Goal: Task Accomplishment & Management: Manage account settings

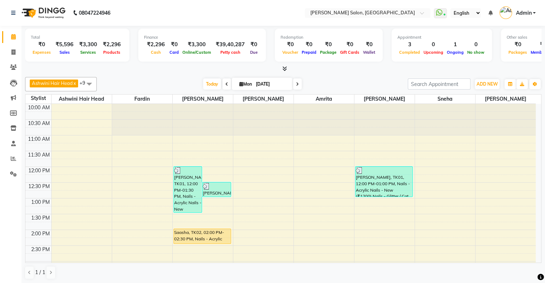
scroll to position [228, 0]
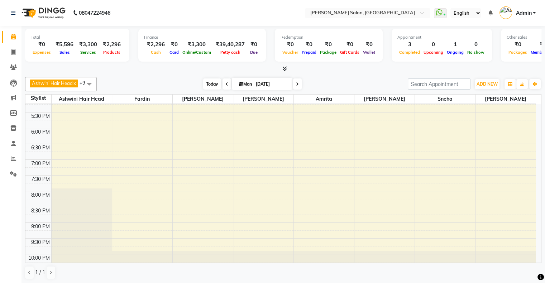
drag, startPoint x: 214, startPoint y: 82, endPoint x: 219, endPoint y: 81, distance: 4.4
click at [214, 82] on span "Today" at bounding box center [212, 84] width 18 height 11
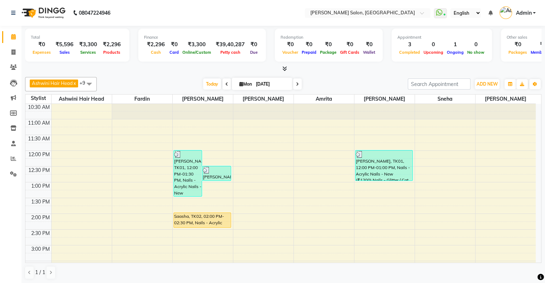
scroll to position [13, 0]
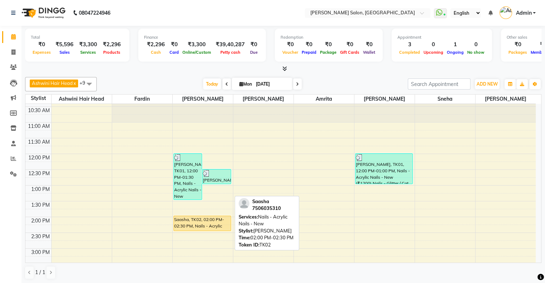
click at [211, 221] on div "Saasha, TK02, 02:00 PM-02:30 PM, Nails - Acrylic Nails - New" at bounding box center [202, 223] width 57 height 15
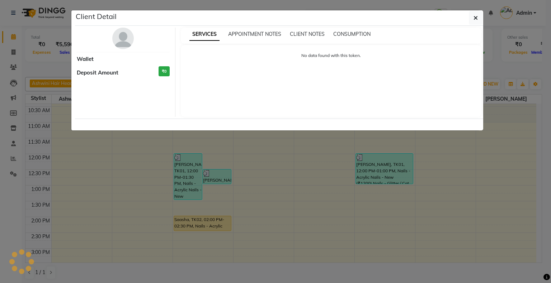
select select "1"
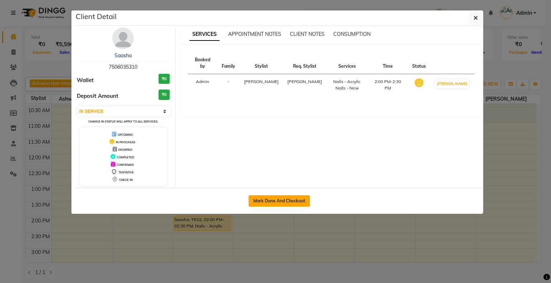
click at [283, 199] on button "Mark Done And Checkout" at bounding box center [279, 200] width 61 height 11
select select "service"
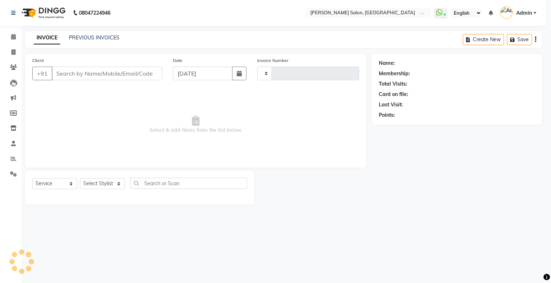
type input "1531"
select select "4073"
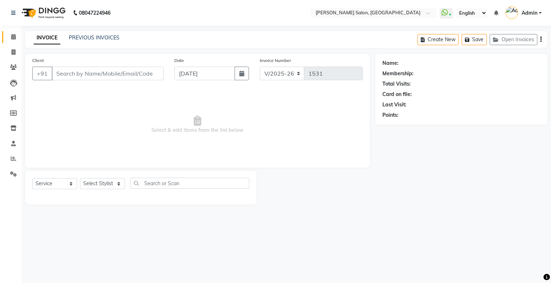
type input "7506035310"
select select "82272"
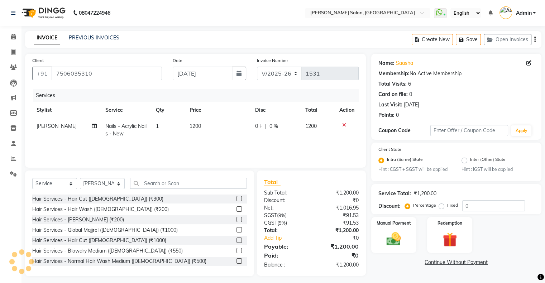
click at [52, 127] on span "[PERSON_NAME]" at bounding box center [57, 126] width 40 height 6
select select "82272"
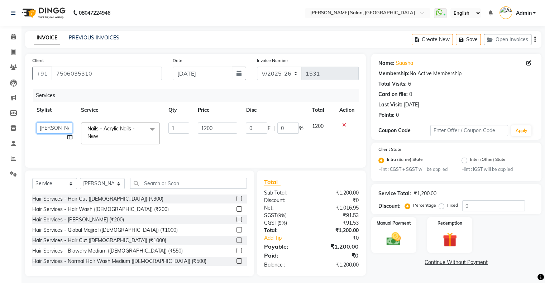
click at [52, 127] on select "Akshay Divecha Amrita Ashwini Hair Head Fardin Kirti Nida FD Pradip Pradip Vais…" at bounding box center [55, 128] width 36 height 11
select select "90444"
click at [270, 128] on span "F" at bounding box center [269, 129] width 3 height 8
click at [261, 127] on input "0" at bounding box center [257, 128] width 22 height 11
type input "600"
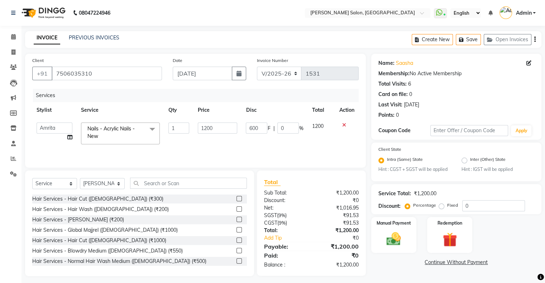
click at [255, 143] on div "Services Stylist Service Qty Price Disc Total Action Akshay Divecha Amrita Ashw…" at bounding box center [195, 125] width 327 height 72
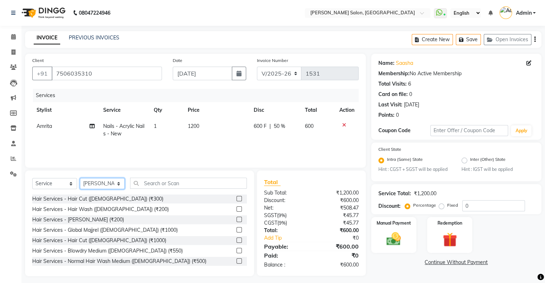
click at [94, 187] on select "Select Stylist Akshay [PERSON_NAME] Amrita Ashwini Hair Head [PERSON_NAME] [PER…" at bounding box center [102, 183] width 45 height 11
select select "90444"
click at [80, 179] on select "Select Stylist Akshay [PERSON_NAME] Amrita Ashwini Hair Head [PERSON_NAME] [PER…" at bounding box center [102, 183] width 45 height 11
click at [161, 191] on div "Select Service Product Membership Package Voucher Prepaid Gift Card Select Styl…" at bounding box center [139, 186] width 215 height 17
click at [164, 182] on input "text" at bounding box center [188, 183] width 117 height 11
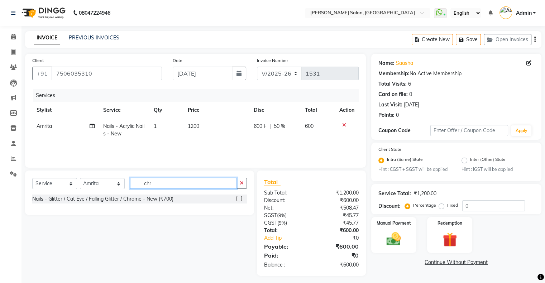
type input "chr"
click at [238, 199] on label at bounding box center [239, 198] width 5 height 5
click at [238, 199] on input "checkbox" at bounding box center [239, 199] width 5 height 5
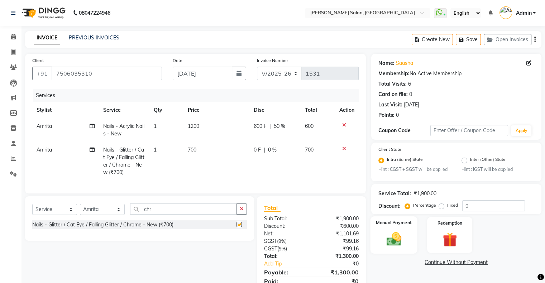
checkbox input "false"
click at [380, 240] on div "Manual Payment" at bounding box center [393, 235] width 47 height 37
click at [445, 263] on span "ONLINE" at bounding box center [450, 263] width 19 height 8
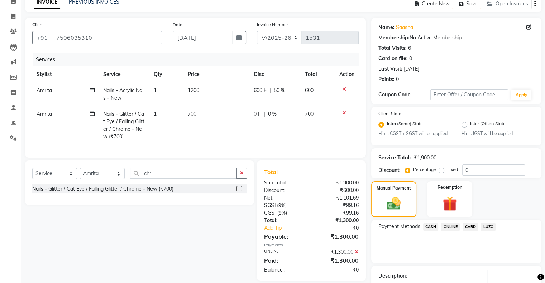
scroll to position [82, 0]
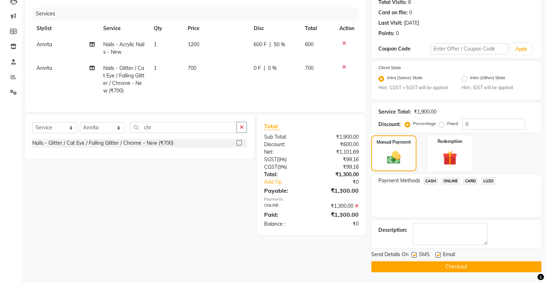
click at [453, 271] on button "Checkout" at bounding box center [457, 266] width 170 height 11
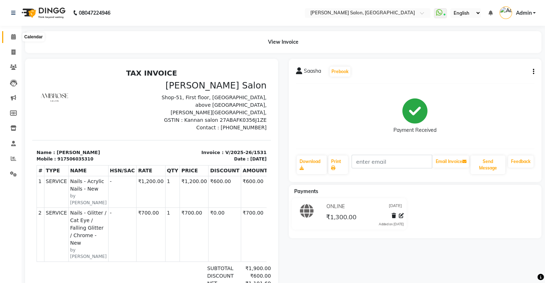
click at [17, 38] on span at bounding box center [13, 37] width 13 height 8
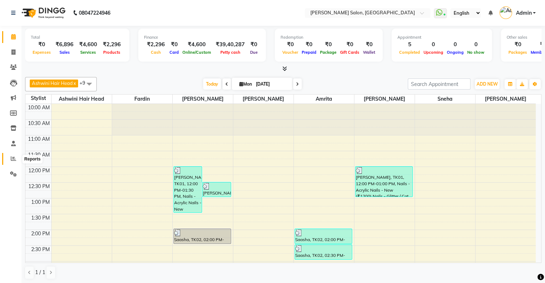
click at [19, 159] on span at bounding box center [13, 159] width 13 height 8
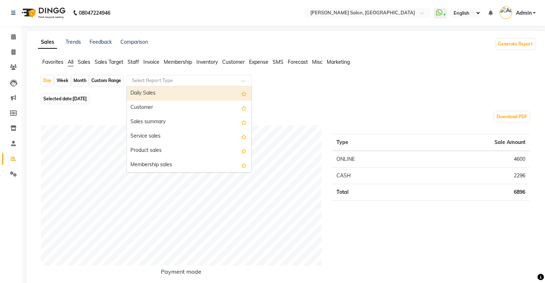
click at [149, 81] on input "text" at bounding box center [182, 80] width 103 height 7
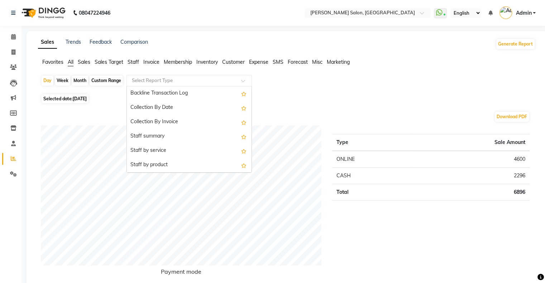
scroll to position [251, 0]
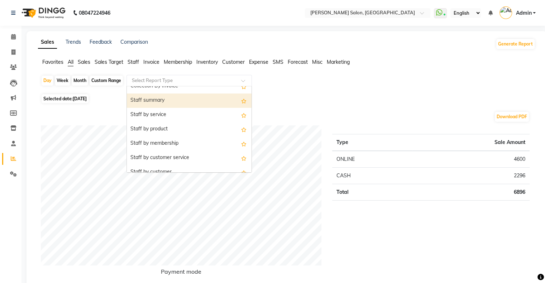
click at [155, 99] on div "Staff summary" at bounding box center [189, 101] width 125 height 14
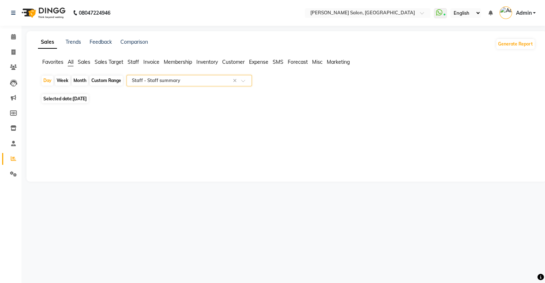
select select "full_report"
select select "csv"
click at [82, 82] on div "Month" at bounding box center [80, 81] width 16 height 10
select select "9"
select select "2025"
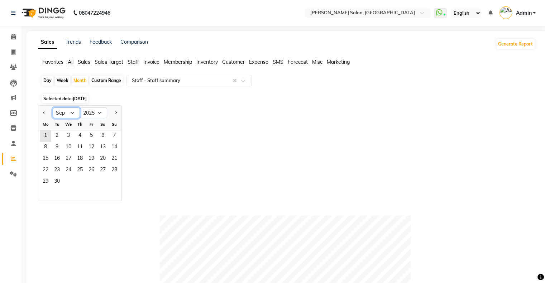
click at [73, 111] on select "Jan Feb Mar Apr May Jun Jul Aug Sep Oct Nov Dec" at bounding box center [66, 113] width 27 height 11
select select "12"
click at [53, 108] on select "Jan Feb Mar Apr May Jun Jul Aug Sep Oct Nov Dec" at bounding box center [66, 113] width 27 height 11
click at [100, 115] on select "2015 2016 2017 2018 2019 2020 2021 2022 2023 2024 2025 2026 2027 2028 2029 2030…" at bounding box center [93, 113] width 27 height 11
select select "2024"
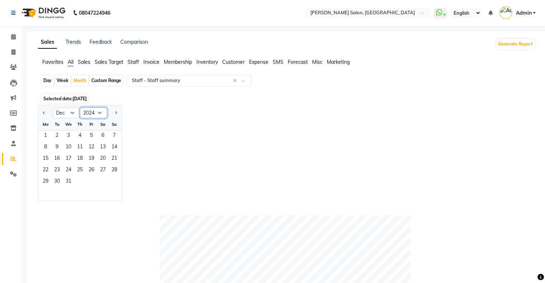
click at [80, 108] on select "2015 2016 2017 2018 2019 2020 2021 2022 2023 2024 2025 2026 2027 2028 2029 2030…" at bounding box center [93, 113] width 27 height 11
click at [252, 152] on div "Jan Feb Mar Apr May Jun Jul Aug Sep Oct Nov Dec 2014 2015 2016 2017 2018 2019 2…" at bounding box center [287, 153] width 498 height 96
click at [124, 137] on div "Jan Feb Mar Apr May Jun Jul Aug Sep Oct Nov Dec 2014 2015 2016 2017 2018 2019 2…" at bounding box center [287, 153] width 498 height 96
click at [115, 137] on span "1" at bounding box center [114, 136] width 11 height 11
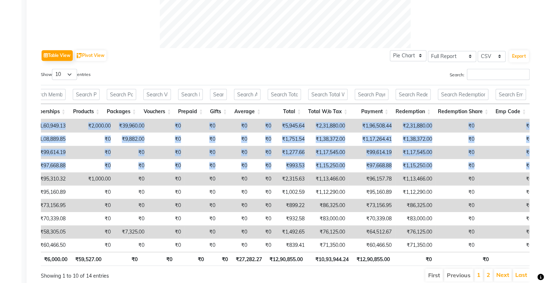
scroll to position [0, 5]
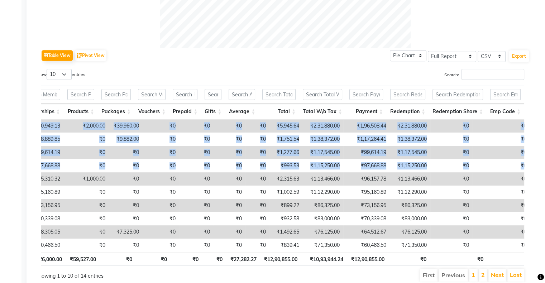
drag, startPoint x: 295, startPoint y: 181, endPoint x: 409, endPoint y: 106, distance: 136.6
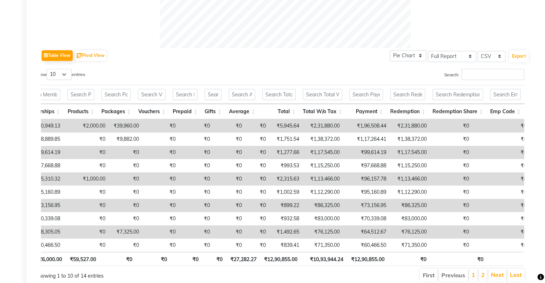
click at [308, 57] on div "Table View Pivot View Pie Chart Bar Chart Select Full Report Filtered Report Se…" at bounding box center [285, 55] width 489 height 15
drag, startPoint x: 319, startPoint y: 178, endPoint x: 344, endPoint y: 179, distance: 25.5
click at [344, 179] on td "₹96,157.78" at bounding box center [367, 178] width 47 height 13
click at [344, 180] on td "₹96,157.78" at bounding box center [367, 178] width 47 height 13
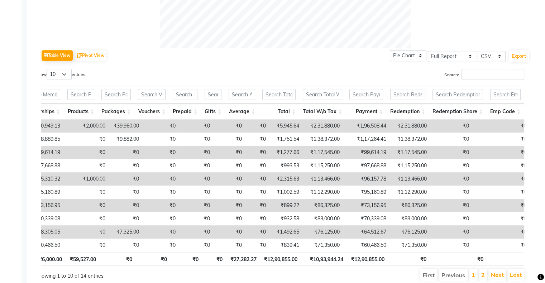
click at [303, 179] on td "₹1,13,466.00" at bounding box center [323, 178] width 41 height 13
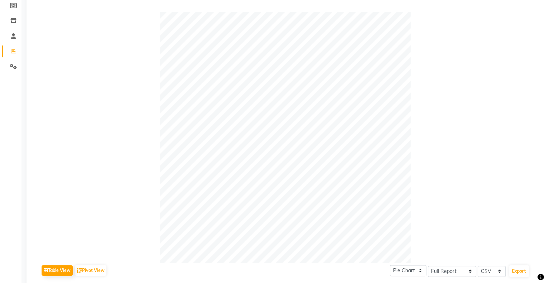
scroll to position [0, 0]
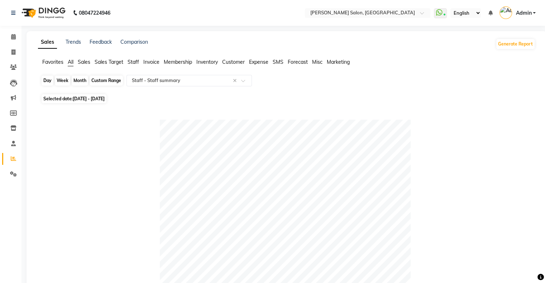
click at [81, 83] on div "Month" at bounding box center [80, 81] width 16 height 10
select select "12"
select select "2024"
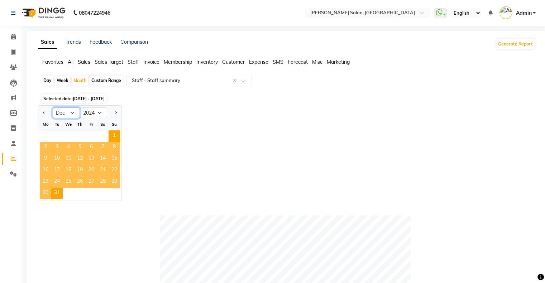
click at [73, 113] on select "Jan Feb Mar Apr May Jun Jul Aug Sep Oct Nov Dec" at bounding box center [66, 113] width 27 height 11
select select "1"
click at [53, 108] on select "Jan Feb Mar Apr May Jun Jul Aug Sep Oct Nov Dec" at bounding box center [66, 113] width 27 height 11
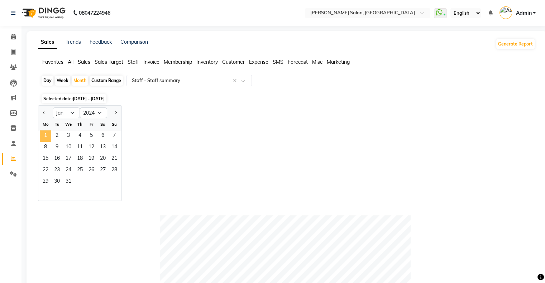
click at [51, 136] on span "1" at bounding box center [45, 136] width 11 height 11
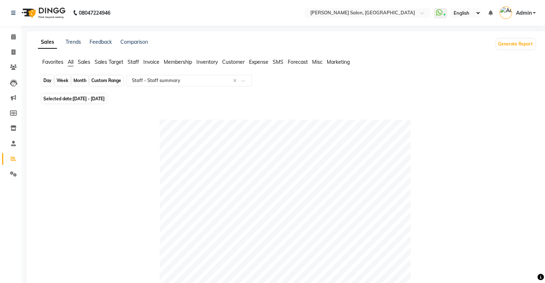
click at [80, 82] on div "Month" at bounding box center [80, 81] width 16 height 10
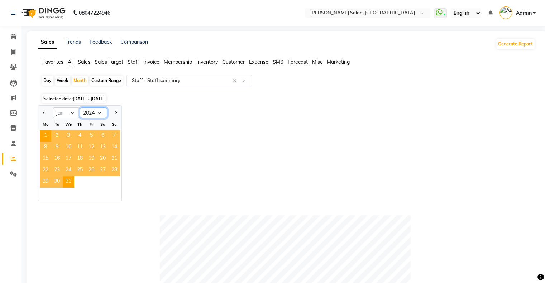
click at [95, 114] on select "2014 2015 2016 2017 2018 2019 2020 2021 2022 2023 2024 2025 2026 2027 2028 2029…" at bounding box center [93, 113] width 27 height 11
select select "2025"
click at [80, 108] on select "2014 2015 2016 2017 2018 2019 2020 2021 2022 2023 2024 2025 2026 2027 2028 2029…" at bounding box center [93, 113] width 27 height 11
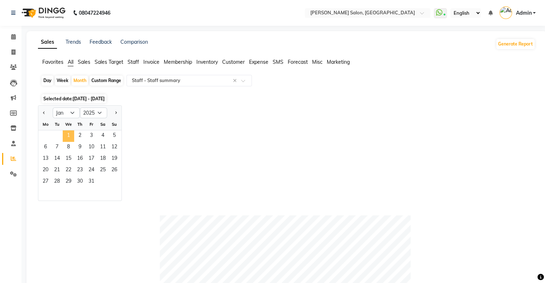
click at [66, 136] on span "1" at bounding box center [68, 136] width 11 height 11
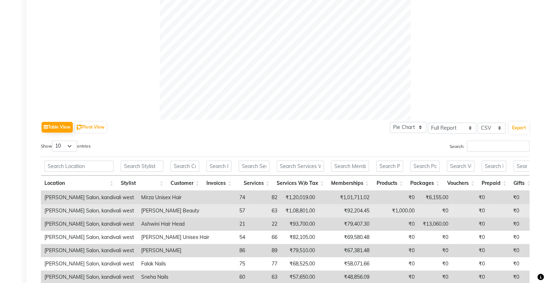
scroll to position [287, 0]
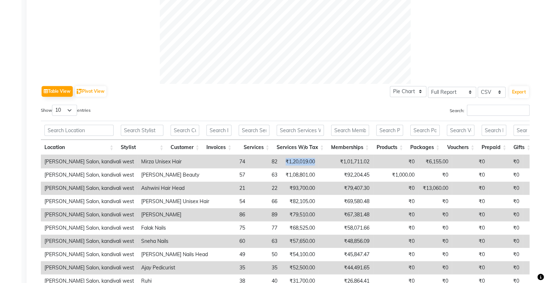
drag, startPoint x: 241, startPoint y: 157, endPoint x: 294, endPoint y: 164, distance: 53.9
click at [294, 164] on tr "Ambrose Salon, kandivali west Mirza Unisex Hair 74 82 ₹1,20,019.00 ₹1,01,711.02…" at bounding box center [456, 161] width 831 height 13
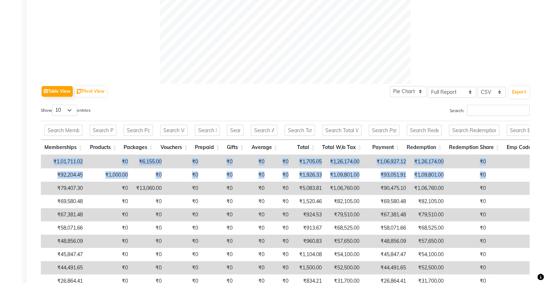
scroll to position [0, 0]
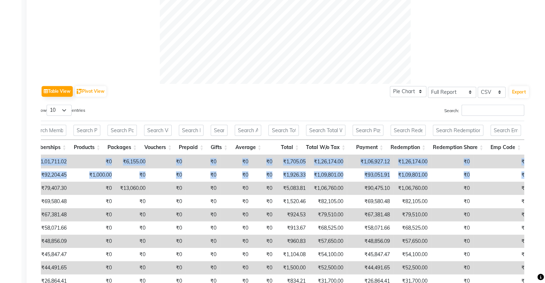
drag, startPoint x: 239, startPoint y: 192, endPoint x: 544, endPoint y: 197, distance: 305.6
click at [544, 197] on div "Sales Trends Feedback Comparison Generate Report Favorites All Sales Sales Targ…" at bounding box center [287, 37] width 521 height 587
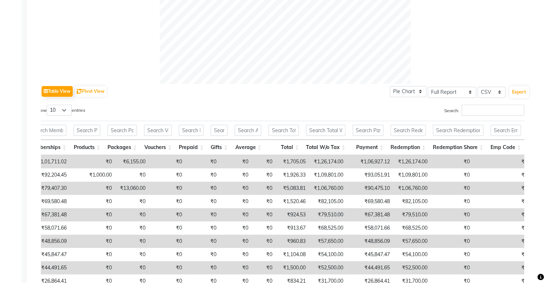
click at [347, 160] on td "₹1,06,927.12" at bounding box center [370, 161] width 47 height 13
drag, startPoint x: 319, startPoint y: 160, endPoint x: 349, endPoint y: 160, distance: 29.4
click at [349, 160] on td "₹1,06,927.12" at bounding box center [370, 161] width 47 height 13
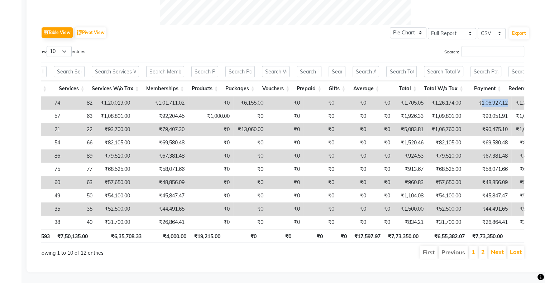
scroll to position [0, 36]
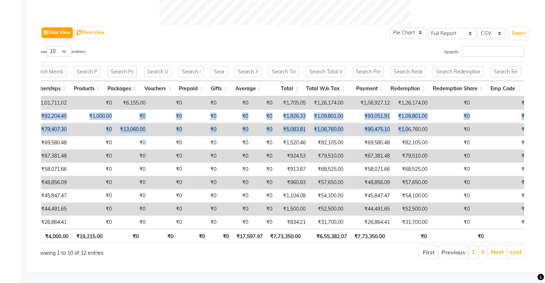
drag, startPoint x: 288, startPoint y: 103, endPoint x: 364, endPoint y: 113, distance: 76.6
click at [364, 113] on tbody "Ambrose Salon, kandivali west Mirza Unisex Hair 74 82 ₹1,20,019.00 ₹1,01,711.02…" at bounding box center [153, 162] width 831 height 133
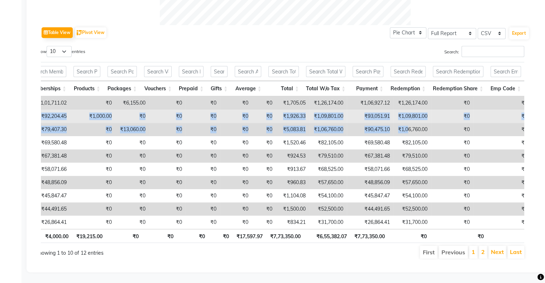
click at [347, 110] on td "₹93,051.91" at bounding box center [370, 116] width 47 height 13
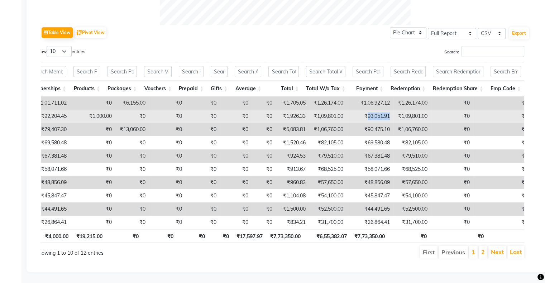
click at [347, 110] on td "₹93,051.91" at bounding box center [370, 116] width 47 height 13
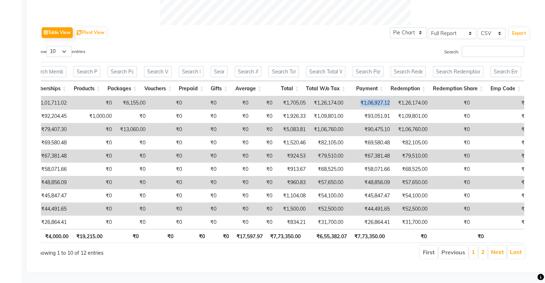
drag, startPoint x: 315, startPoint y: 93, endPoint x: 348, endPoint y: 89, distance: 32.5
click at [348, 96] on td "₹1,06,927.12" at bounding box center [370, 102] width 47 height 13
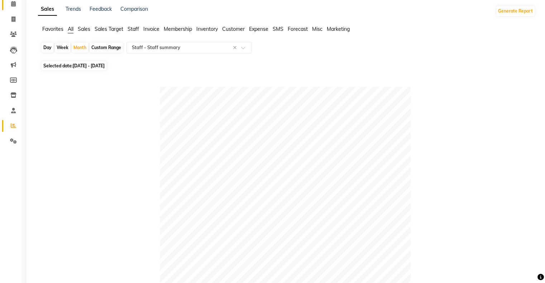
scroll to position [0, 0]
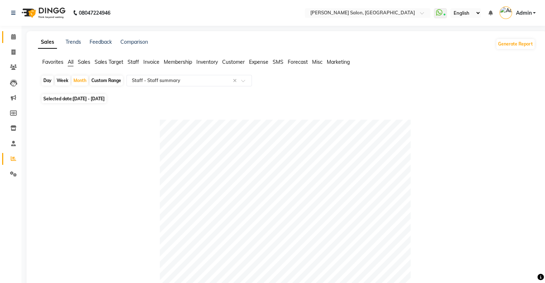
drag, startPoint x: 13, startPoint y: 39, endPoint x: 47, endPoint y: 25, distance: 36.7
click at [13, 39] on icon at bounding box center [13, 36] width 5 height 5
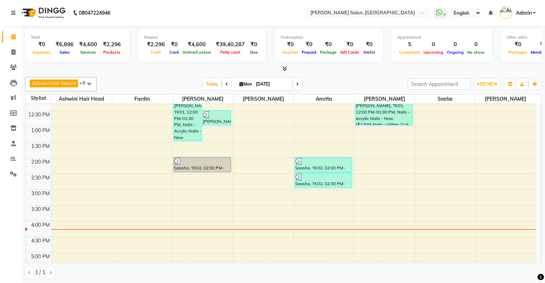
scroll to position [72, 0]
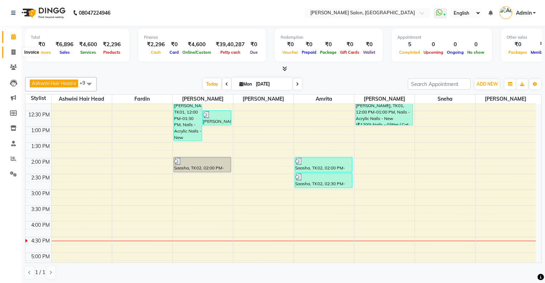
click at [18, 52] on span at bounding box center [13, 52] width 13 height 8
select select "4073"
select select "service"
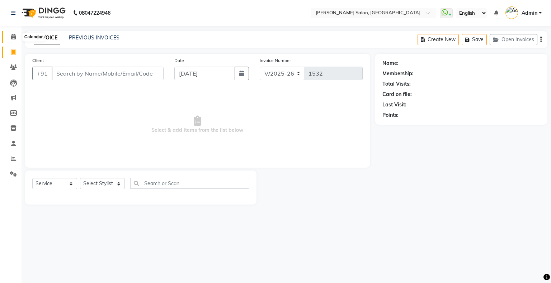
click at [8, 35] on span at bounding box center [13, 37] width 13 height 8
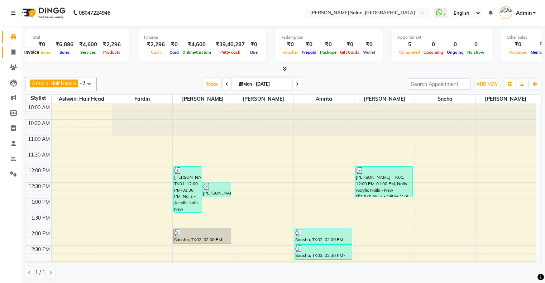
click at [9, 51] on span at bounding box center [13, 52] width 13 height 8
select select "service"
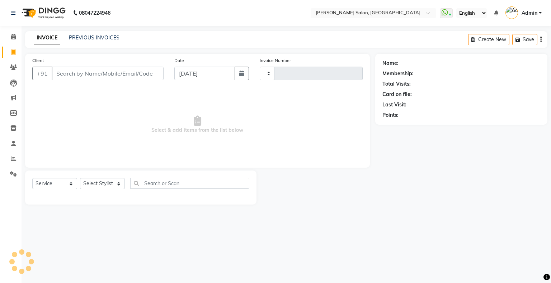
type input "1532"
select select "4073"
click at [80, 38] on link "PREVIOUS INVOICES" at bounding box center [94, 37] width 51 height 6
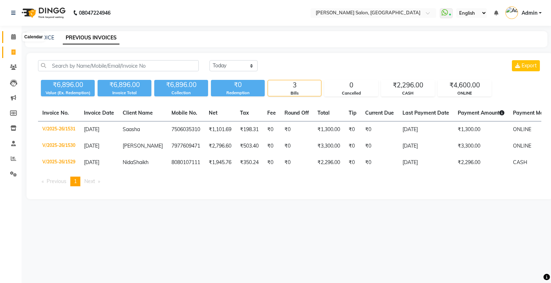
click at [19, 41] on span at bounding box center [13, 37] width 13 height 8
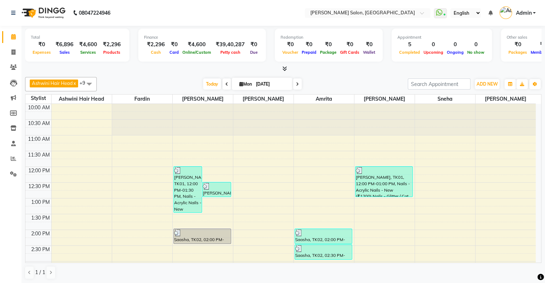
click at [201, 90] on div "Ashwini Hair Head x Falak Nails x [PERSON_NAME] x [PERSON_NAME] x [PERSON_NAME]…" at bounding box center [283, 84] width 517 height 14
click at [206, 88] on span "Today" at bounding box center [212, 84] width 18 height 11
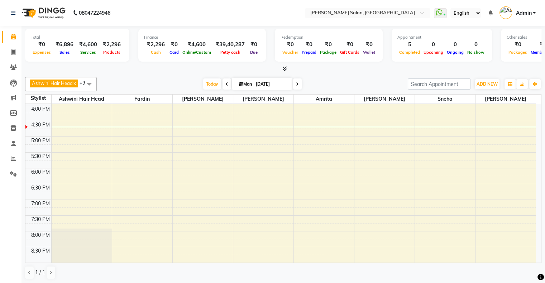
click at [228, 84] on span at bounding box center [227, 84] width 9 height 11
type input "[DATE]"
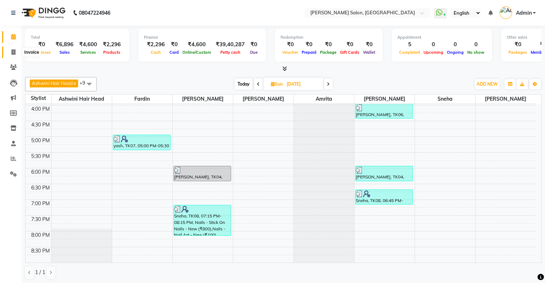
click at [15, 54] on icon at bounding box center [13, 51] width 4 height 5
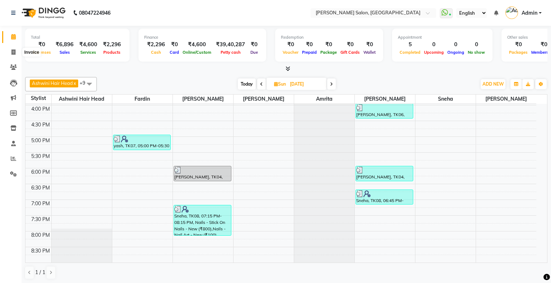
select select "4073"
select select "service"
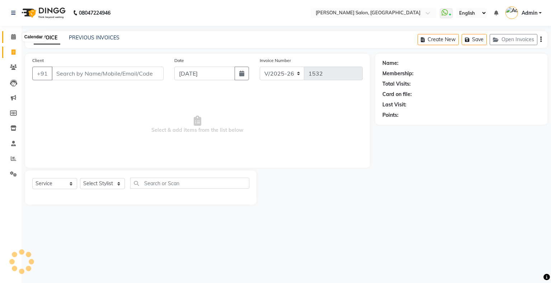
click at [9, 36] on span at bounding box center [13, 37] width 13 height 8
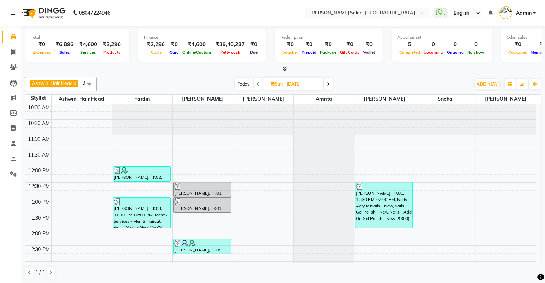
click at [260, 85] on span at bounding box center [258, 84] width 9 height 11
type input "[DATE]"
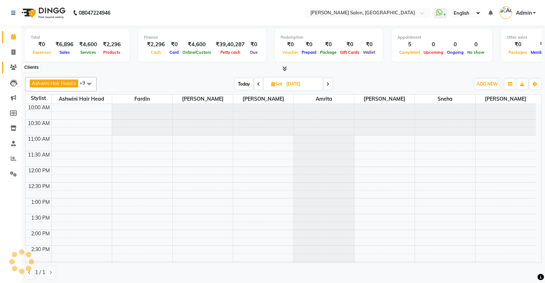
scroll to position [188, 0]
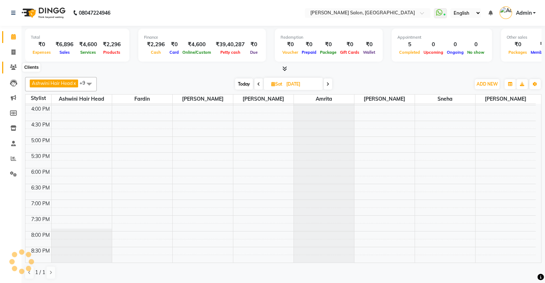
click at [9, 65] on span at bounding box center [13, 67] width 13 height 8
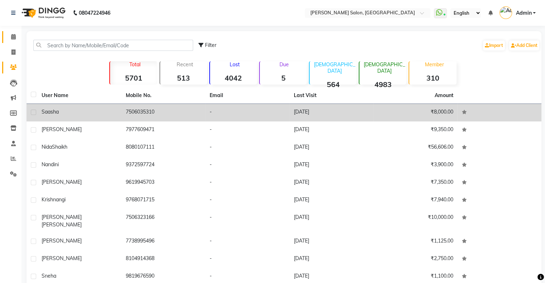
scroll to position [27, 0]
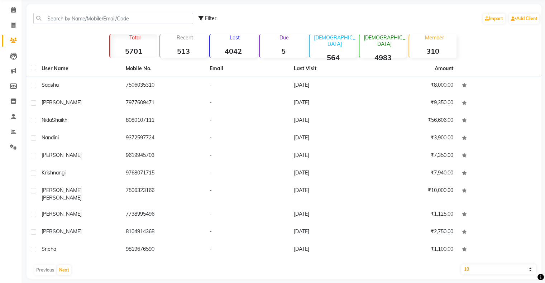
click at [237, 54] on strong "4042" at bounding box center [233, 51] width 47 height 9
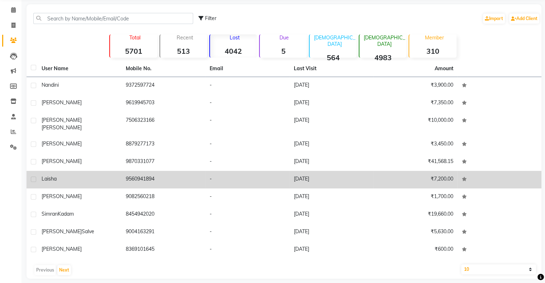
scroll to position [0, 0]
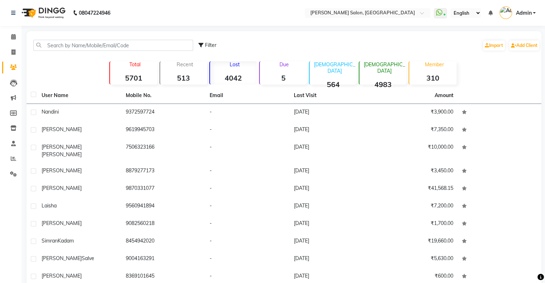
click at [240, 58] on div "Filter Import Add Client Total 5701 Recent 513 Lost 4042 Due 5 Male 564 Female …" at bounding box center [284, 168] width 515 height 275
click at [237, 70] on div "Lost 4042" at bounding box center [233, 72] width 48 height 23
click at [235, 71] on div "Lost 4042" at bounding box center [233, 72] width 48 height 23
click at [182, 64] on p "Recent" at bounding box center [185, 64] width 44 height 6
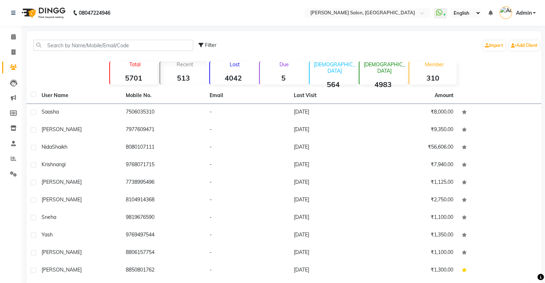
click at [230, 72] on div "Lost 4042" at bounding box center [233, 72] width 48 height 23
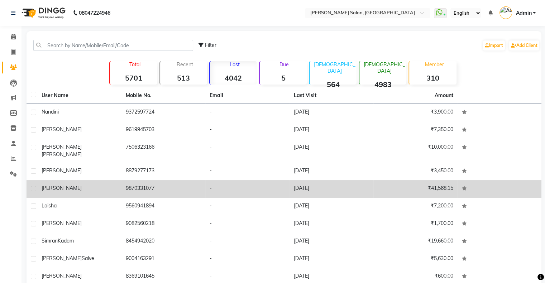
scroll to position [27, 0]
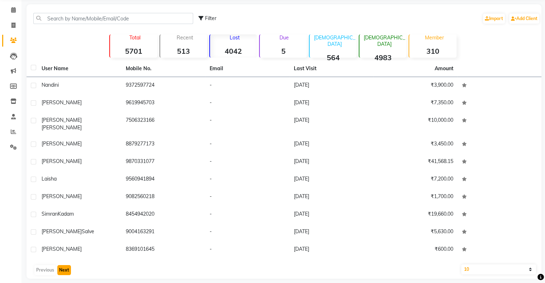
click at [65, 266] on button "Next" at bounding box center [64, 270] width 14 height 10
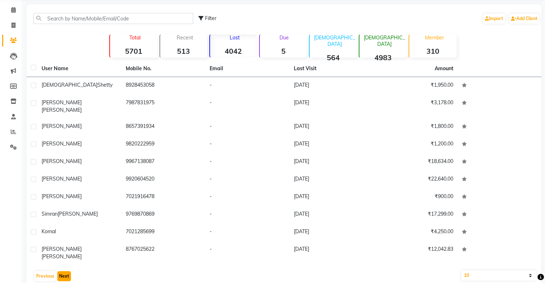
click at [62, 271] on button "Next" at bounding box center [64, 276] width 14 height 10
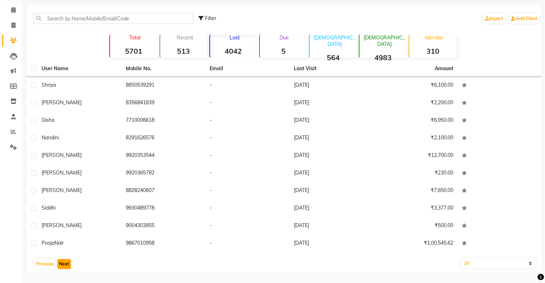
click at [66, 265] on button "Next" at bounding box center [64, 264] width 14 height 10
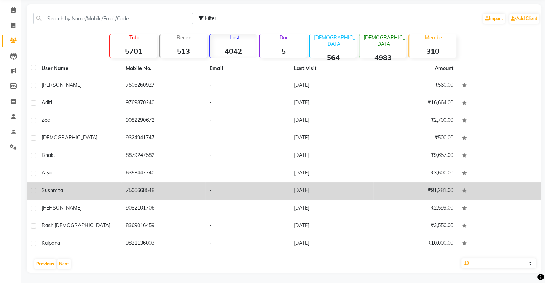
click at [188, 193] on td "7506668548" at bounding box center [164, 192] width 84 height 18
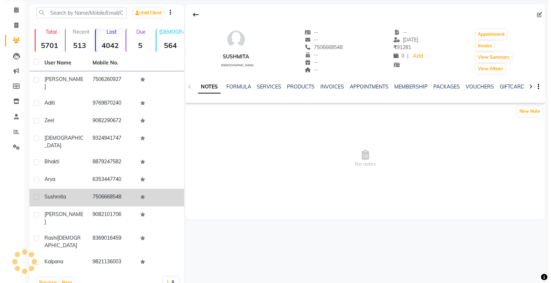
scroll to position [21, 0]
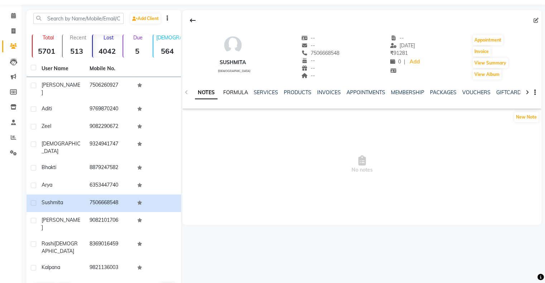
click at [235, 94] on link "FORMULA" at bounding box center [235, 92] width 25 height 6
click at [267, 94] on link "SERVICES" at bounding box center [265, 92] width 24 height 6
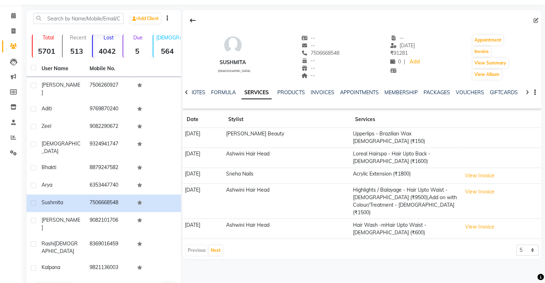
click at [460, 184] on td "View Invoice" at bounding box center [501, 201] width 82 height 35
click at [465, 186] on button "View Invoice" at bounding box center [480, 191] width 36 height 11
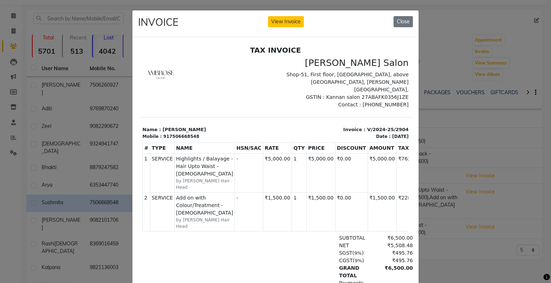
click at [446, 206] on ngb-modal-window "INVOICE View Invoice Close" at bounding box center [275, 141] width 551 height 283
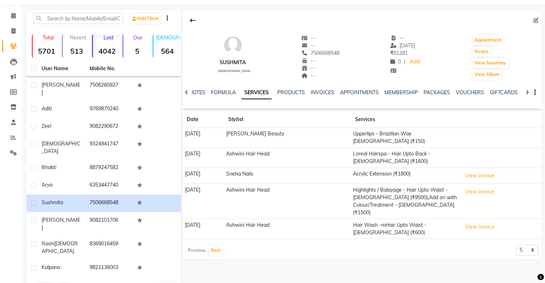
click at [305, 94] on ul "NOTES FORMULA SERVICES PRODUCTS INVOICES APPOINTMENTS MEMBERSHIP PACKAGES VOUCH…" at bounding box center [416, 93] width 455 height 8
click at [327, 93] on link "INVOICES" at bounding box center [323, 92] width 24 height 6
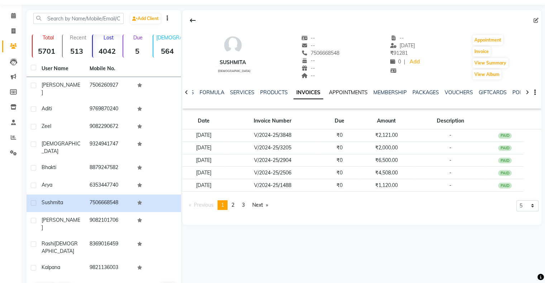
click at [349, 91] on link "APPOINTMENTS" at bounding box center [348, 92] width 39 height 6
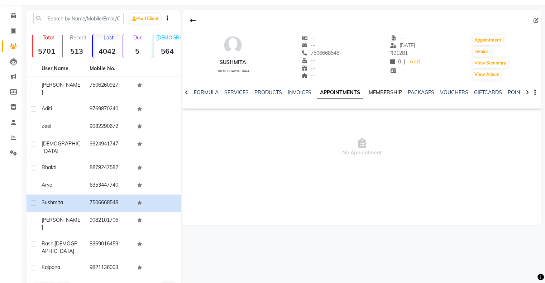
click at [371, 91] on link "MEMBERSHIP" at bounding box center [385, 92] width 33 height 6
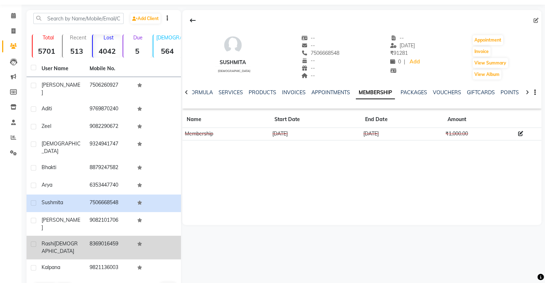
click at [72, 240] on div "Rashi Jain" at bounding box center [61, 247] width 39 height 15
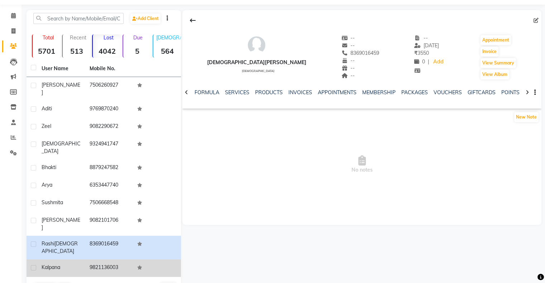
click at [110, 260] on td "9821136003" at bounding box center [109, 269] width 48 height 18
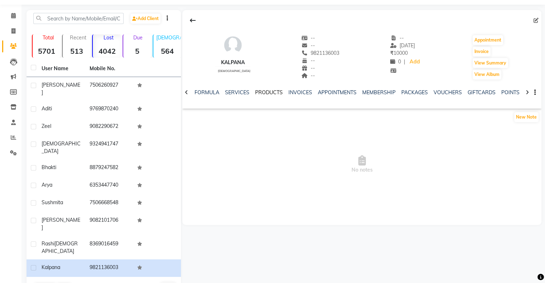
click at [263, 93] on link "PRODUCTS" at bounding box center [269, 92] width 28 height 6
click at [315, 92] on link "INVOICES" at bounding box center [318, 92] width 24 height 6
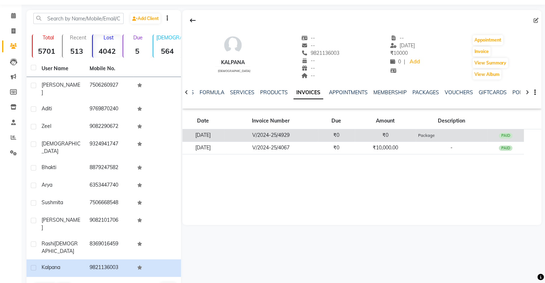
click at [333, 136] on td "₹0" at bounding box center [336, 135] width 37 height 13
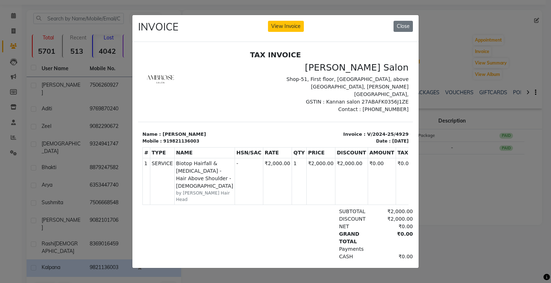
click at [433, 167] on ngb-modal-window "INVOICE View Invoice Close" at bounding box center [275, 141] width 551 height 283
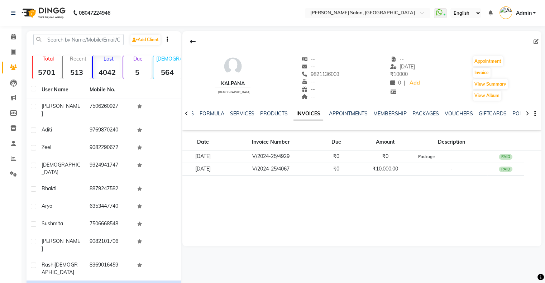
click at [142, 65] on div "Due 5" at bounding box center [137, 67] width 29 height 23
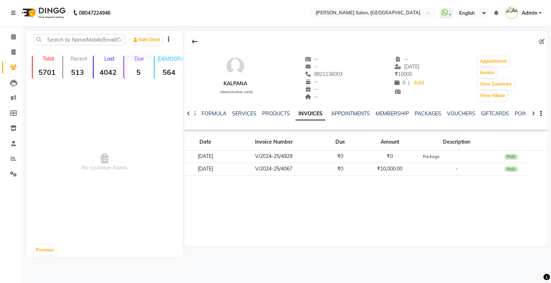
click at [79, 67] on div "Recent 513" at bounding box center [76, 67] width 29 height 23
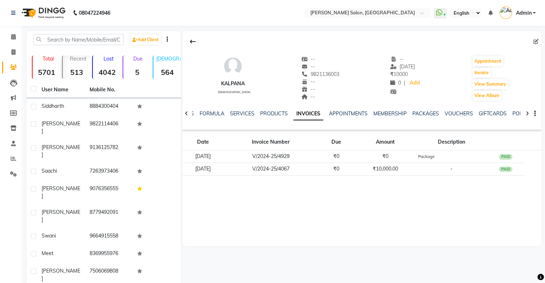
click at [162, 70] on strong "564" at bounding box center [167, 72] width 28 height 9
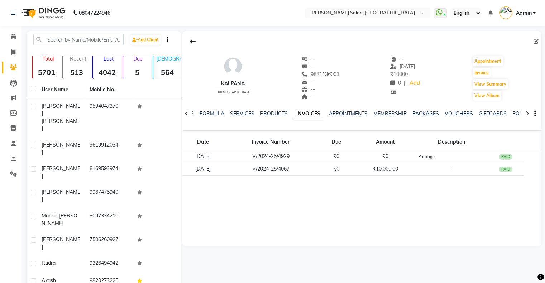
click at [122, 64] on div "Total 5701 Recent 513 Lost 4042 Due 5 Male 564 Female 4983 Member 310" at bounding box center [104, 66] width 144 height 25
click at [104, 71] on strong "4042" at bounding box center [107, 72] width 28 height 9
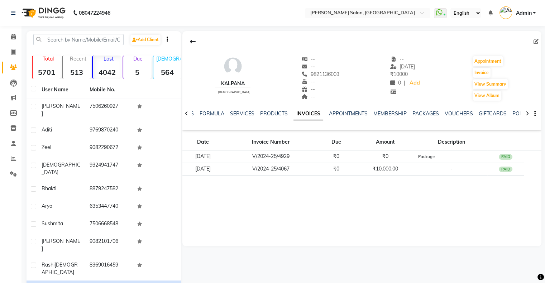
click at [102, 73] on strong "4042" at bounding box center [107, 72] width 28 height 9
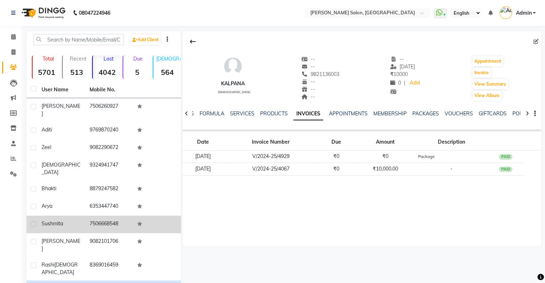
scroll to position [21, 0]
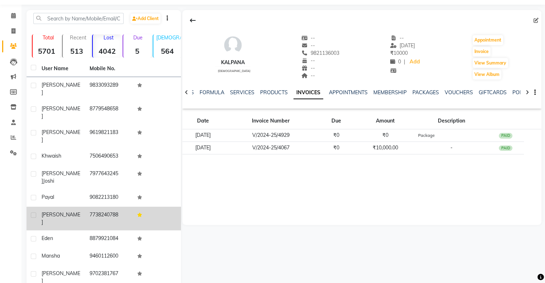
click at [86, 207] on td "7738240788" at bounding box center [109, 219] width 48 height 24
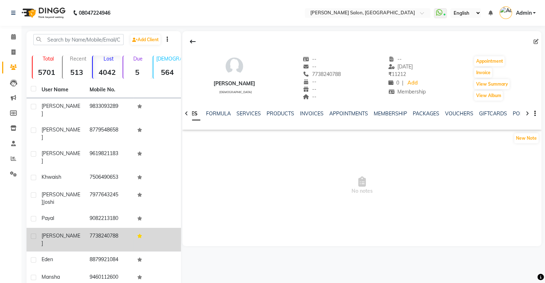
click at [88, 228] on td "7738240788" at bounding box center [109, 240] width 48 height 24
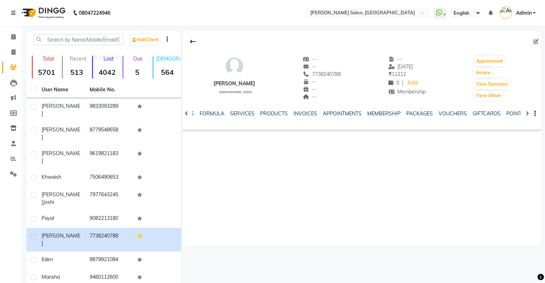
click at [288, 111] on ul "NOTES FORMULA SERVICES PRODUCTS INVOICES APPOINTMENTS MEMBERSHIP PACKAGES VOUCH…" at bounding box center [402, 114] width 449 height 8
click at [276, 114] on link "PRODUCTS" at bounding box center [274, 113] width 28 height 6
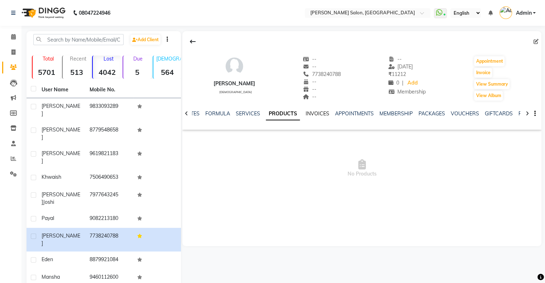
click at [311, 114] on link "INVOICES" at bounding box center [318, 113] width 24 height 6
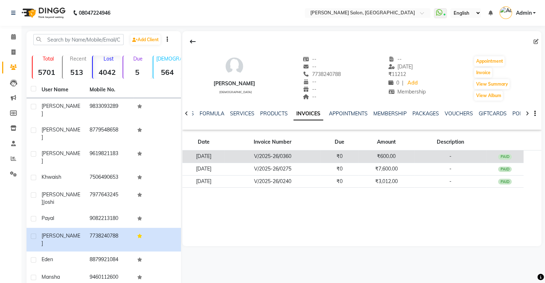
click at [225, 157] on td "29-04-2025" at bounding box center [204, 157] width 42 height 13
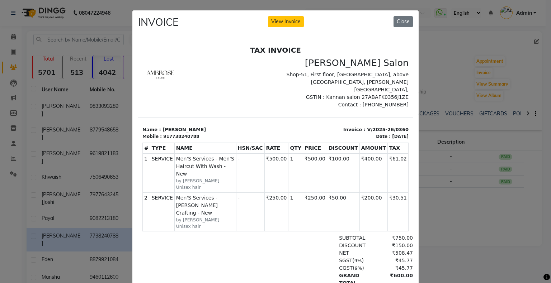
click at [428, 204] on ngb-modal-window "INVOICE View Invoice Close" at bounding box center [275, 141] width 551 height 283
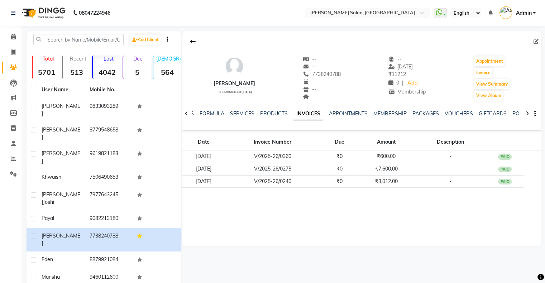
click at [389, 119] on div "NOTES FORMULA SERVICES PRODUCTS INVOICES APPOINTMENTS MEMBERSHIP PACKAGES VOUCH…" at bounding box center [353, 116] width 317 height 13
click at [389, 114] on link "MEMBERSHIP" at bounding box center [390, 113] width 33 height 6
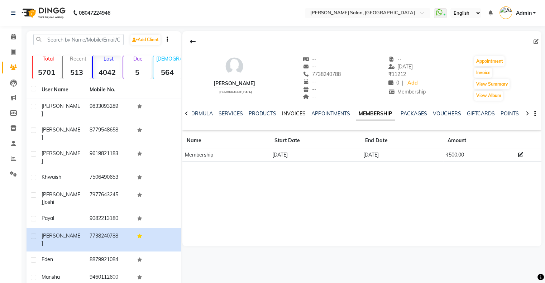
click at [289, 113] on link "INVOICES" at bounding box center [294, 113] width 24 height 6
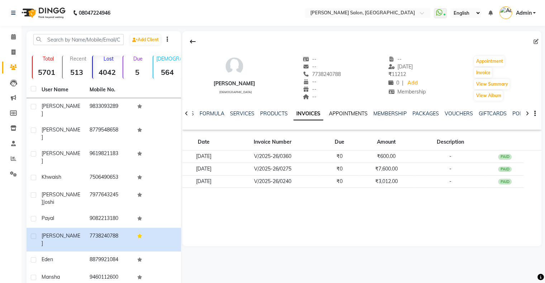
click at [356, 112] on link "APPOINTMENTS" at bounding box center [348, 113] width 39 height 6
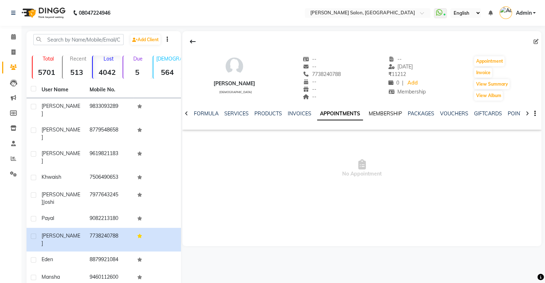
click at [377, 113] on link "MEMBERSHIP" at bounding box center [385, 113] width 33 height 6
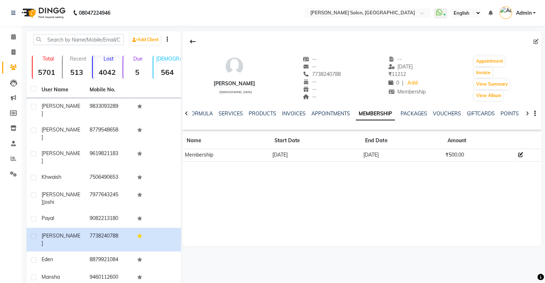
scroll to position [21, 0]
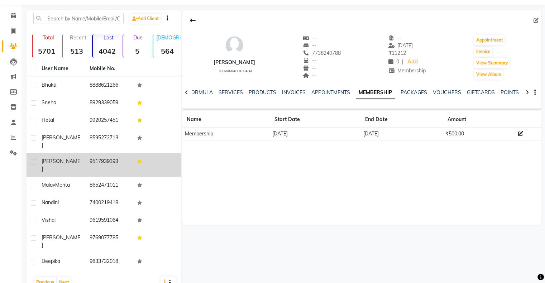
click at [65, 159] on div "Ankush" at bounding box center [61, 165] width 39 height 15
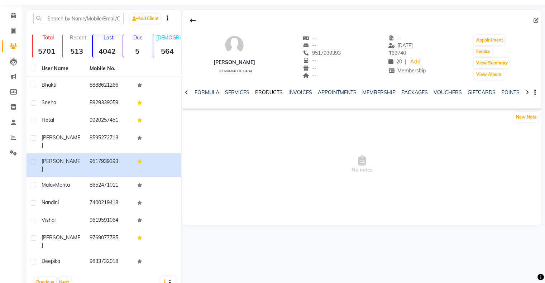
click at [258, 91] on link "PRODUCTS" at bounding box center [269, 92] width 28 height 6
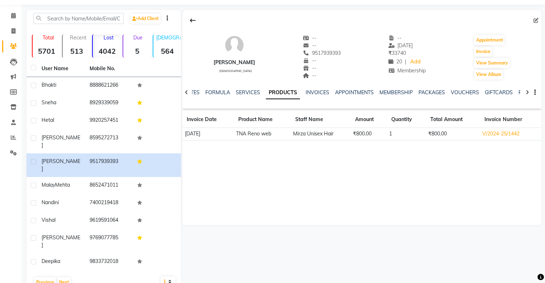
click at [351, 134] on td "₹800.00" at bounding box center [369, 134] width 36 height 13
click at [252, 131] on td "TNA Reno web" at bounding box center [262, 134] width 57 height 13
click at [309, 92] on link "INVOICES" at bounding box center [318, 92] width 24 height 6
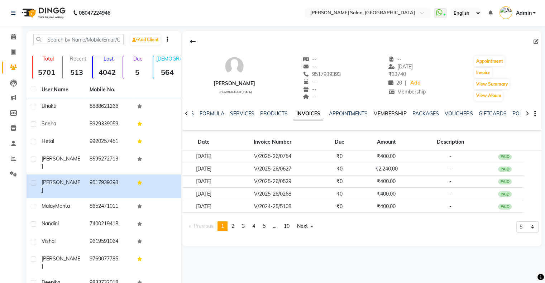
click at [383, 113] on link "MEMBERSHIP" at bounding box center [390, 113] width 33 height 6
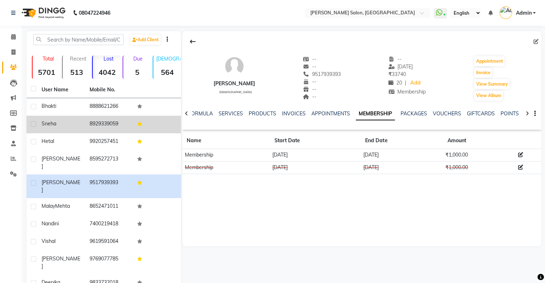
click at [103, 130] on td "8929339059" at bounding box center [109, 125] width 48 height 18
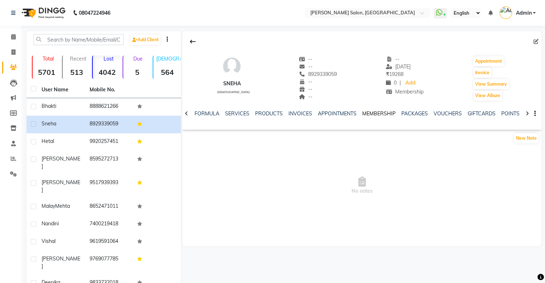
click at [382, 115] on link "MEMBERSHIP" at bounding box center [379, 113] width 33 height 6
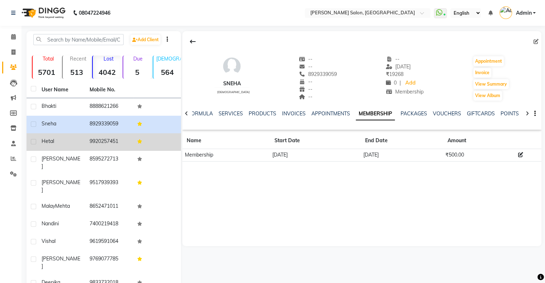
click at [105, 142] on td "9920257451" at bounding box center [109, 142] width 48 height 18
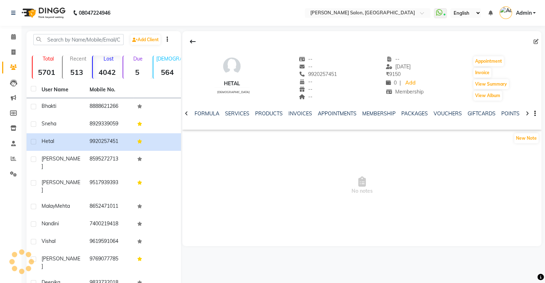
click at [376, 119] on div "NOTES FORMULA SERVICES PRODUCTS INVOICES APPOINTMENTS MEMBERSHIP PACKAGES VOUCH…" at bounding box center [353, 116] width 317 height 13
click at [376, 115] on link "MEMBERSHIP" at bounding box center [379, 113] width 33 height 6
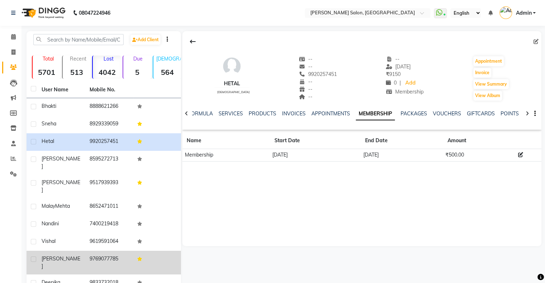
scroll to position [21, 0]
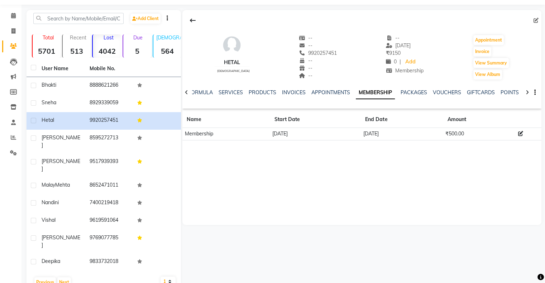
click at [165, 277] on select "10 50 100" at bounding box center [168, 282] width 15 height 10
select select "100"
click at [161, 277] on select "10 50 100" at bounding box center [168, 282] width 15 height 10
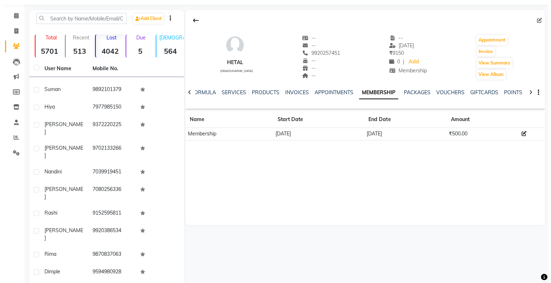
scroll to position [1148, 0]
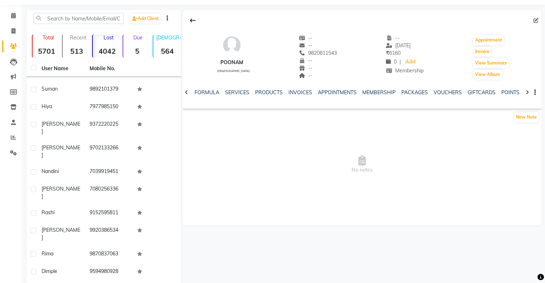
click at [242, 89] on div "SERVICES" at bounding box center [237, 93] width 24 height 8
click at [262, 93] on link "PRODUCTS" at bounding box center [269, 92] width 28 height 6
click at [315, 93] on link "INVOICES" at bounding box center [318, 92] width 24 height 6
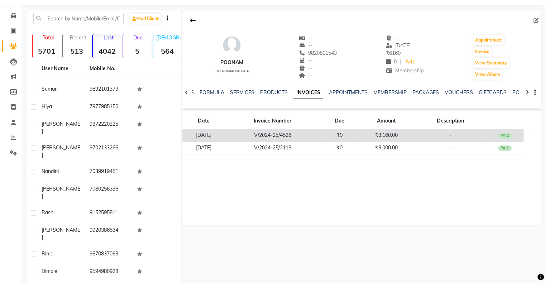
click at [290, 134] on td "V/2024-25/4528" at bounding box center [273, 135] width 96 height 13
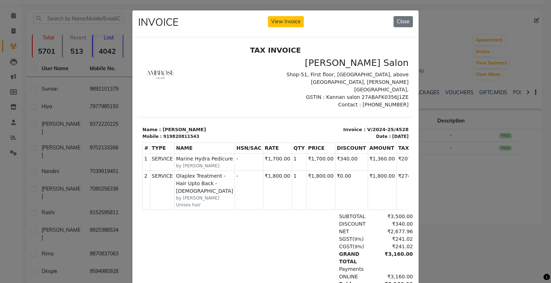
click at [437, 182] on ngb-modal-window "INVOICE View Invoice Close" at bounding box center [275, 141] width 551 height 283
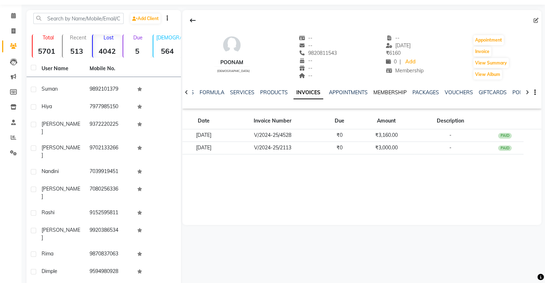
click at [376, 94] on link "MEMBERSHIP" at bounding box center [390, 92] width 33 height 6
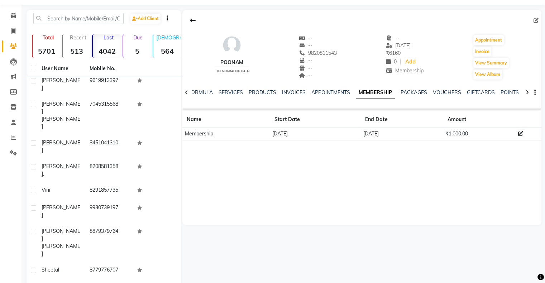
scroll to position [1435, 0]
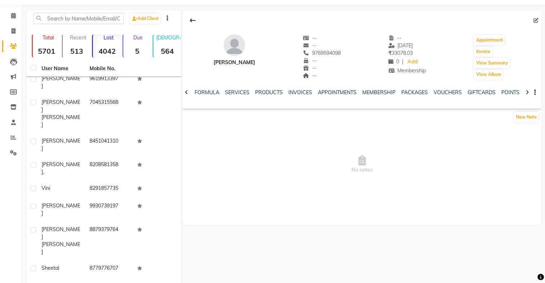
click at [284, 95] on ul "NOTES FORMULA SERVICES PRODUCTS INVOICES APPOINTMENTS MEMBERSHIP PACKAGES VOUCH…" at bounding box center [393, 93] width 455 height 8
click at [293, 91] on link "INVOICES" at bounding box center [301, 92] width 24 height 6
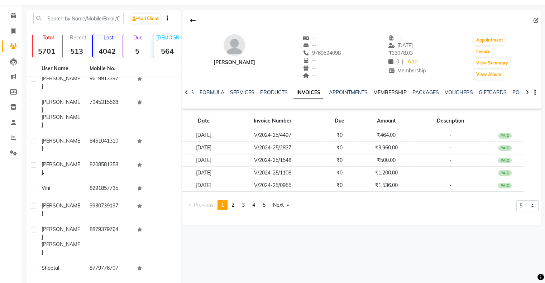
click at [397, 93] on link "MEMBERSHIP" at bounding box center [390, 92] width 33 height 6
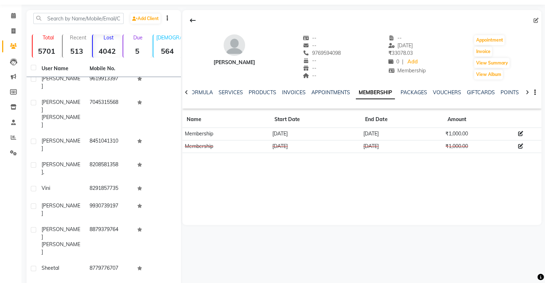
drag, startPoint x: 357, startPoint y: 135, endPoint x: 389, endPoint y: 135, distance: 31.6
click at [389, 135] on td "26-11-2025" at bounding box center [402, 134] width 82 height 13
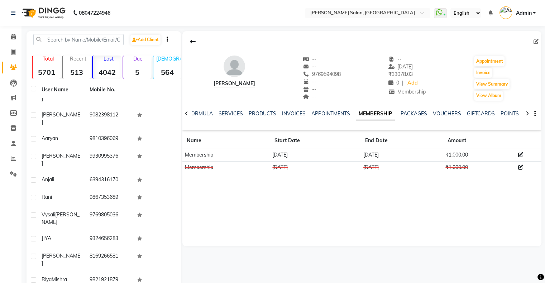
scroll to position [129, 0]
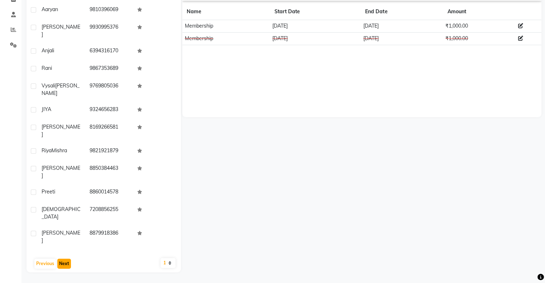
click at [65, 262] on button "Next" at bounding box center [64, 264] width 14 height 10
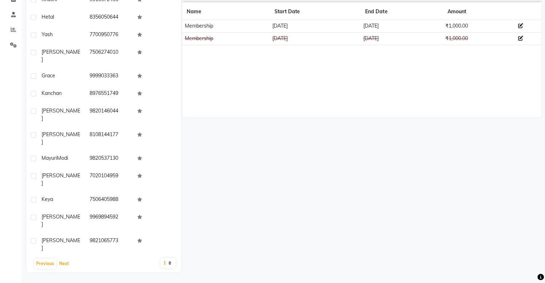
scroll to position [1474, 0]
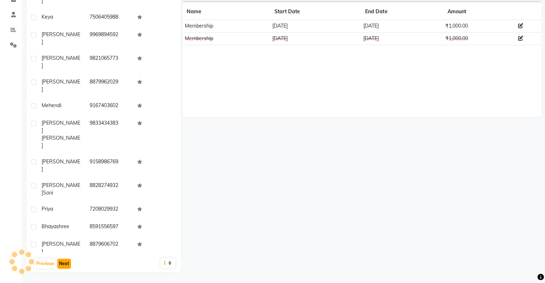
click at [65, 260] on button "Next" at bounding box center [64, 264] width 14 height 10
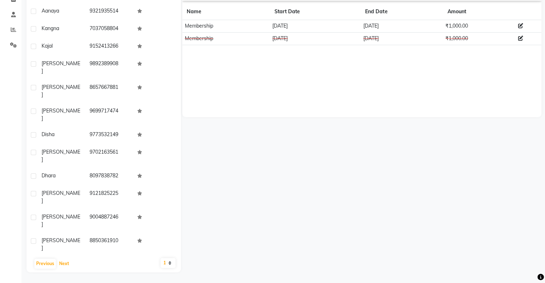
scroll to position [0, 0]
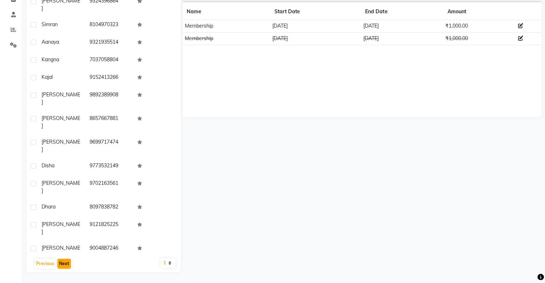
click at [61, 264] on button "Next" at bounding box center [64, 264] width 14 height 10
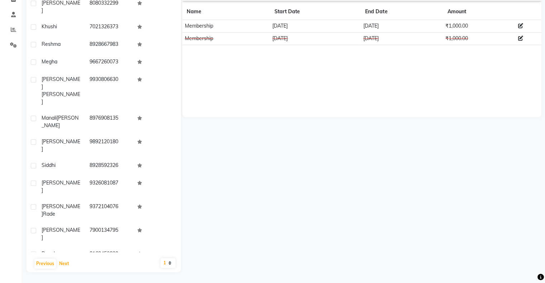
scroll to position [1337, 0]
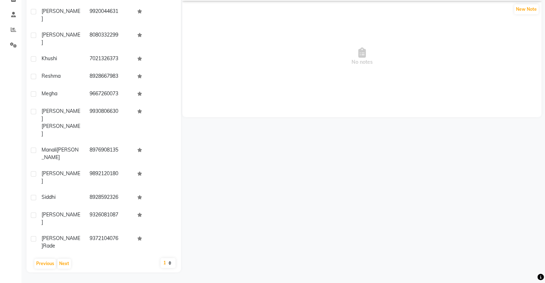
scroll to position [22, 0]
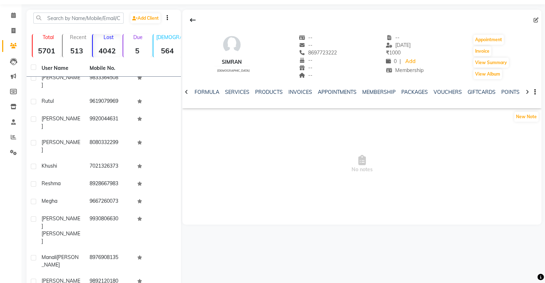
click at [294, 86] on div "NOTES FORMULA SERVICES PRODUCTS INVOICES APPOINTMENTS MEMBERSHIP PACKAGES VOUCH…" at bounding box center [362, 92] width 359 height 25
click at [298, 93] on link "INVOICES" at bounding box center [301, 92] width 24 height 6
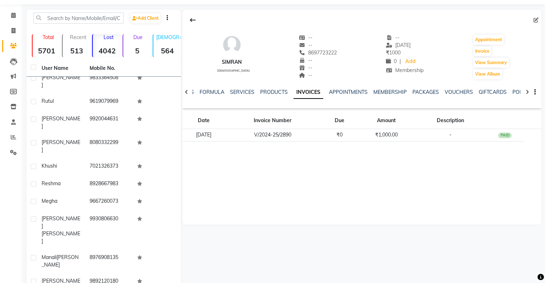
click at [387, 88] on div "NOTES FORMULA SERVICES PRODUCTS INVOICES APPOINTMENTS MEMBERSHIP PACKAGES VOUCH…" at bounding box center [362, 92] width 359 height 25
click at [387, 94] on link "MEMBERSHIP" at bounding box center [390, 92] width 33 height 6
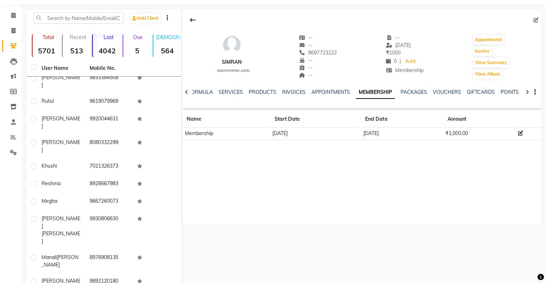
drag, startPoint x: 354, startPoint y: 133, endPoint x: 395, endPoint y: 138, distance: 40.8
click at [395, 138] on tr "Membership 29-10-2024 28-11-2025 ₹1,000.00" at bounding box center [362, 134] width 359 height 13
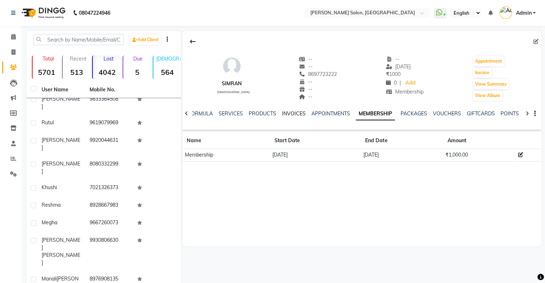
click at [298, 111] on link "INVOICES" at bounding box center [294, 113] width 24 height 6
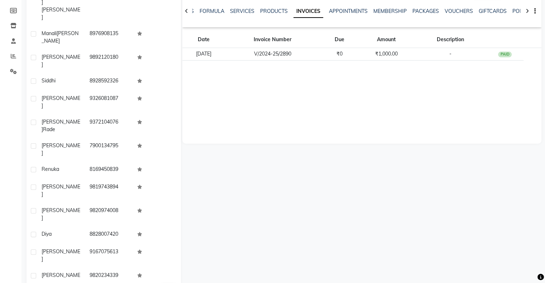
scroll to position [129, 0]
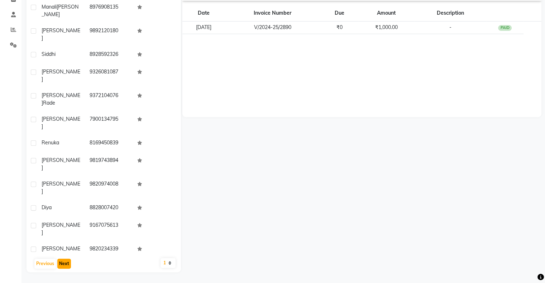
click at [66, 262] on button "Next" at bounding box center [64, 264] width 14 height 10
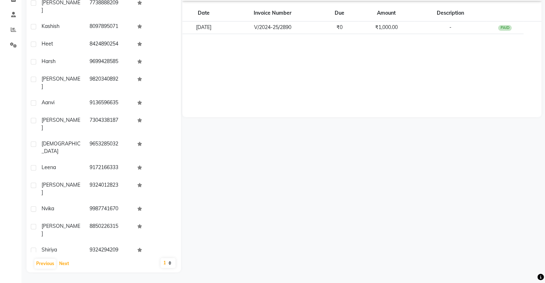
scroll to position [179, 0]
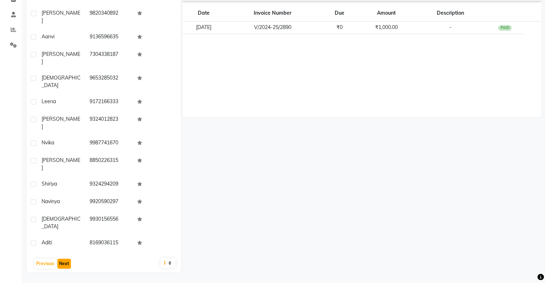
click at [65, 262] on button "Next" at bounding box center [64, 264] width 14 height 10
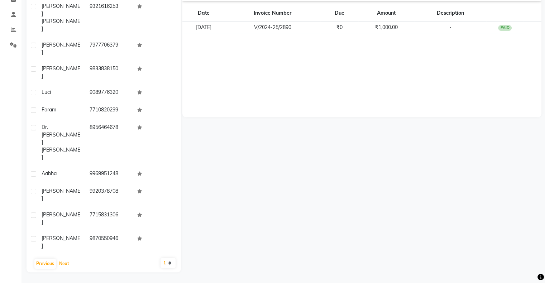
scroll to position [574, 0]
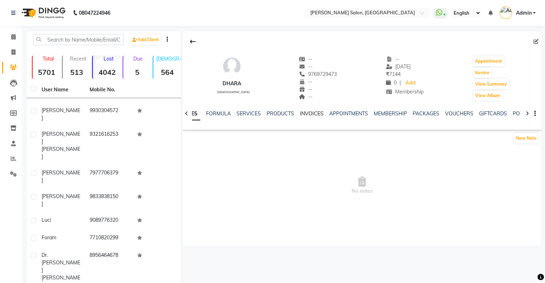
click at [313, 114] on link "INVOICES" at bounding box center [312, 113] width 24 height 6
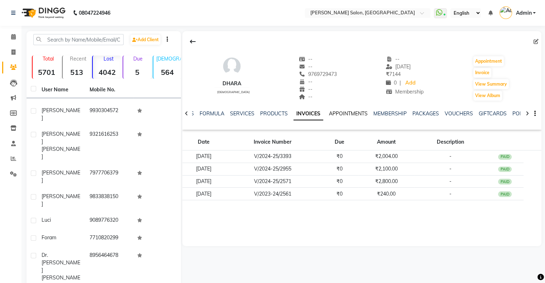
click at [355, 114] on link "APPOINTMENTS" at bounding box center [348, 113] width 39 height 6
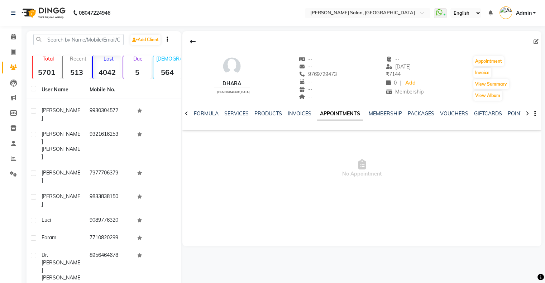
click at [364, 113] on ul "NOTES FORMULA SERVICES PRODUCTS INVOICES APPOINTMENTS MEMBERSHIP PACKAGES VOUCH…" at bounding box center [400, 114] width 456 height 8
click at [369, 113] on link "MEMBERSHIP" at bounding box center [385, 113] width 33 height 6
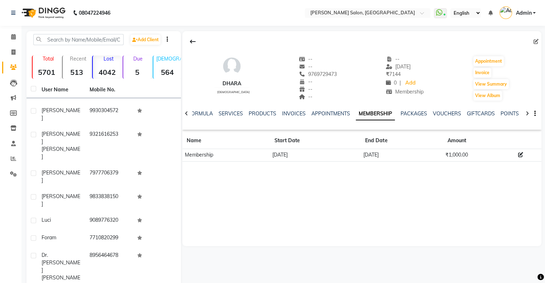
drag, startPoint x: 356, startPoint y: 156, endPoint x: 397, endPoint y: 156, distance: 41.2
click at [397, 156] on tr "Membership 06-10-2024 05-11-2025 ₹1,000.00" at bounding box center [362, 155] width 359 height 13
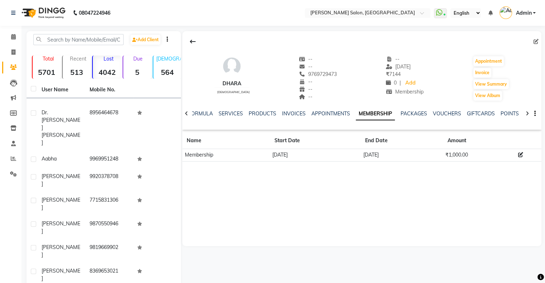
scroll to position [753, 0]
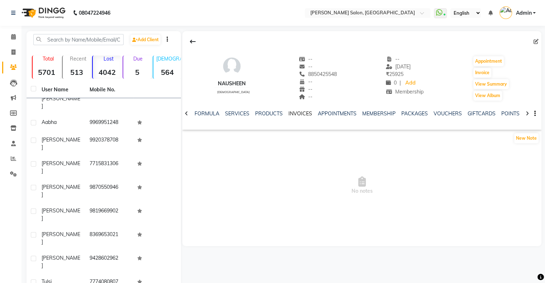
click at [296, 116] on link "INVOICES" at bounding box center [301, 113] width 24 height 6
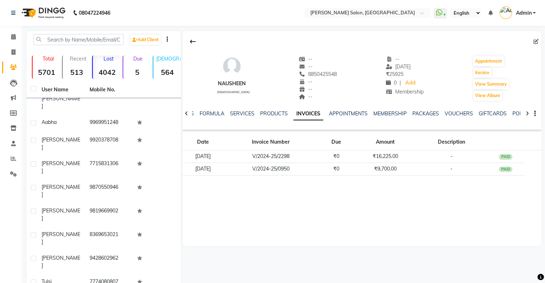
click at [387, 118] on div "NOTES FORMULA SERVICES PRODUCTS INVOICES APPOINTMENTS MEMBERSHIP PACKAGES VOUCH…" at bounding box center [353, 116] width 317 height 13
click at [392, 115] on link "MEMBERSHIP" at bounding box center [390, 113] width 33 height 6
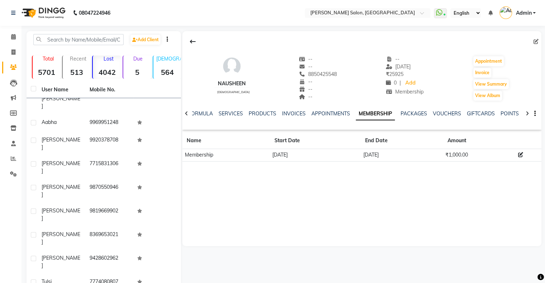
click at [290, 117] on div "INVOICES" at bounding box center [294, 114] width 24 height 8
click at [282, 114] on link "INVOICES" at bounding box center [294, 113] width 24 height 6
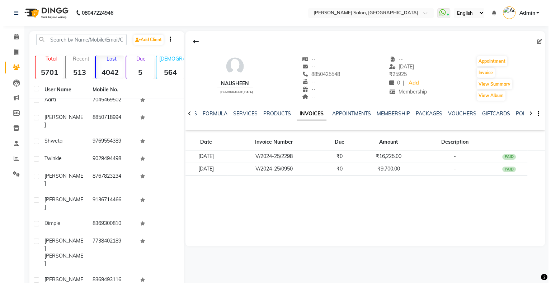
scroll to position [1291, 0]
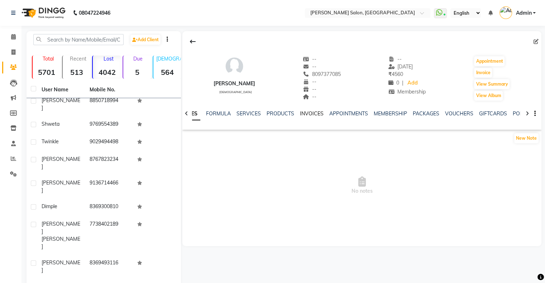
click at [304, 113] on link "INVOICES" at bounding box center [312, 113] width 24 height 6
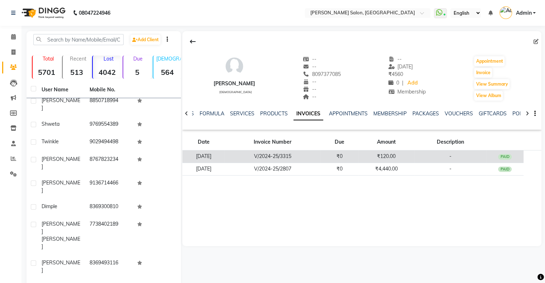
click at [212, 154] on td "24-11-2024" at bounding box center [204, 157] width 42 height 13
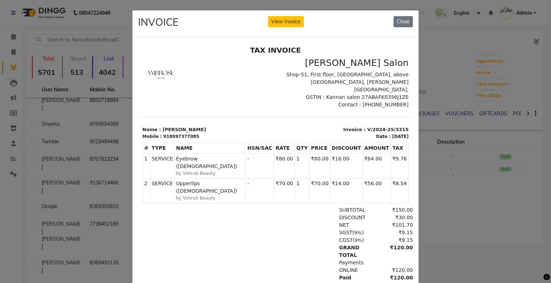
click at [446, 177] on ngb-modal-window "INVOICE View Invoice Close" at bounding box center [275, 141] width 551 height 283
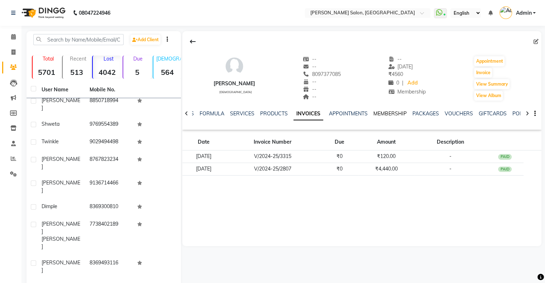
click at [388, 113] on link "MEMBERSHIP" at bounding box center [390, 113] width 33 height 6
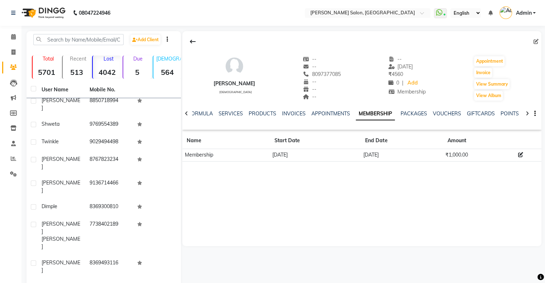
drag, startPoint x: 357, startPoint y: 152, endPoint x: 396, endPoint y: 156, distance: 39.7
click at [396, 156] on tr "Membership 26-10-2024 25-11-2025 ₹1,000.00" at bounding box center [362, 155] width 359 height 13
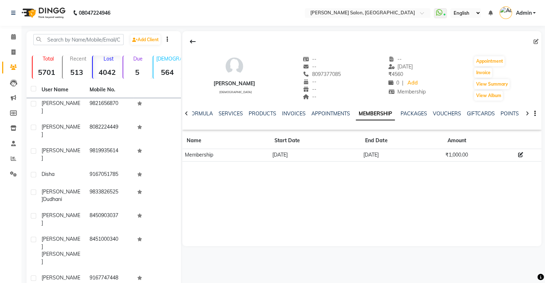
scroll to position [129, 0]
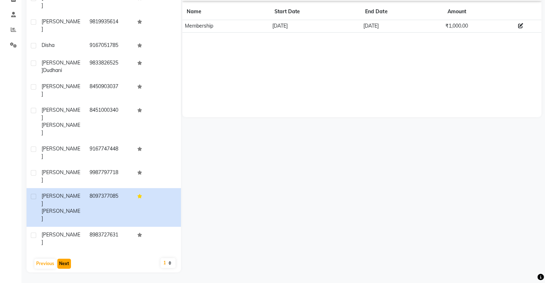
click at [66, 261] on button "Next" at bounding box center [64, 264] width 14 height 10
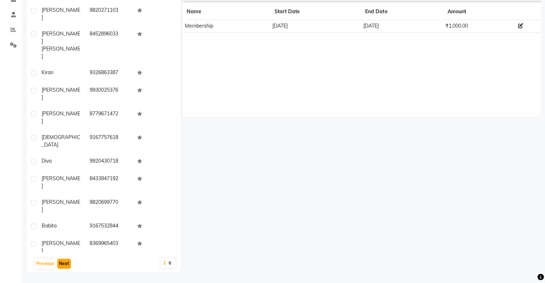
click at [66, 266] on button "Next" at bounding box center [64, 264] width 14 height 10
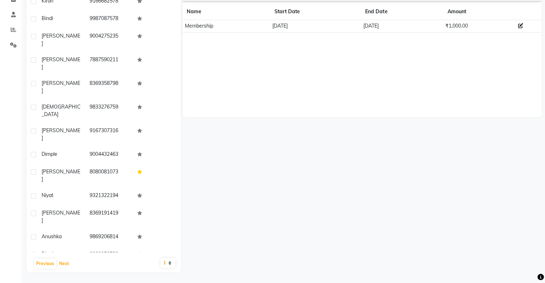
scroll to position [0, 0]
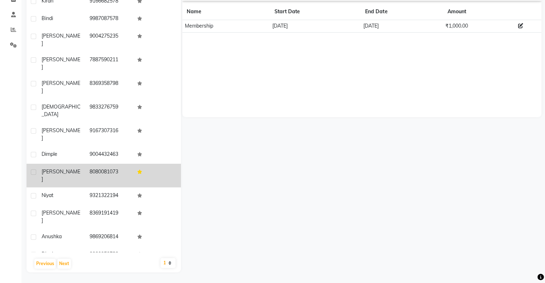
click at [56, 168] on div "Sonal" at bounding box center [61, 175] width 39 height 15
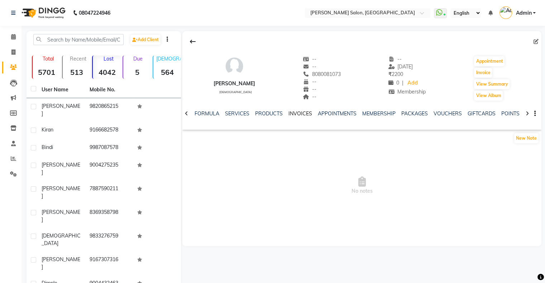
click at [289, 114] on link "INVOICES" at bounding box center [301, 113] width 24 height 6
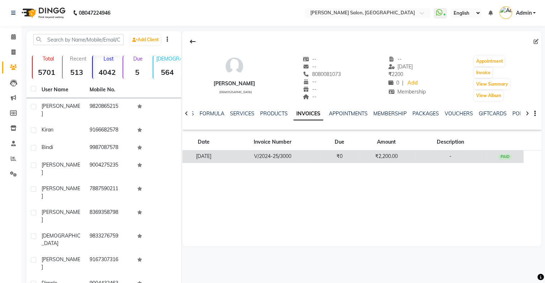
click at [207, 156] on td "04-11-2024" at bounding box center [204, 157] width 42 height 13
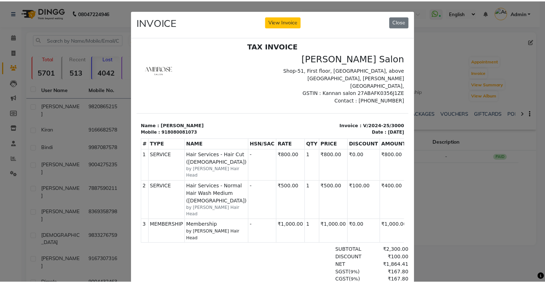
scroll to position [5, 0]
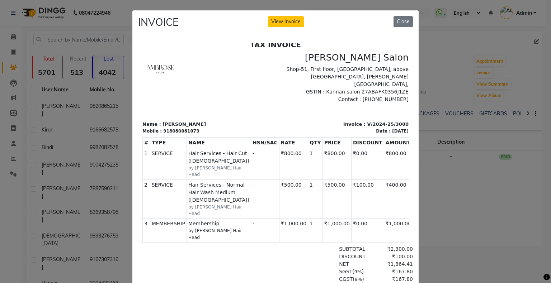
click at [453, 190] on ngb-modal-window "INVOICE View Invoice Close" at bounding box center [275, 141] width 551 height 283
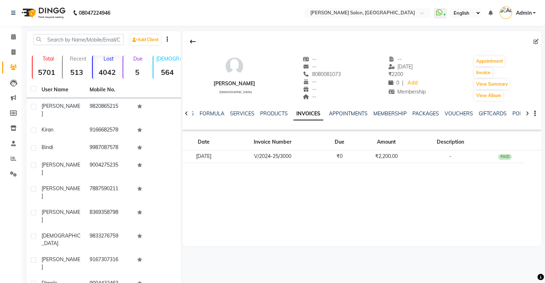
click at [398, 117] on div "MEMBERSHIP" at bounding box center [390, 114] width 33 height 8
click at [397, 115] on link "MEMBERSHIP" at bounding box center [390, 113] width 33 height 6
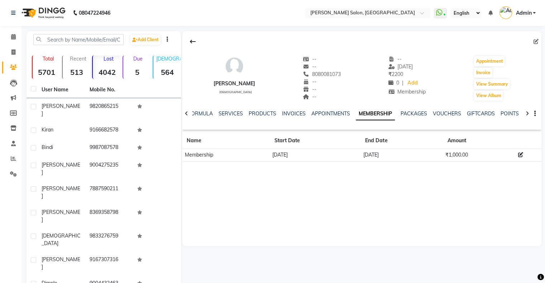
drag, startPoint x: 358, startPoint y: 155, endPoint x: 392, endPoint y: 155, distance: 34.1
click at [392, 155] on td "04-12-2025" at bounding box center [402, 155] width 82 height 13
click at [374, 184] on div "Sonal female -- -- 8080081073 -- -- -- -- 04-11-2024 ₹ 2200 0 | Add Membership …" at bounding box center [362, 138] width 359 height 215
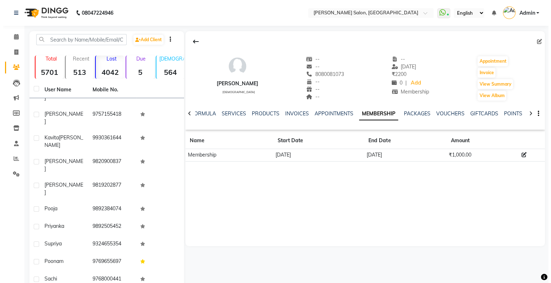
scroll to position [502, 0]
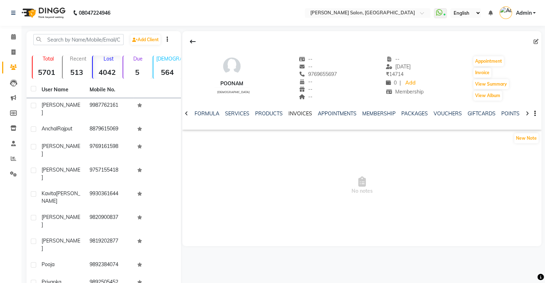
click at [304, 112] on link "INVOICES" at bounding box center [301, 113] width 24 height 6
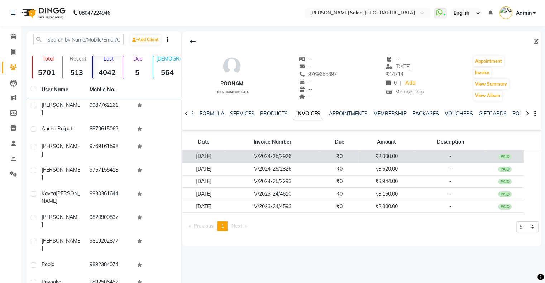
click at [303, 155] on td "V/2024-25/2926" at bounding box center [273, 157] width 96 height 13
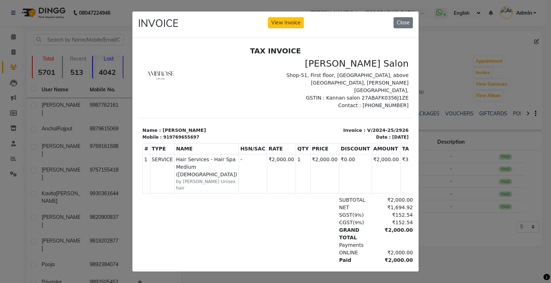
click at [446, 196] on ngb-modal-window "INVOICE View Invoice Close" at bounding box center [275, 141] width 551 height 283
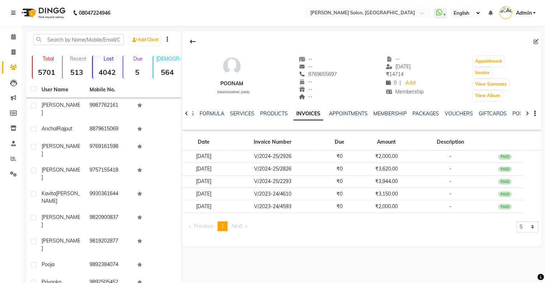
click at [373, 109] on div "NOTES FORMULA SERVICES PRODUCTS INVOICES APPOINTMENTS MEMBERSHIP PACKAGES VOUCH…" at bounding box center [362, 113] width 359 height 25
click at [380, 112] on link "MEMBERSHIP" at bounding box center [390, 113] width 33 height 6
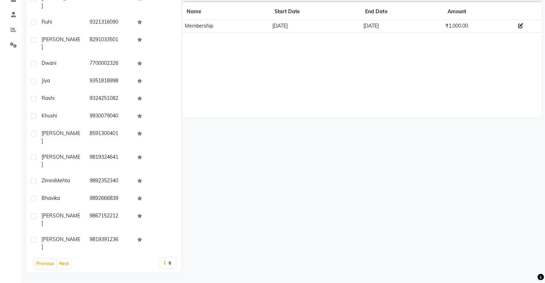
scroll to position [1040, 0]
click at [61, 268] on button "Next" at bounding box center [64, 264] width 14 height 10
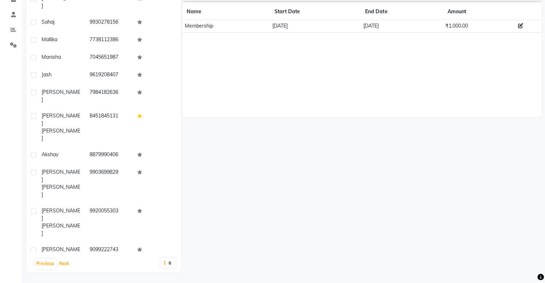
scroll to position [753, 0]
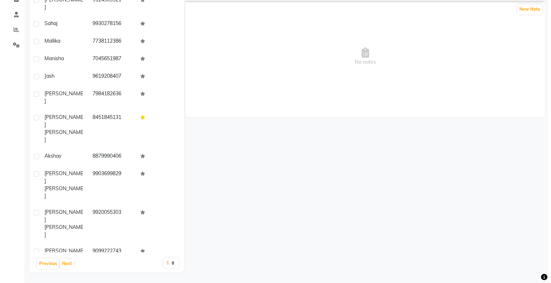
scroll to position [22, 0]
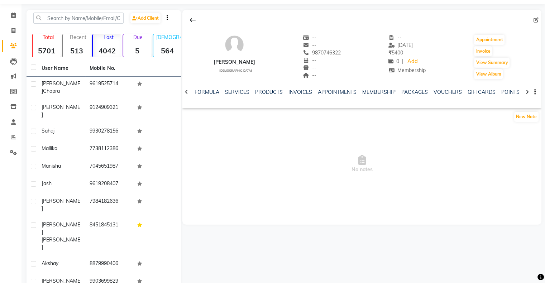
click at [294, 87] on div "NOTES FORMULA SERVICES PRODUCTS INVOICES APPOINTMENTS MEMBERSHIP PACKAGES VOUCH…" at bounding box center [362, 92] width 359 height 25
click at [295, 93] on link "INVOICES" at bounding box center [301, 92] width 24 height 6
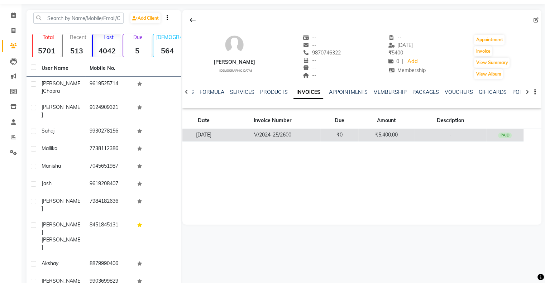
click at [257, 131] on td "V/2024-25/2600" at bounding box center [273, 135] width 96 height 13
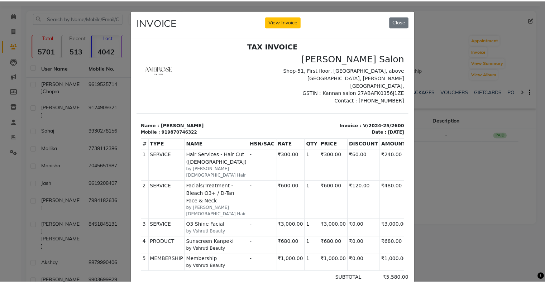
scroll to position [5, 0]
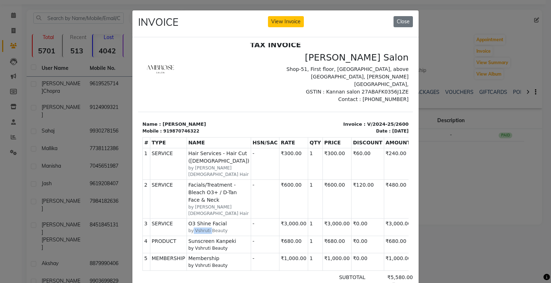
drag, startPoint x: 189, startPoint y: 207, endPoint x: 205, endPoint y: 207, distance: 16.1
click at [205, 227] on small "by Vshruti Beauty" at bounding box center [218, 230] width 61 height 6
click at [464, 221] on ngb-modal-window "INVOICE View Invoice Close" at bounding box center [275, 141] width 551 height 283
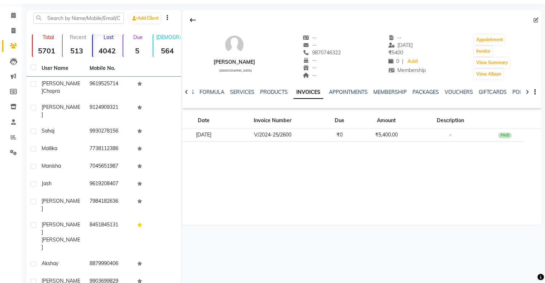
click at [390, 96] on div "NOTES FORMULA SERVICES PRODUCTS INVOICES APPOINTMENTS MEMBERSHIP PACKAGES VOUCH…" at bounding box center [353, 95] width 317 height 13
click at [390, 90] on link "MEMBERSHIP" at bounding box center [390, 92] width 33 height 6
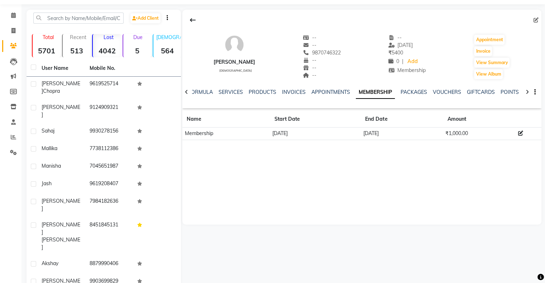
drag, startPoint x: 364, startPoint y: 131, endPoint x: 402, endPoint y: 134, distance: 38.1
click at [402, 134] on td "09-11-2025" at bounding box center [402, 134] width 82 height 13
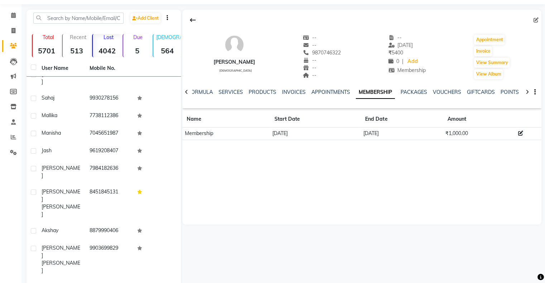
scroll to position [825, 0]
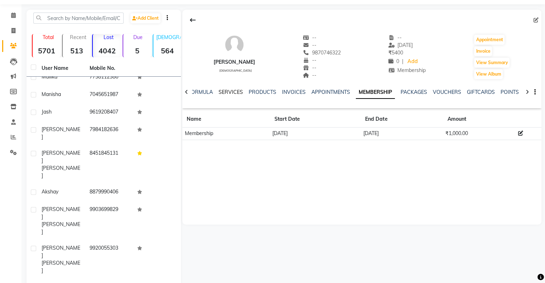
click at [224, 94] on link "SERVICES" at bounding box center [231, 92] width 24 height 6
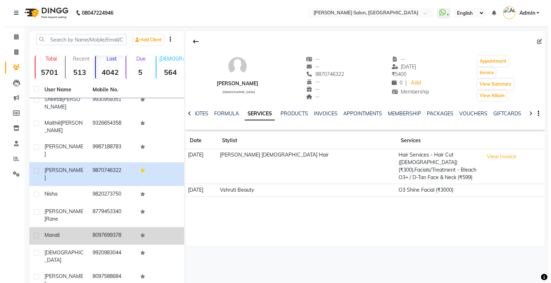
scroll to position [1148, 0]
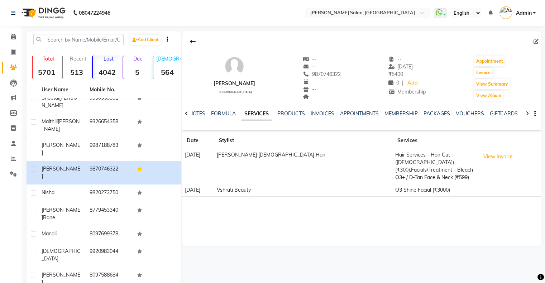
click at [393, 164] on td "Hair Services - Hair Cut (Male) (₹300),Facials/Treatment - Bleach O3+ / D-Tan F…" at bounding box center [435, 166] width 85 height 35
click at [481, 156] on button "View Invoice" at bounding box center [499, 156] width 36 height 11
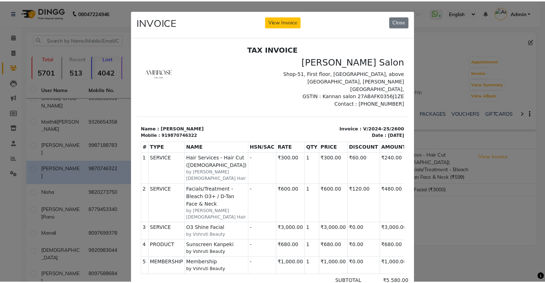
scroll to position [0, 0]
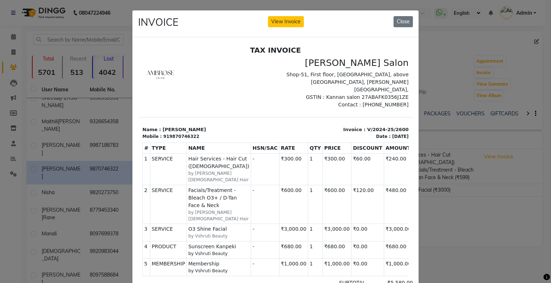
click at [433, 174] on ngb-modal-window "INVOICE View Invoice Close" at bounding box center [275, 141] width 551 height 283
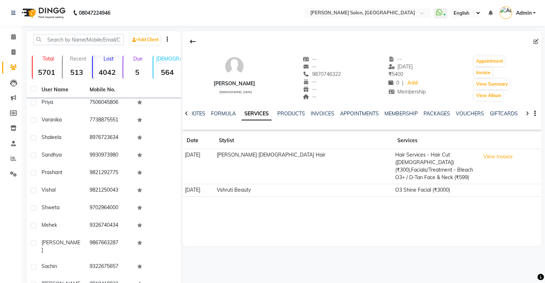
scroll to position [1480, 0]
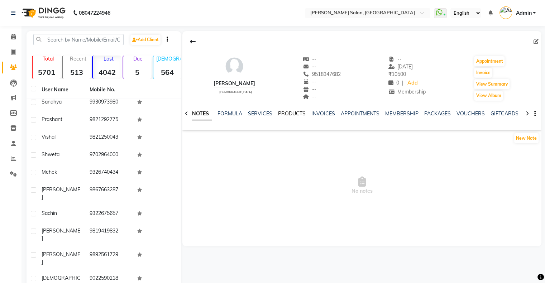
click at [284, 113] on link "PRODUCTS" at bounding box center [292, 113] width 28 height 6
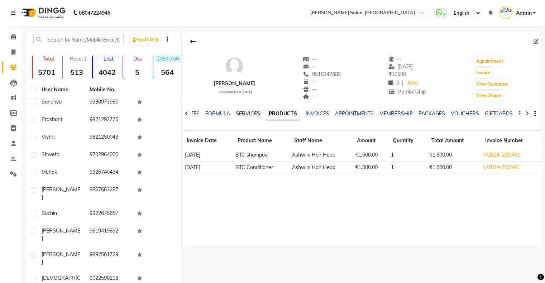
click at [250, 114] on link "SERVICES" at bounding box center [248, 113] width 24 height 6
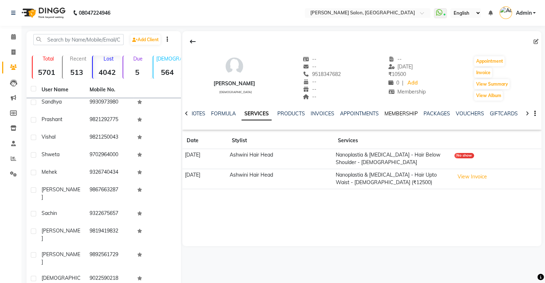
click at [402, 112] on link "MEMBERSHIP" at bounding box center [401, 113] width 33 height 6
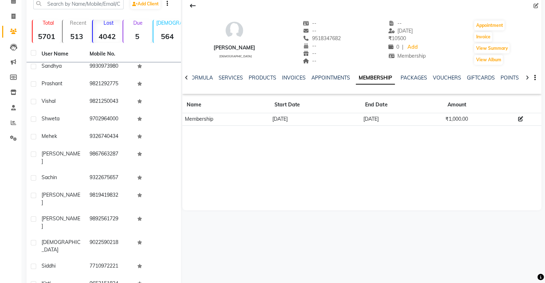
scroll to position [129, 0]
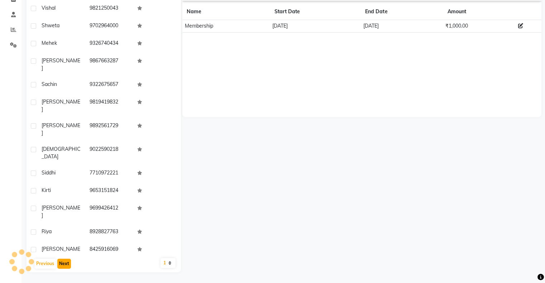
click at [66, 265] on button "Next" at bounding box center [64, 264] width 14 height 10
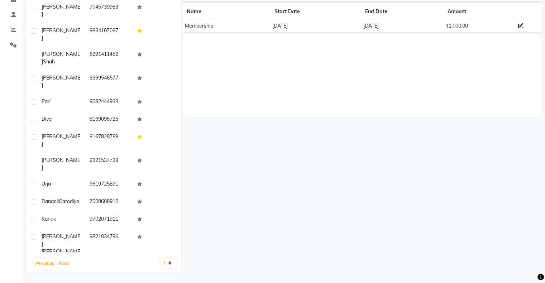
scroll to position [1444, 0]
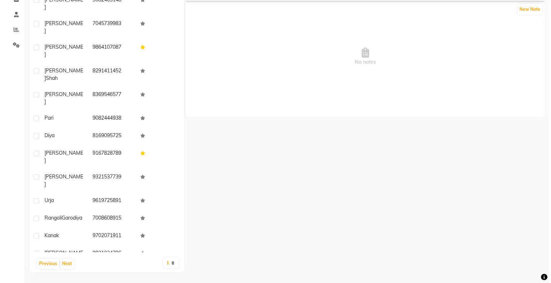
scroll to position [22, 0]
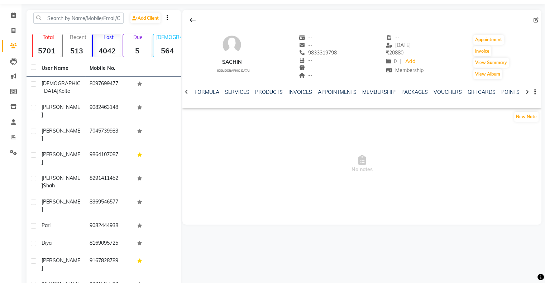
click at [297, 89] on div "INVOICES" at bounding box center [301, 93] width 24 height 8
click at [293, 94] on link "INVOICES" at bounding box center [301, 92] width 24 height 6
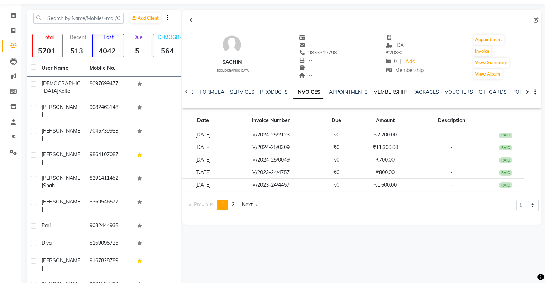
click at [384, 91] on link "MEMBERSHIP" at bounding box center [390, 92] width 33 height 6
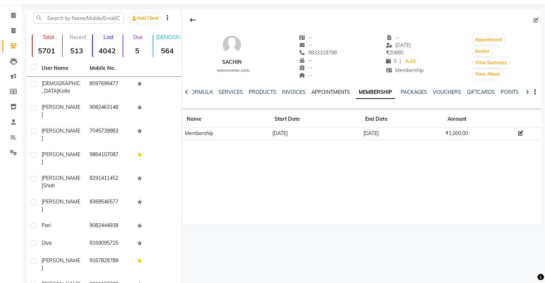
click at [321, 93] on link "APPOINTMENTS" at bounding box center [331, 92] width 39 height 6
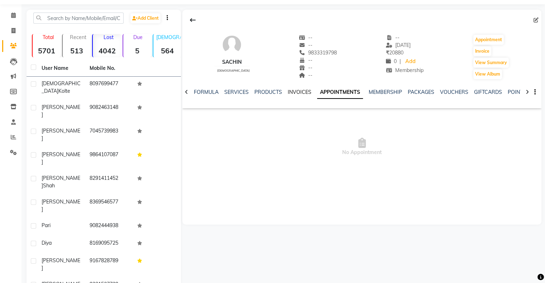
click at [299, 90] on link "INVOICES" at bounding box center [300, 92] width 24 height 6
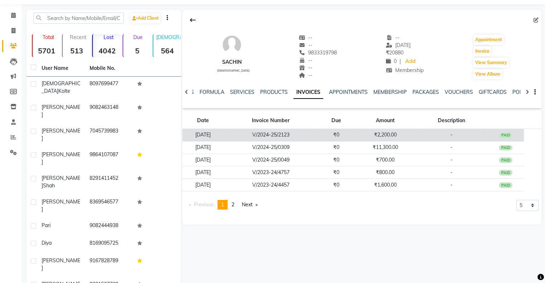
click at [293, 136] on td "V/2024-25/2123" at bounding box center [271, 135] width 94 height 13
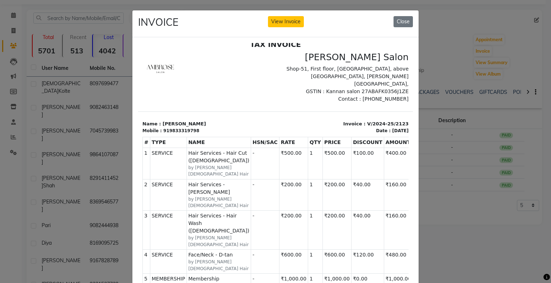
scroll to position [36, 0]
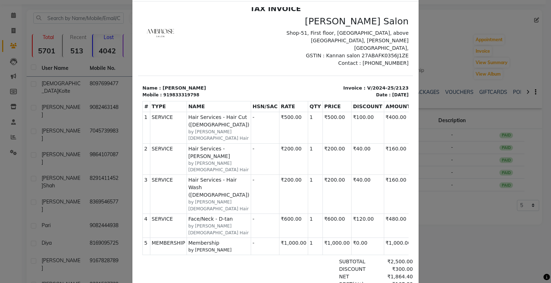
drag, startPoint x: 187, startPoint y: 183, endPoint x: 241, endPoint y: 179, distance: 54.2
click at [241, 214] on tr "4 SERVICE SERVICE Face/Neck - D-tan by Sajid Male Hair - ₹73.22" at bounding box center [290, 226] width 294 height 24
click at [440, 190] on ngb-modal-window "INVOICE View Invoice Close" at bounding box center [275, 141] width 551 height 283
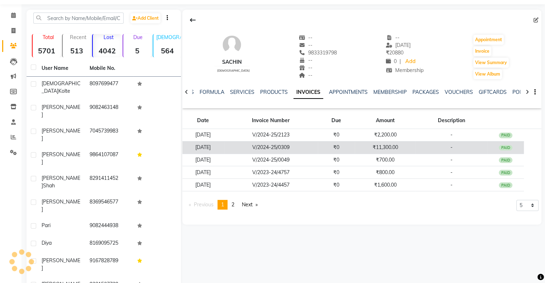
click at [295, 150] on td "V/2024-25/0309" at bounding box center [271, 147] width 94 height 13
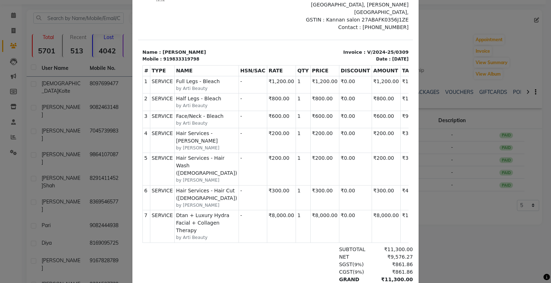
scroll to position [108, 0]
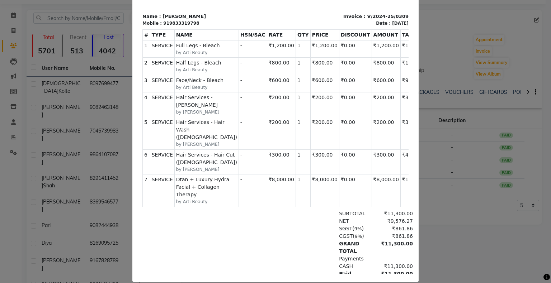
click at [417, 154] on ngb-modal-window "INVOICE View Invoice Close" at bounding box center [275, 141] width 551 height 283
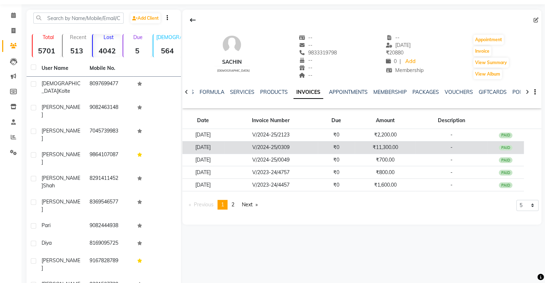
click at [260, 151] on td "V/2024-25/0309" at bounding box center [271, 147] width 94 height 13
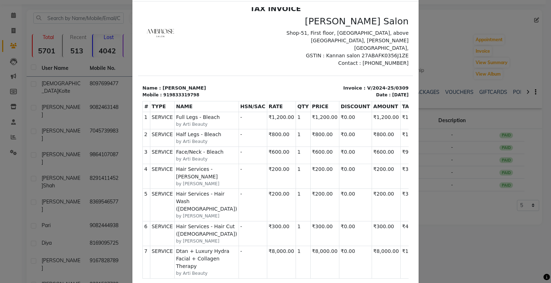
scroll to position [72, 0]
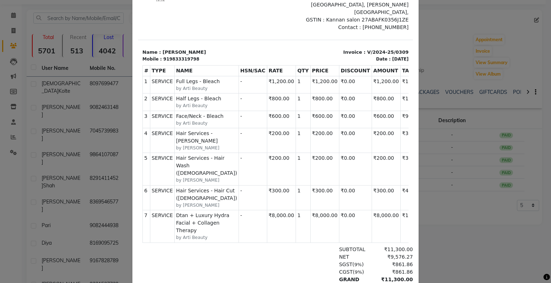
click at [451, 162] on ngb-modal-window "INVOICE View Invoice Close" at bounding box center [275, 141] width 551 height 283
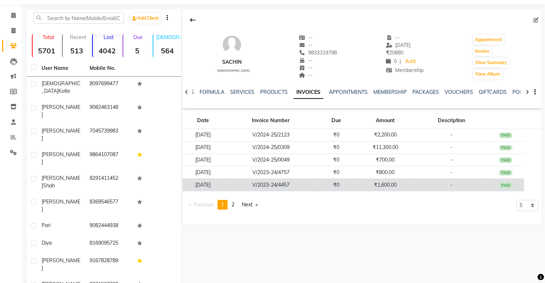
click at [274, 184] on td "V/2023-24/4457" at bounding box center [271, 185] width 94 height 13
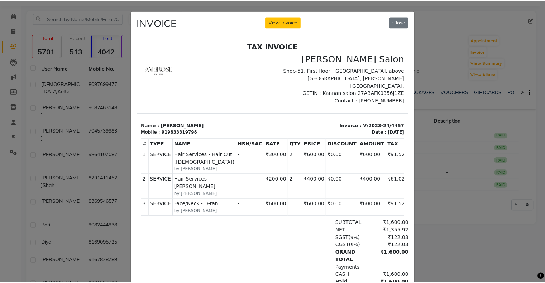
scroll to position [5, 0]
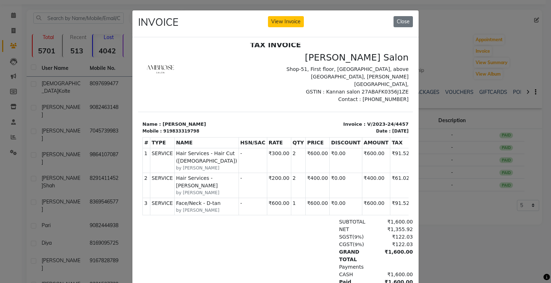
click at [441, 204] on ngb-modal-window "INVOICE View Invoice Close" at bounding box center [275, 141] width 551 height 283
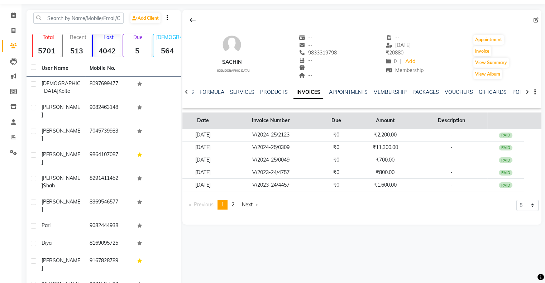
scroll to position [0, 0]
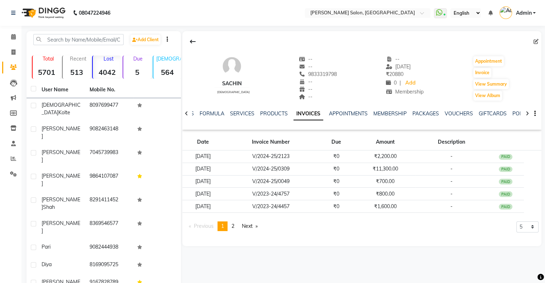
click at [391, 110] on div "MEMBERSHIP" at bounding box center [390, 114] width 33 height 8
click at [383, 115] on link "MEMBERSHIP" at bounding box center [390, 113] width 33 height 6
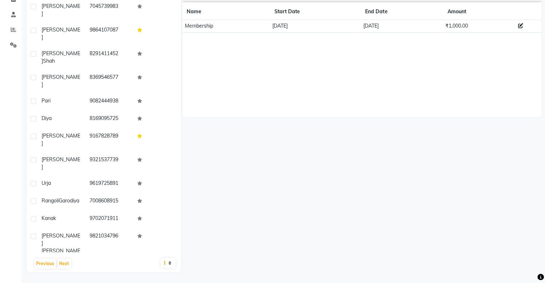
scroll to position [1486, 0]
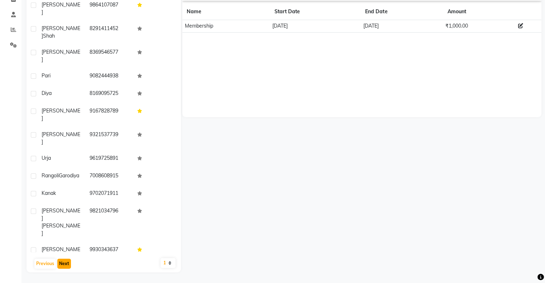
click at [66, 266] on button "Next" at bounding box center [64, 264] width 14 height 10
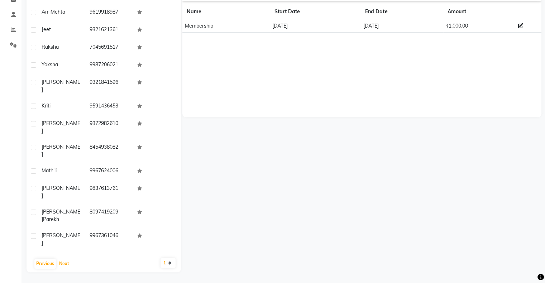
scroll to position [655, 0]
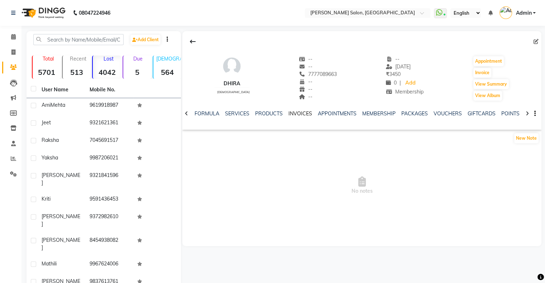
click at [300, 114] on link "INVOICES" at bounding box center [301, 113] width 24 height 6
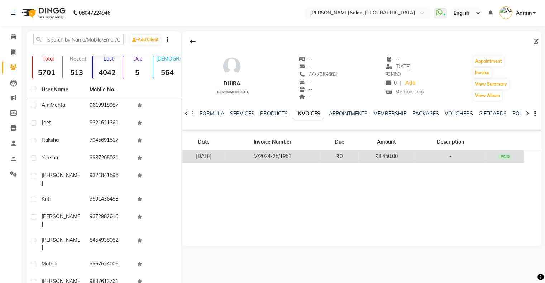
click at [290, 151] on td "V/2024-25/1951" at bounding box center [273, 157] width 96 height 13
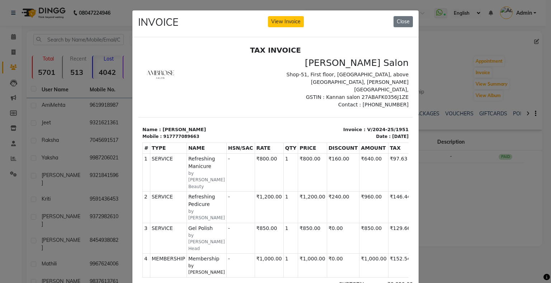
click at [421, 193] on ngb-modal-window "INVOICE View Invoice Close" at bounding box center [275, 141] width 551 height 283
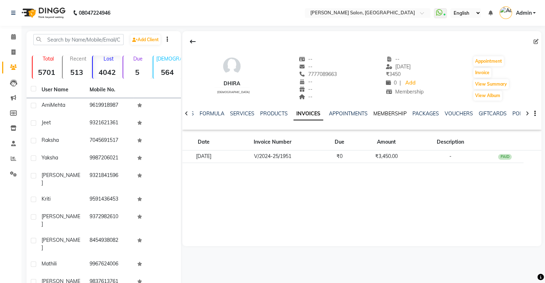
click at [381, 115] on link "MEMBERSHIP" at bounding box center [390, 113] width 33 height 6
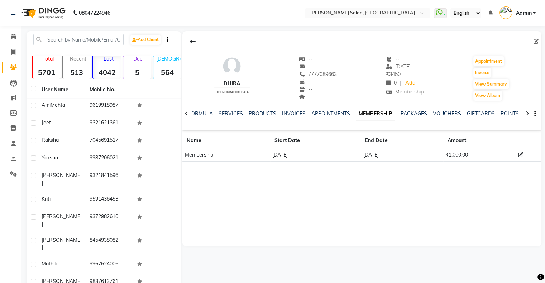
drag, startPoint x: 354, startPoint y: 156, endPoint x: 402, endPoint y: 156, distance: 48.4
click at [402, 156] on tr "Membership 14-08-2024 13-09-2025 ₹1,000.00" at bounding box center [362, 155] width 359 height 13
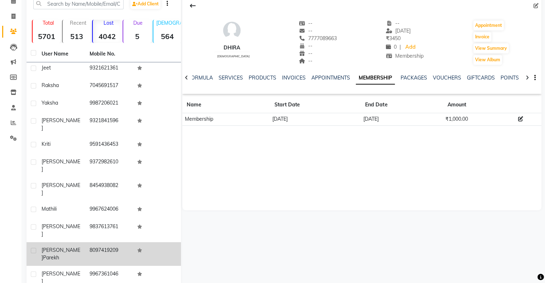
scroll to position [691, 0]
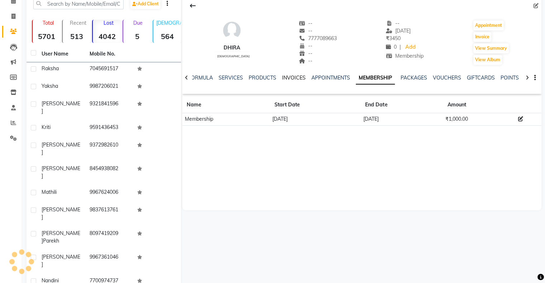
click at [289, 79] on link "INVOICES" at bounding box center [294, 78] width 24 height 6
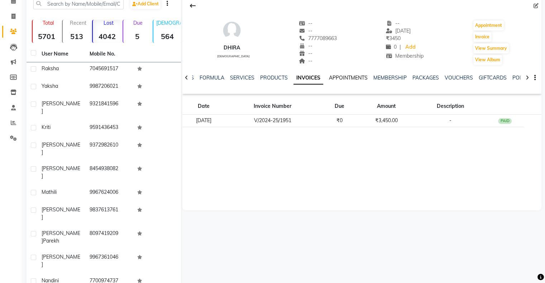
click at [344, 79] on link "APPOINTMENTS" at bounding box center [348, 78] width 39 height 6
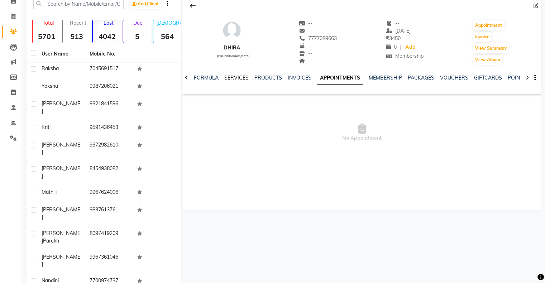
click at [234, 77] on link "SERVICES" at bounding box center [236, 78] width 24 height 6
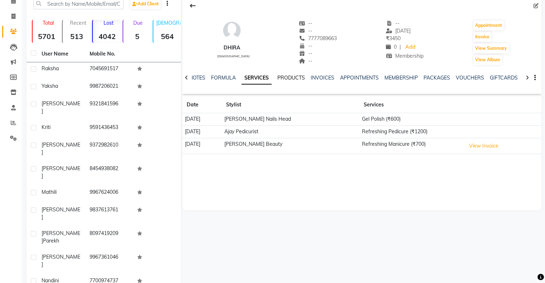
click at [288, 80] on link "PRODUCTS" at bounding box center [292, 78] width 28 height 6
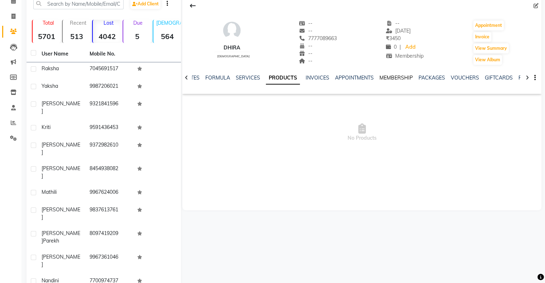
click at [394, 78] on link "MEMBERSHIP" at bounding box center [396, 78] width 33 height 6
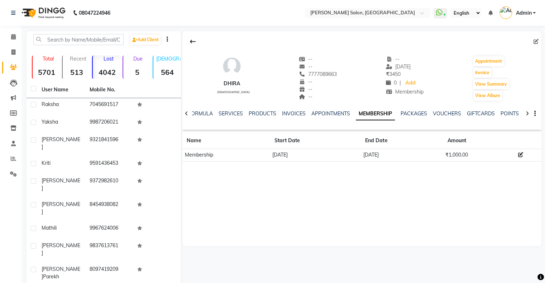
click at [186, 114] on icon at bounding box center [186, 113] width 3 height 5
click at [235, 110] on div "SERVICES" at bounding box center [236, 114] width 24 height 8
click at [234, 114] on link "SERVICES" at bounding box center [236, 113] width 24 height 6
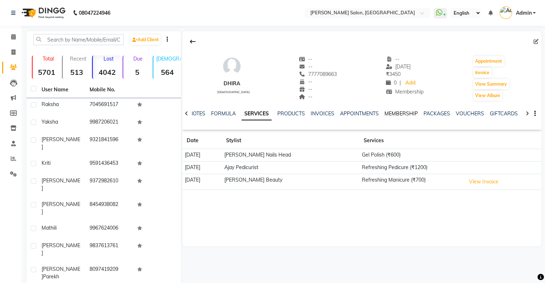
click at [402, 115] on link "MEMBERSHIP" at bounding box center [401, 113] width 33 height 6
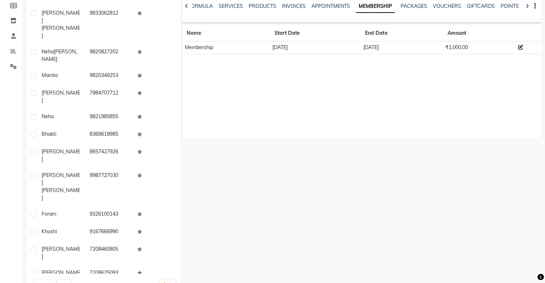
scroll to position [129, 0]
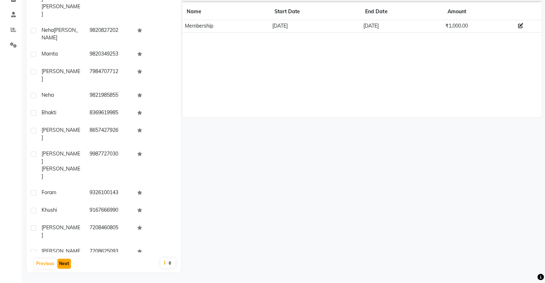
click at [68, 264] on button "Next" at bounding box center [64, 264] width 14 height 10
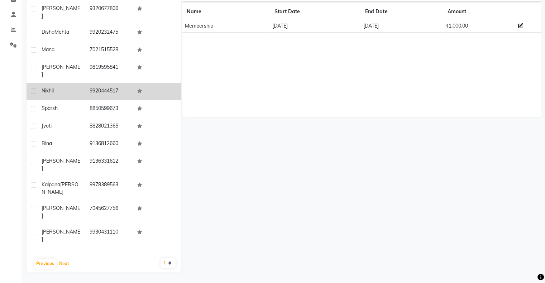
scroll to position [0, 0]
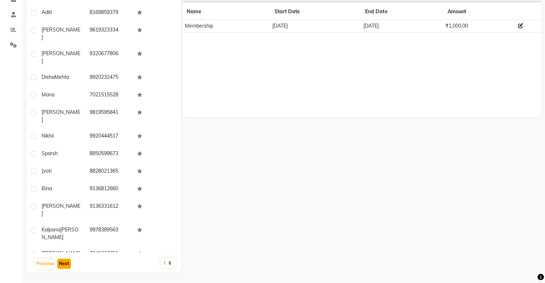
click at [61, 268] on button "Next" at bounding box center [64, 264] width 14 height 10
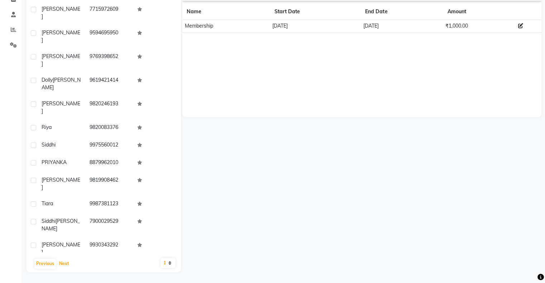
scroll to position [1474, 0]
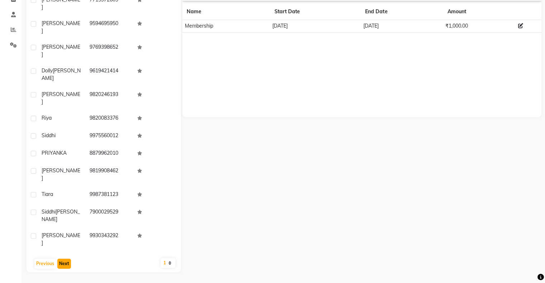
click at [60, 264] on button "Next" at bounding box center [64, 264] width 14 height 10
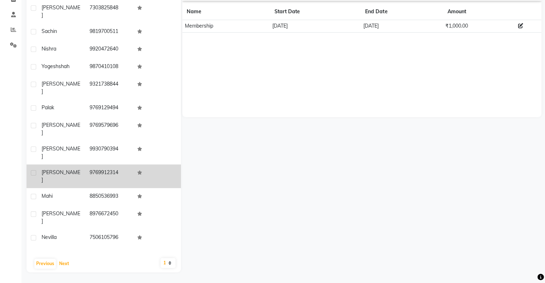
scroll to position [179, 0]
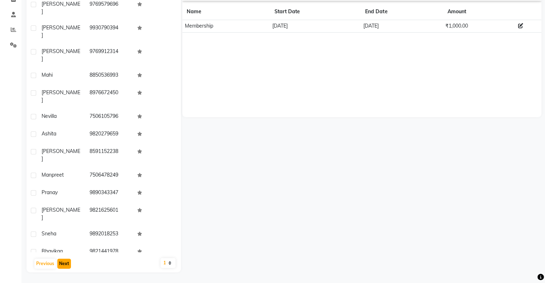
click at [69, 261] on button "Next" at bounding box center [64, 264] width 14 height 10
click at [68, 264] on button "Next" at bounding box center [64, 264] width 14 height 10
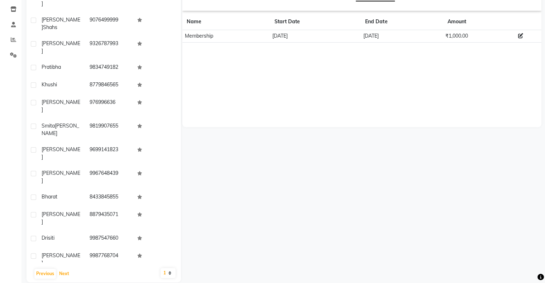
scroll to position [129, 0]
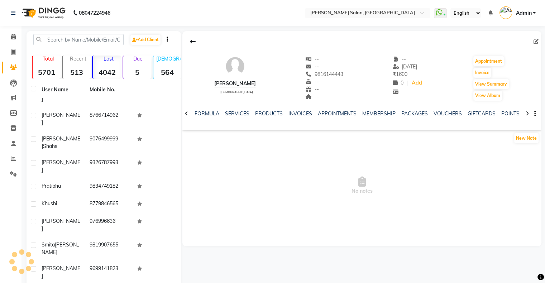
click at [291, 109] on div "NOTES FORMULA SERVICES PRODUCTS INVOICES APPOINTMENTS MEMBERSHIP PACKAGES VOUCH…" at bounding box center [362, 113] width 359 height 25
click at [293, 110] on div "INVOICES" at bounding box center [301, 114] width 24 height 8
click at [302, 116] on link "INVOICES" at bounding box center [301, 113] width 24 height 6
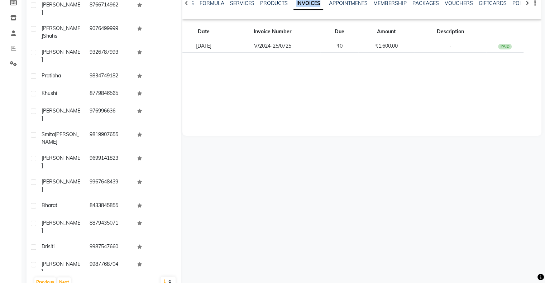
scroll to position [129, 0]
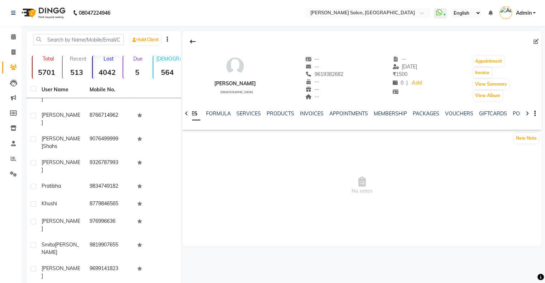
click at [299, 109] on div "NOTES FORMULA SERVICES PRODUCTS INVOICES APPOINTMENTS MEMBERSHIP PACKAGES VOUCH…" at bounding box center [362, 113] width 359 height 25
click at [306, 114] on link "INVOICES" at bounding box center [312, 113] width 24 height 6
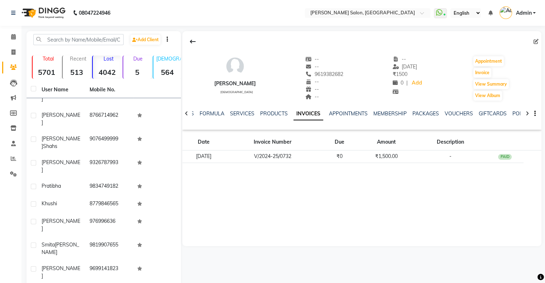
scroll to position [1456, 0]
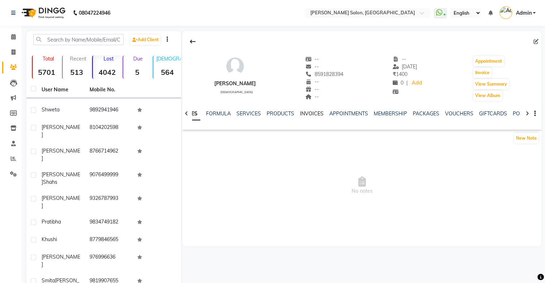
click at [300, 116] on link "INVOICES" at bounding box center [312, 113] width 24 height 6
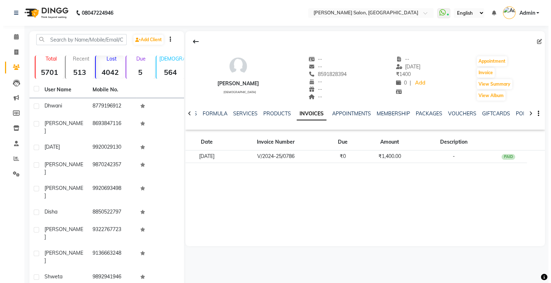
scroll to position [1277, 0]
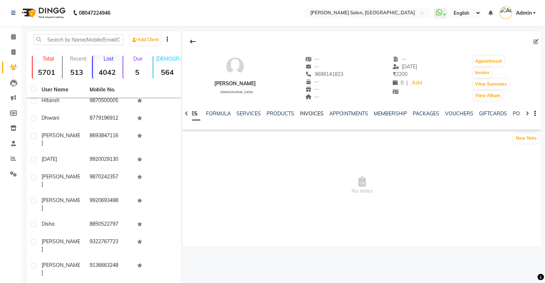
click at [317, 113] on link "INVOICES" at bounding box center [312, 113] width 24 height 6
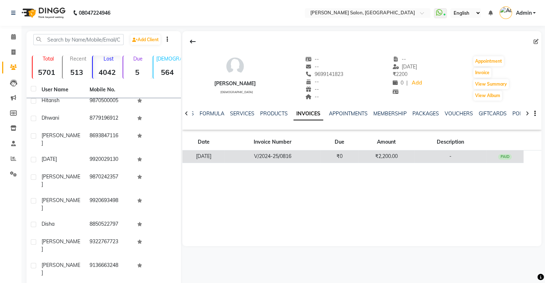
click at [264, 159] on td "V/2024-25/0816" at bounding box center [273, 157] width 96 height 13
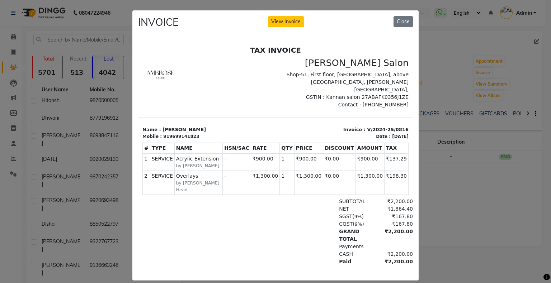
click at [410, 183] on div at bounding box center [275, 159] width 286 height 244
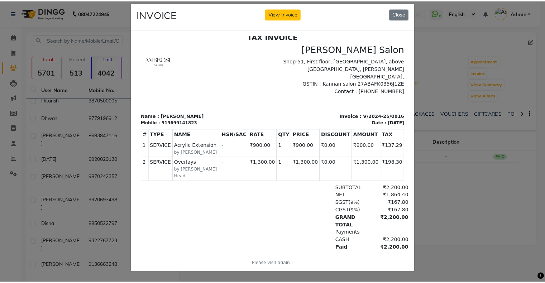
scroll to position [13, 0]
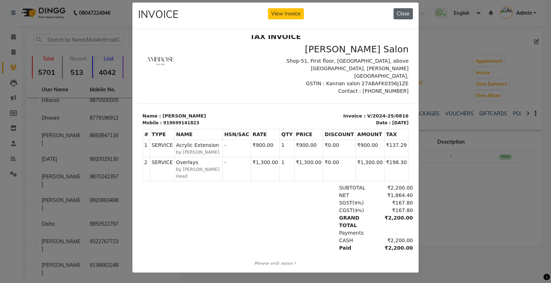
click at [405, 9] on button "Close" at bounding box center [402, 13] width 19 height 11
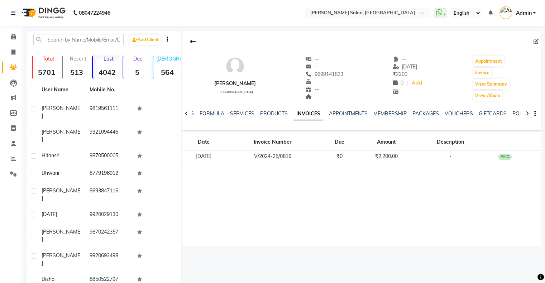
scroll to position [1205, 0]
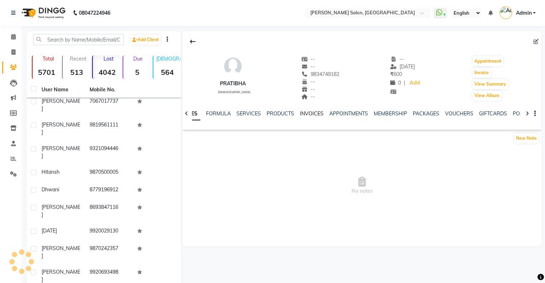
click at [303, 113] on link "INVOICES" at bounding box center [312, 113] width 24 height 6
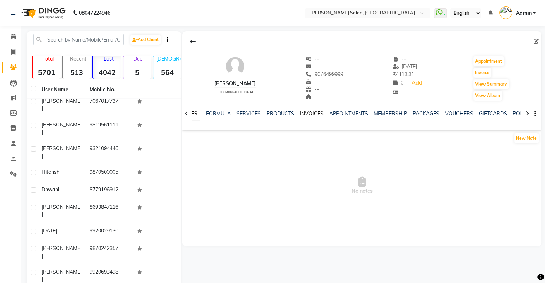
click at [304, 116] on link "INVOICES" at bounding box center [312, 113] width 24 height 6
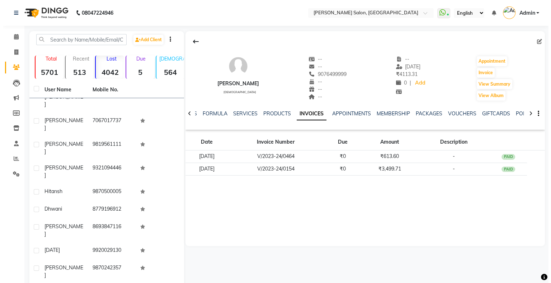
scroll to position [1169, 0]
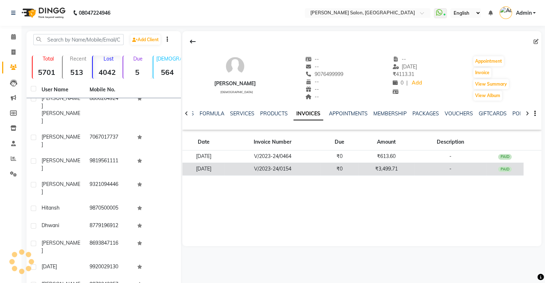
click at [272, 166] on td "V/2023-24/0154" at bounding box center [273, 169] width 96 height 13
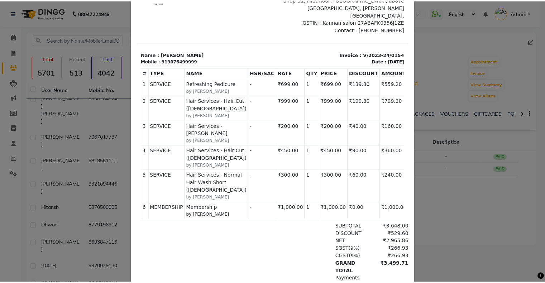
scroll to position [108, 0]
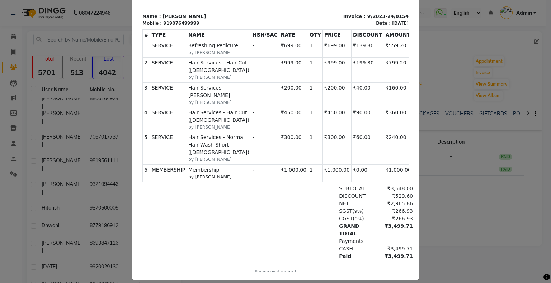
click at [455, 212] on ngb-modal-window "INVOICE View Invoice Close" at bounding box center [275, 141] width 551 height 283
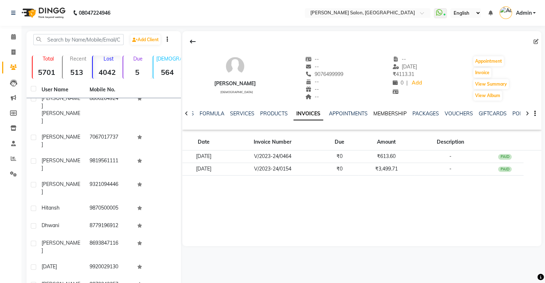
click at [388, 115] on link "MEMBERSHIP" at bounding box center [390, 113] width 33 height 6
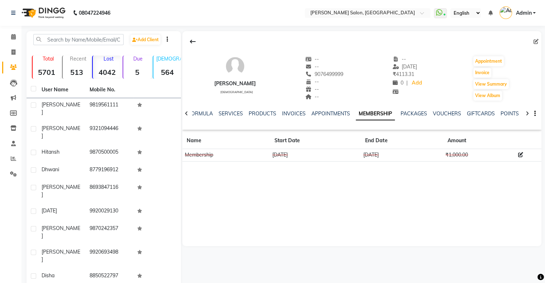
scroll to position [1241, 0]
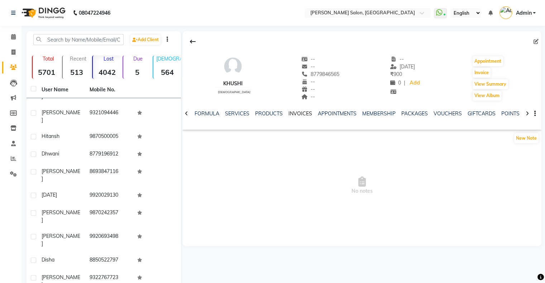
click at [290, 114] on link "INVOICES" at bounding box center [301, 113] width 24 height 6
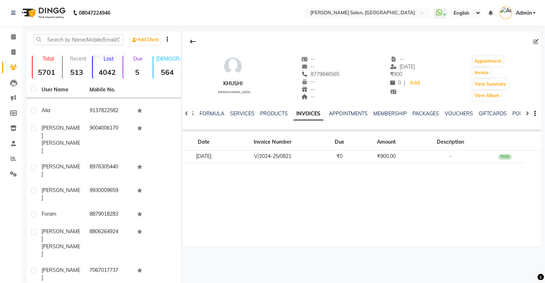
scroll to position [1026, 0]
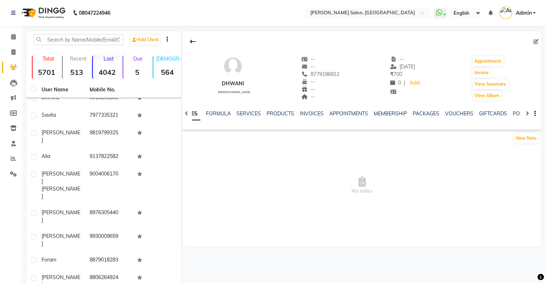
scroll to position [954, 0]
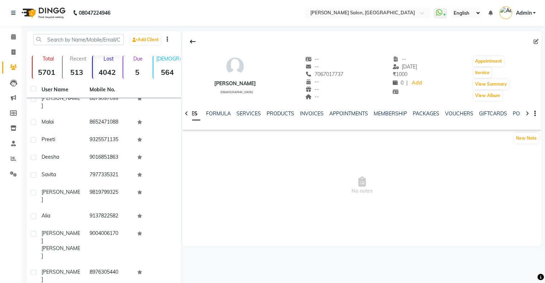
scroll to position [918, 0]
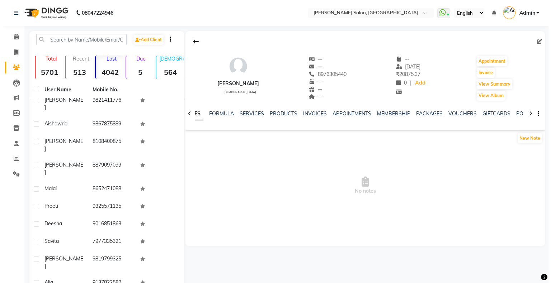
scroll to position [846, 0]
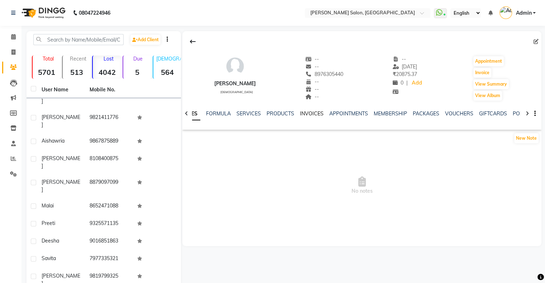
click at [307, 111] on link "INVOICES" at bounding box center [312, 113] width 24 height 6
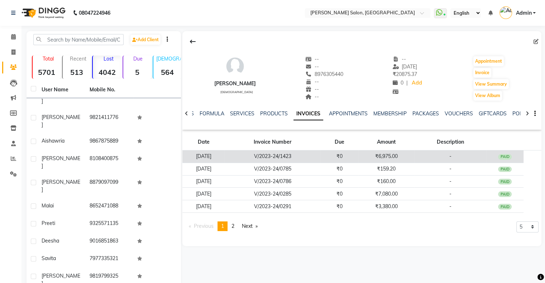
click at [357, 158] on td "₹0" at bounding box center [340, 157] width 38 height 13
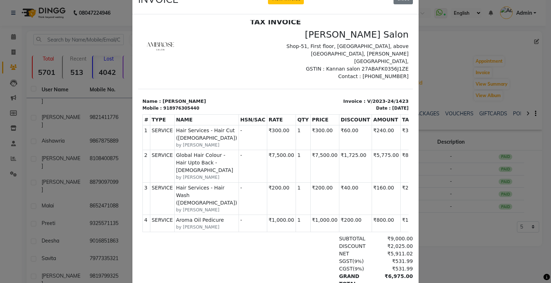
scroll to position [36, 0]
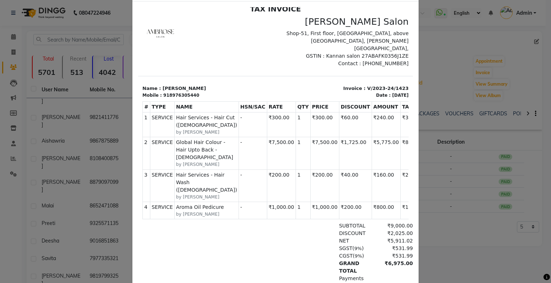
click at [431, 202] on ngb-modal-window "INVOICE View Invoice Close" at bounding box center [275, 141] width 551 height 283
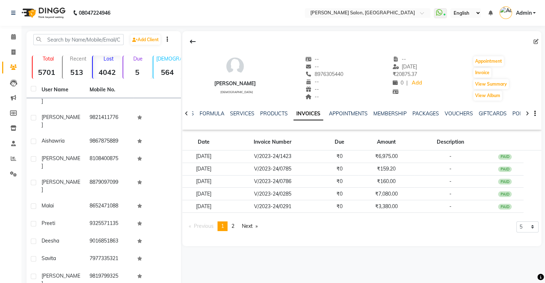
click at [393, 117] on div "MEMBERSHIP" at bounding box center [390, 114] width 33 height 8
click at [393, 113] on link "MEMBERSHIP" at bounding box center [390, 113] width 33 height 6
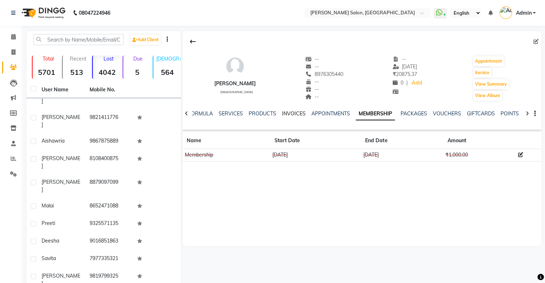
click at [294, 112] on link "INVOICES" at bounding box center [294, 113] width 24 height 6
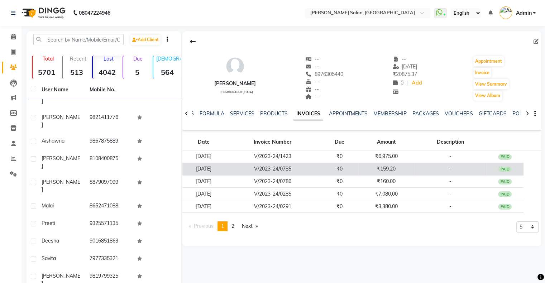
click at [350, 165] on td "₹0" at bounding box center [340, 169] width 38 height 13
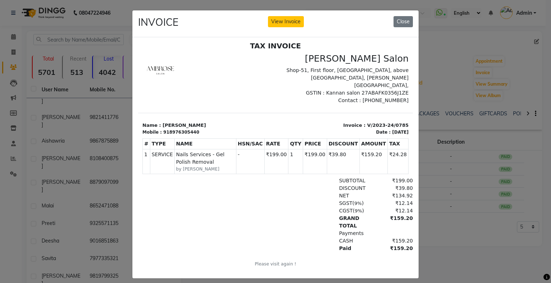
scroll to position [6, 0]
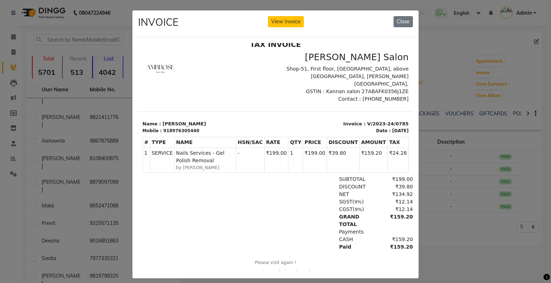
click at [441, 202] on ngb-modal-window "INVOICE View Invoice Close" at bounding box center [275, 141] width 551 height 283
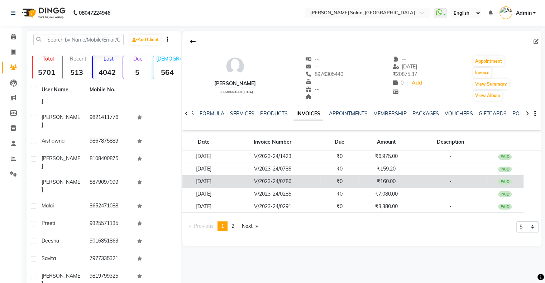
click at [291, 184] on td "V/2023-24/0786" at bounding box center [273, 181] width 96 height 13
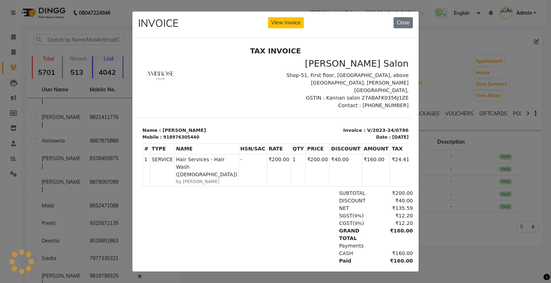
scroll to position [0, 0]
click at [397, 19] on button "Close" at bounding box center [402, 22] width 19 height 11
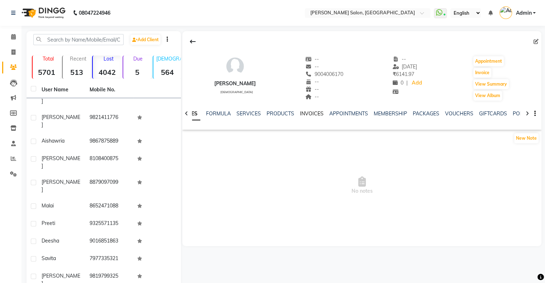
click at [316, 114] on link "INVOICES" at bounding box center [312, 113] width 24 height 6
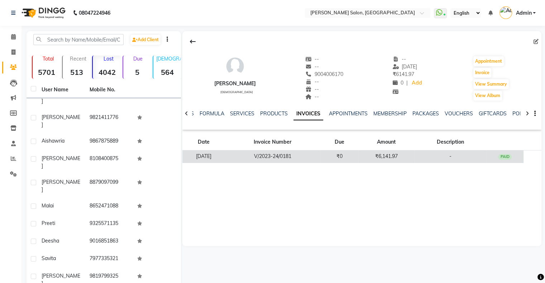
click at [288, 160] on td "V/2023-24/0181" at bounding box center [273, 157] width 96 height 13
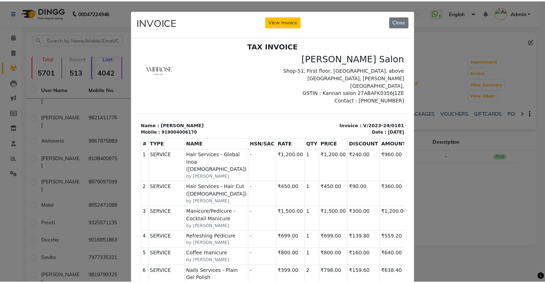
scroll to position [6, 0]
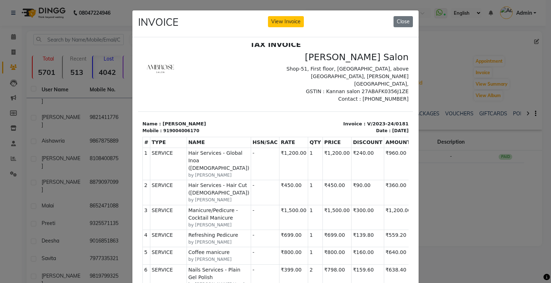
click at [470, 215] on ngb-modal-window "INVOICE View Invoice Close" at bounding box center [275, 141] width 551 height 283
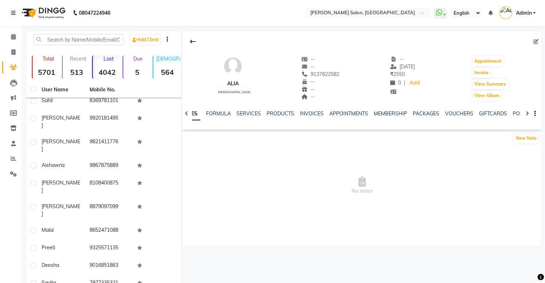
scroll to position [810, 0]
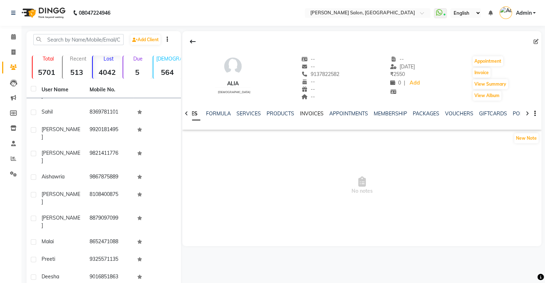
click at [300, 112] on link "INVOICES" at bounding box center [312, 113] width 24 height 6
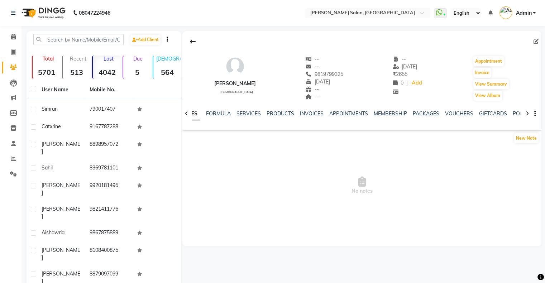
scroll to position [739, 0]
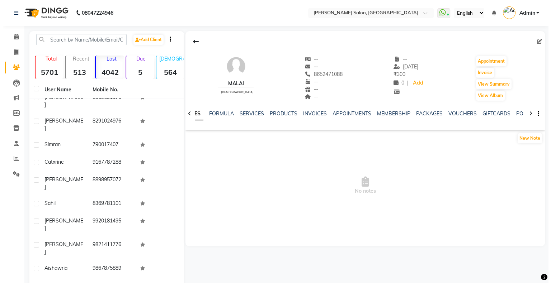
scroll to position [703, 0]
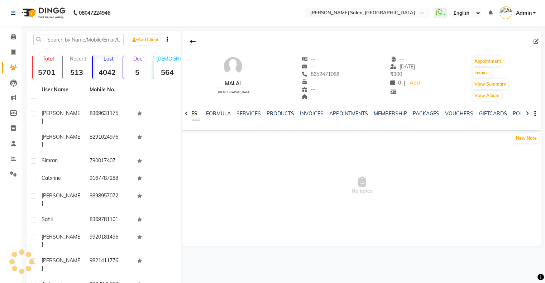
click at [307, 114] on link "INVOICES" at bounding box center [312, 113] width 24 height 6
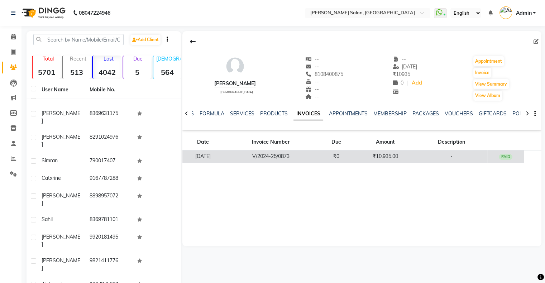
click at [366, 157] on td "₹10,935.00" at bounding box center [385, 157] width 61 height 13
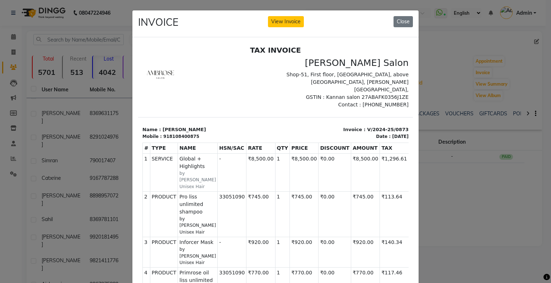
click at [380, 237] on td "₹140.34" at bounding box center [394, 252] width 29 height 30
click at [442, 172] on ngb-modal-window "INVOICE View Invoice Close" at bounding box center [275, 141] width 551 height 283
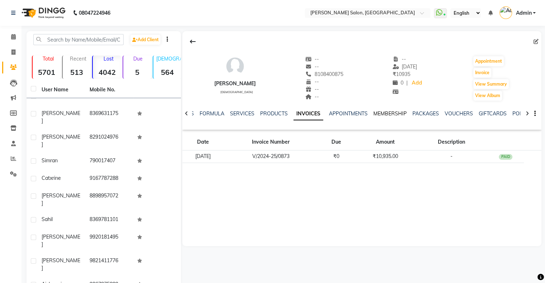
click at [394, 117] on link "MEMBERSHIP" at bounding box center [390, 113] width 33 height 6
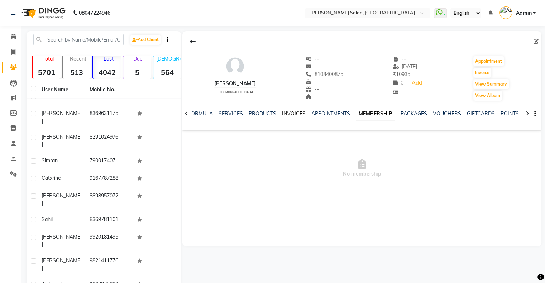
click at [290, 113] on link "INVOICES" at bounding box center [294, 113] width 24 height 6
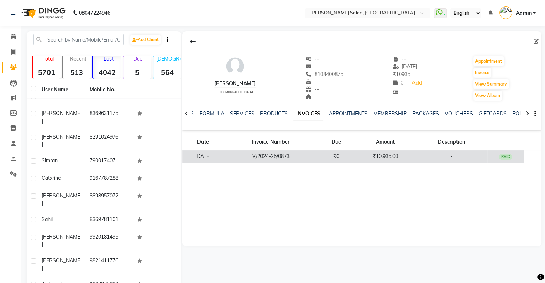
click at [282, 157] on td "V/2024-25/0873" at bounding box center [271, 157] width 94 height 13
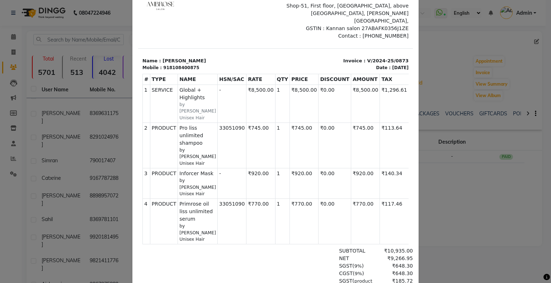
scroll to position [92, 0]
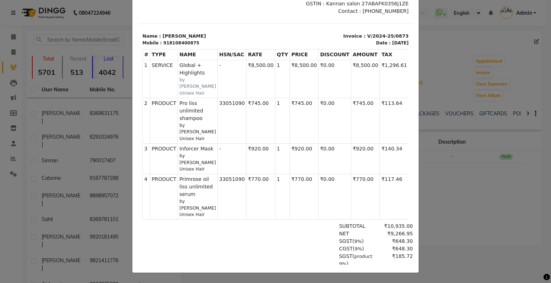
click at [515, 174] on ngb-modal-window "INVOICE View Invoice Close" at bounding box center [275, 141] width 551 height 283
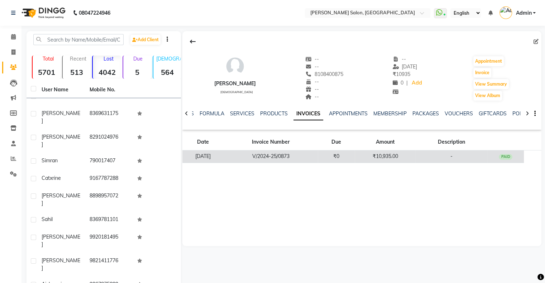
click at [255, 157] on td "V/2024-25/0873" at bounding box center [271, 157] width 94 height 13
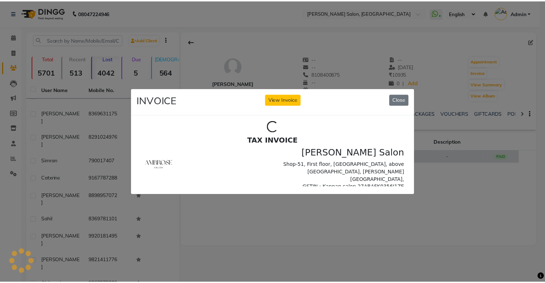
scroll to position [0, 0]
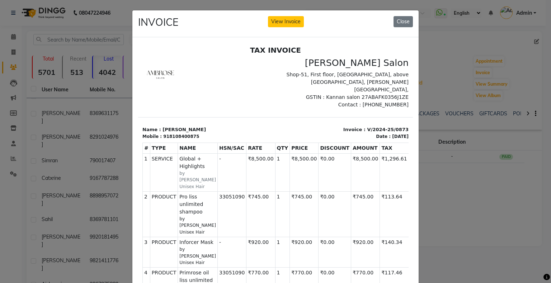
click at [463, 158] on ngb-modal-window "INVOICE View Invoice Close" at bounding box center [275, 141] width 551 height 283
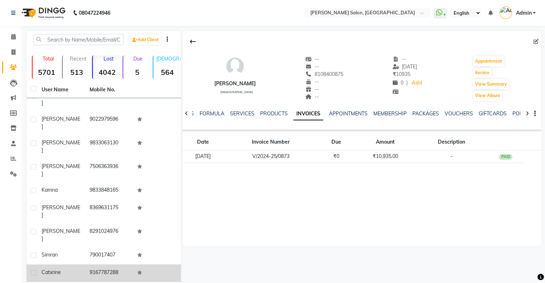
scroll to position [595, 0]
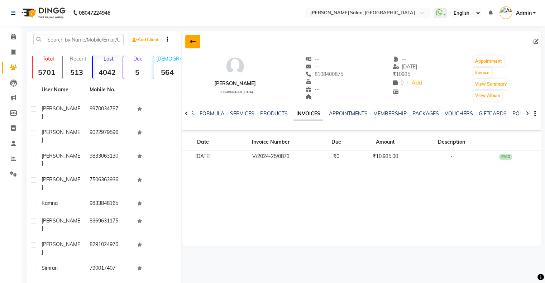
click at [196, 37] on button at bounding box center [192, 42] width 15 height 14
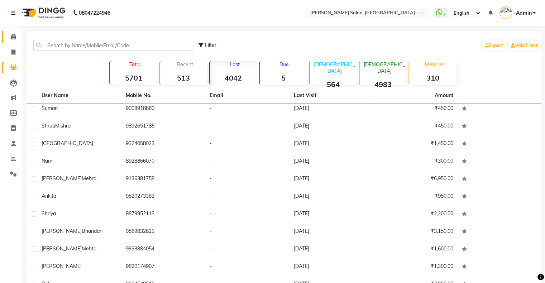
click at [6, 36] on link "Calendar" at bounding box center [10, 37] width 17 height 12
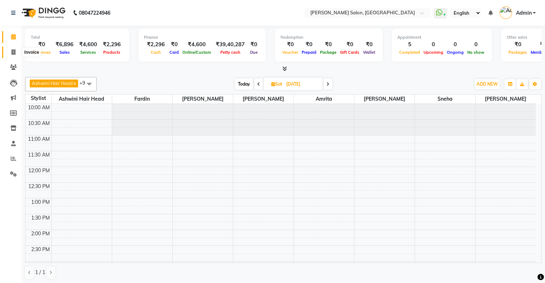
click at [15, 55] on icon at bounding box center [13, 51] width 4 height 5
select select "service"
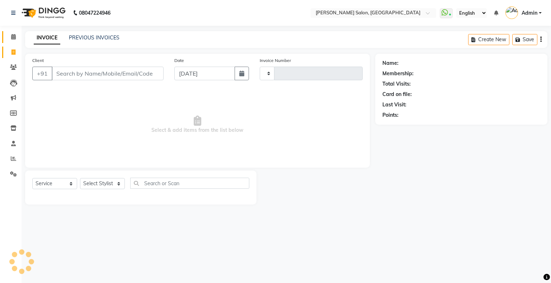
type input "1532"
select select "4073"
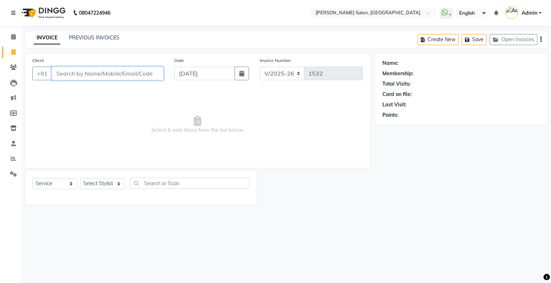
click at [112, 76] on input "Client" at bounding box center [108, 74] width 112 height 14
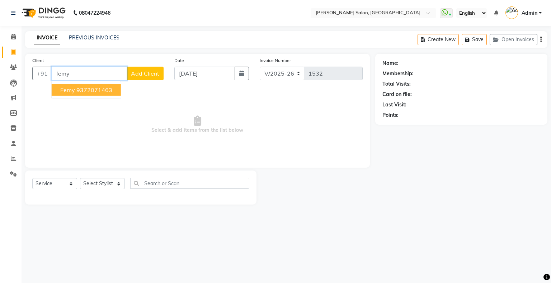
click at [91, 88] on ngb-highlight "9372071463" at bounding box center [94, 89] width 36 height 7
type input "9372071463"
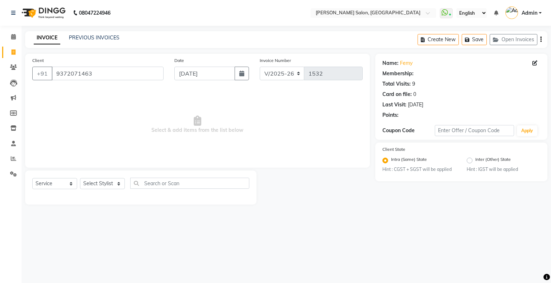
select select "1: Object"
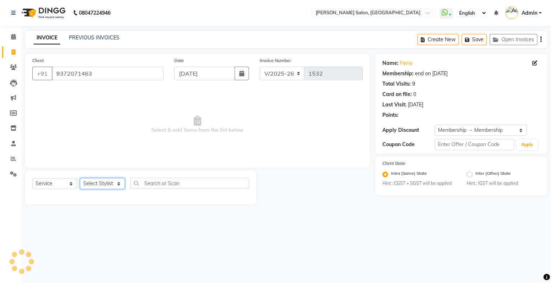
click at [112, 184] on select "Select Stylist Akshay [PERSON_NAME] Amrita Ashwini Hair Head [PERSON_NAME] [PER…" at bounding box center [102, 183] width 45 height 11
select select "87848"
click at [80, 179] on select "Select Stylist Akshay [PERSON_NAME] Amrita Ashwini Hair Head [PERSON_NAME] [PER…" at bounding box center [102, 183] width 45 height 11
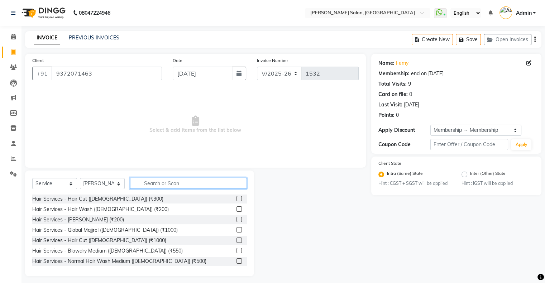
click at [154, 181] on input "text" at bounding box center [188, 183] width 117 height 11
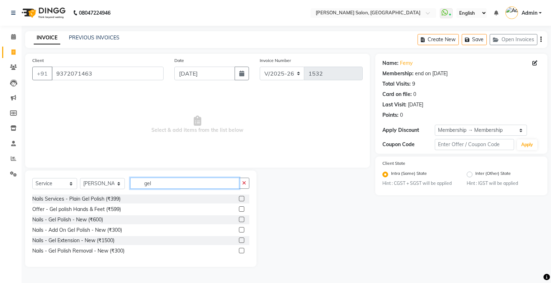
type input "gel"
click at [242, 218] on label at bounding box center [241, 219] width 5 height 5
click at [242, 218] on input "checkbox" at bounding box center [241, 220] width 5 height 5
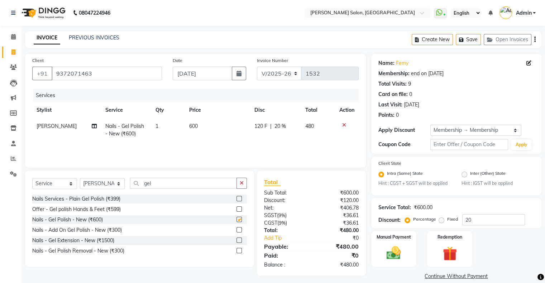
checkbox input "false"
click at [259, 131] on td "120 F | 20 %" at bounding box center [275, 130] width 51 height 24
select select "87848"
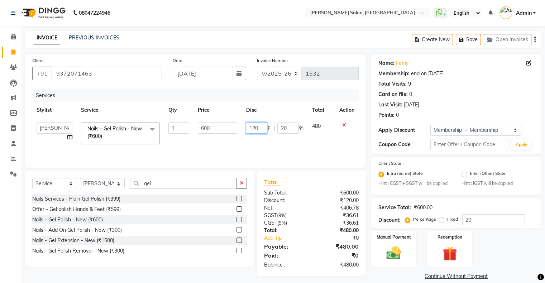
click at [259, 127] on input "120" at bounding box center [257, 128] width 22 height 11
type input "200"
click at [258, 147] on div "Services Stylist Service Qty Price Disc Total Action Akshay Divecha Amrita Ashw…" at bounding box center [195, 125] width 327 height 72
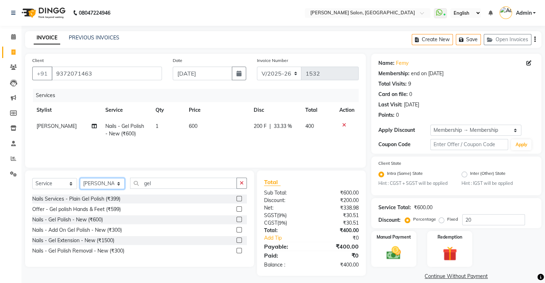
click at [94, 187] on select "Select Stylist Akshay [PERSON_NAME] Amrita Ashwini Hair Head [PERSON_NAME] [PER…" at bounding box center [102, 183] width 45 height 11
select select "82272"
click at [80, 179] on select "Select Stylist Akshay [PERSON_NAME] Amrita Ashwini Hair Head [PERSON_NAME] [PER…" at bounding box center [102, 183] width 45 height 11
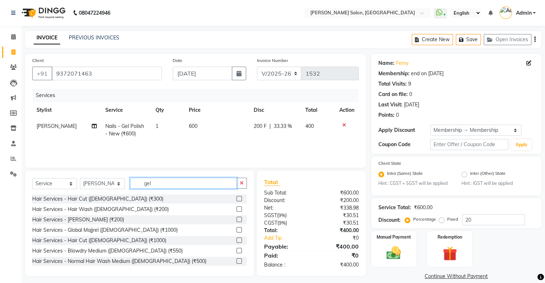
click at [149, 184] on input "gel" at bounding box center [183, 183] width 107 height 11
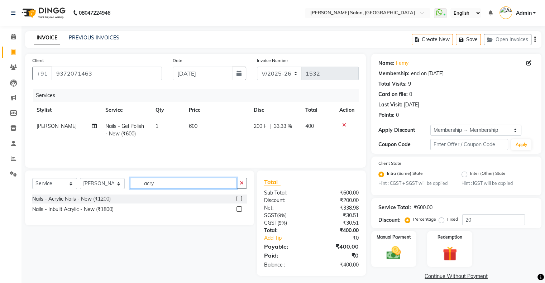
type input "acry"
click at [239, 198] on label at bounding box center [239, 198] width 5 height 5
click at [239, 198] on input "checkbox" at bounding box center [239, 199] width 5 height 5
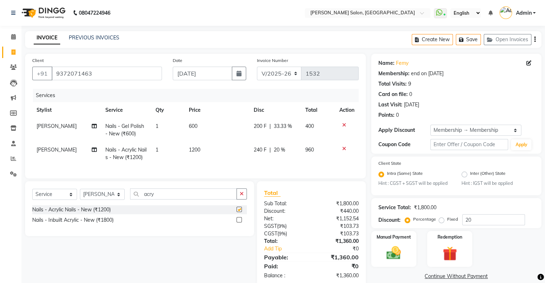
checkbox input "false"
click at [259, 150] on span "240 F" at bounding box center [260, 150] width 13 height 8
select select "82272"
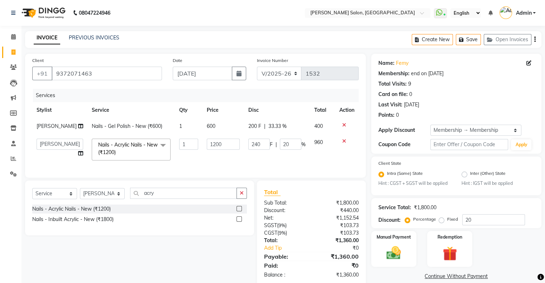
click at [259, 150] on td "240 F | 20 %" at bounding box center [277, 149] width 66 height 30
click at [259, 146] on input "240" at bounding box center [260, 144] width 22 height 11
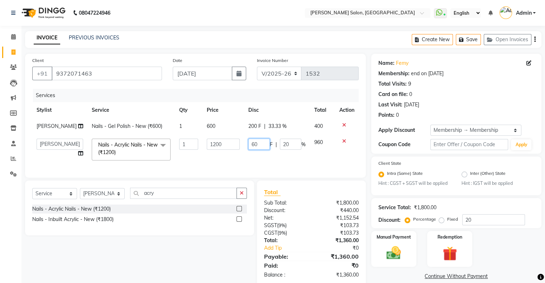
type input "600"
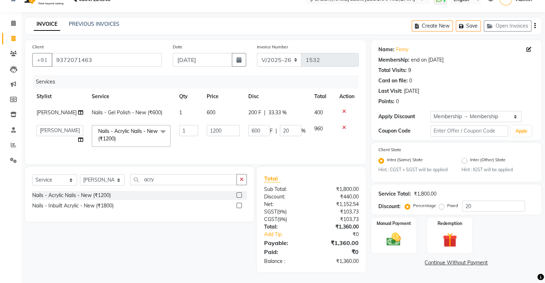
click at [339, 227] on div "₹1,360.00" at bounding box center [338, 227] width 53 height 8
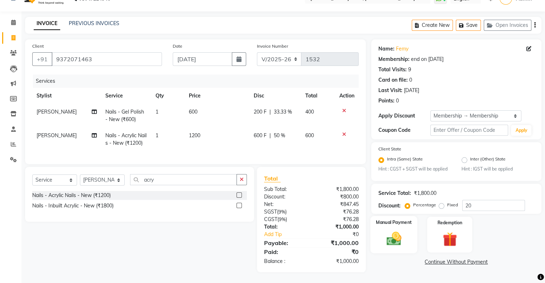
scroll to position [20, 0]
click at [392, 238] on img at bounding box center [394, 239] width 24 height 17
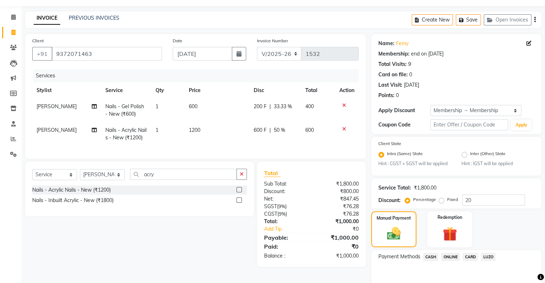
scroll to position [56, 0]
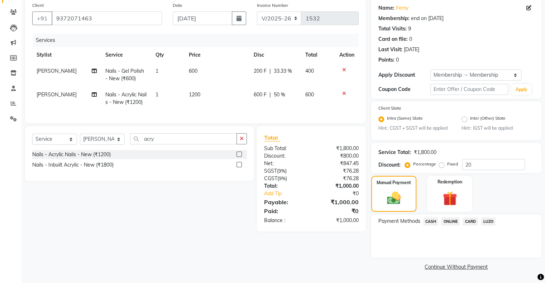
click at [437, 220] on span "CASH" at bounding box center [431, 222] width 15 height 8
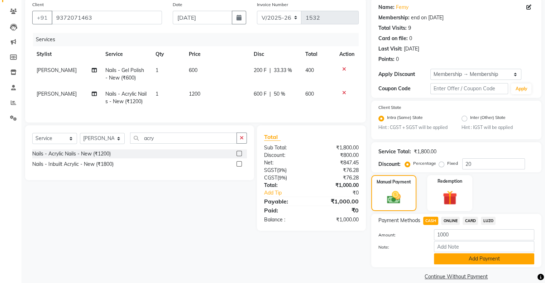
click at [458, 254] on button "Add Payment" at bounding box center [484, 259] width 100 height 11
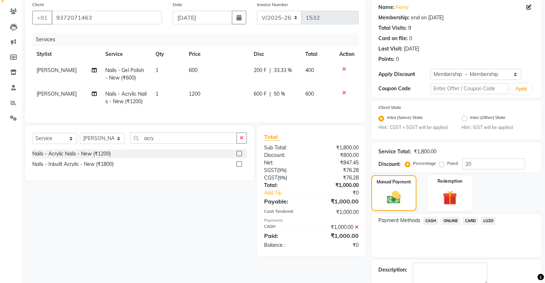
scroll to position [96, 0]
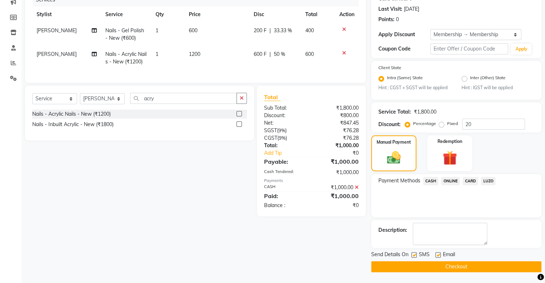
click at [456, 266] on button "Checkout" at bounding box center [457, 266] width 170 height 11
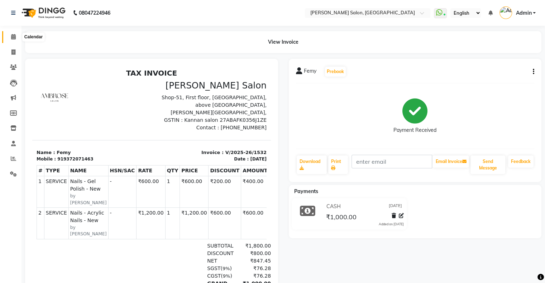
click at [8, 33] on span at bounding box center [13, 37] width 13 height 8
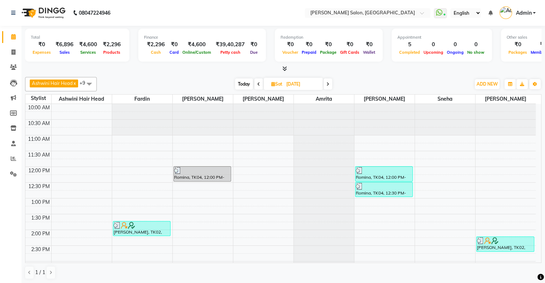
click at [326, 85] on icon at bounding box center [328, 84] width 3 height 4
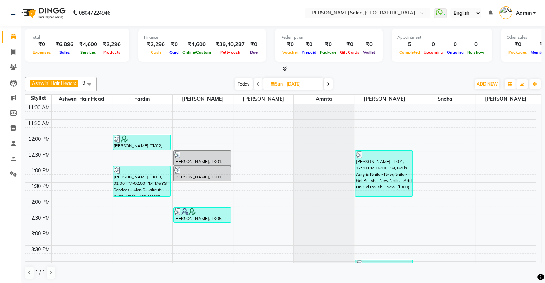
scroll to position [36, 0]
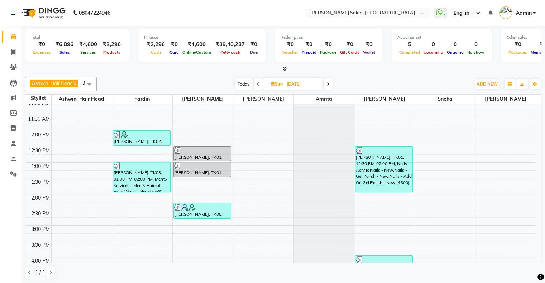
click at [240, 84] on span "Today" at bounding box center [244, 84] width 18 height 11
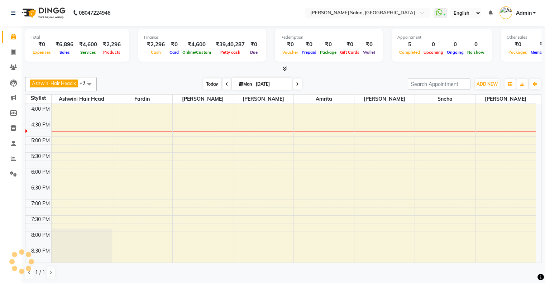
scroll to position [188, 0]
click at [301, 84] on span at bounding box center [297, 84] width 9 height 11
type input "02-09-2025"
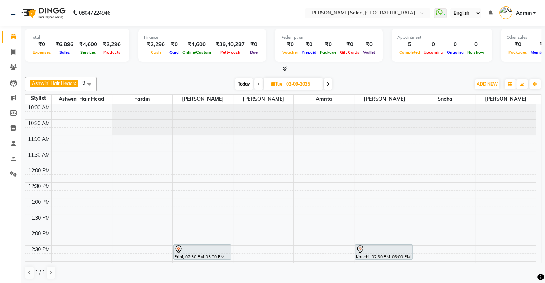
scroll to position [36, 0]
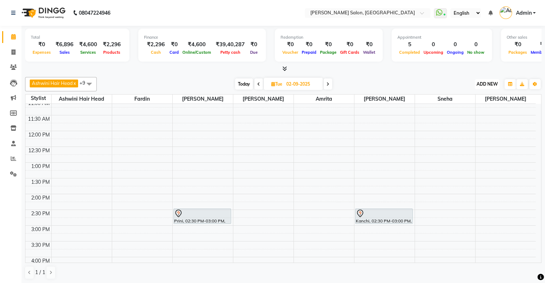
click at [326, 80] on button "ADD NEW Toggle Dropdown" at bounding box center [487, 84] width 25 height 10
click at [326, 95] on button "Add Appointment" at bounding box center [471, 97] width 57 height 9
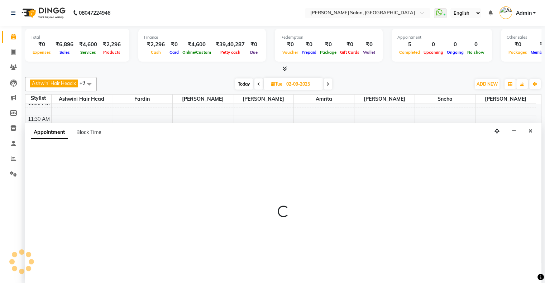
select select "660"
select select "tentative"
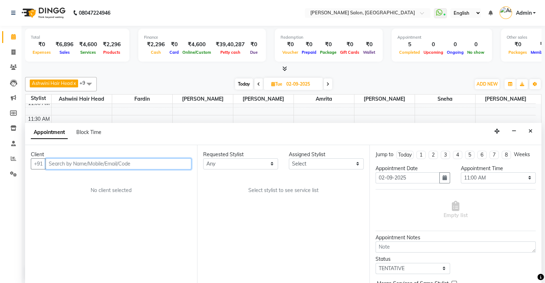
click at [101, 167] on input "text" at bounding box center [119, 164] width 146 height 11
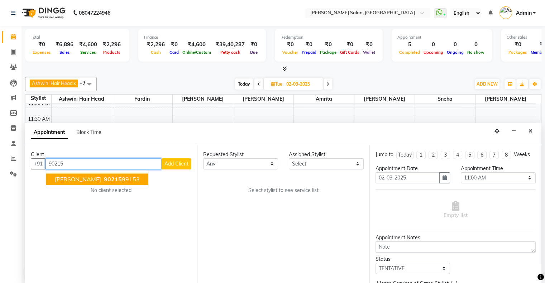
click at [112, 175] on button "[PERSON_NAME] 90215 99153" at bounding box center [97, 179] width 102 height 11
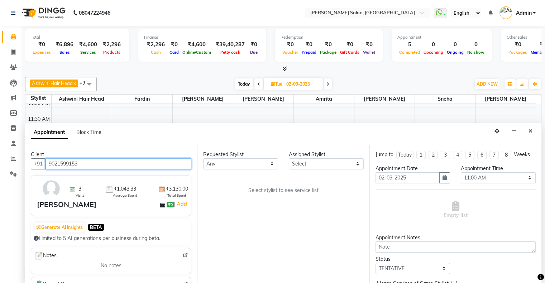
type input "9021599153"
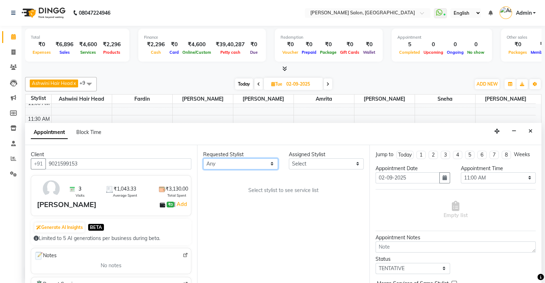
click at [226, 164] on select "Any [PERSON_NAME] Hair Head [PERSON_NAME] [PERSON_NAME] [PERSON_NAME] [PERSON_N…" at bounding box center [240, 164] width 75 height 11
select select "82272"
click at [203, 159] on select "Any [PERSON_NAME] Hair Head [PERSON_NAME] [PERSON_NAME] [PERSON_NAME] [PERSON_N…" at bounding box center [240, 164] width 75 height 11
select select "82272"
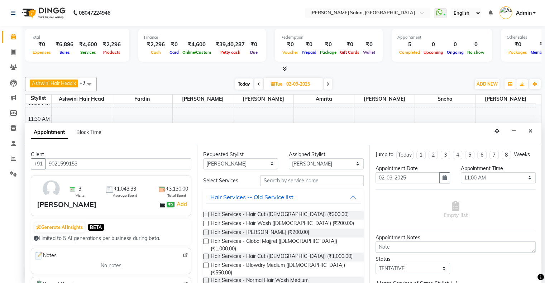
click at [289, 183] on input "text" at bounding box center [311, 180] width 103 height 11
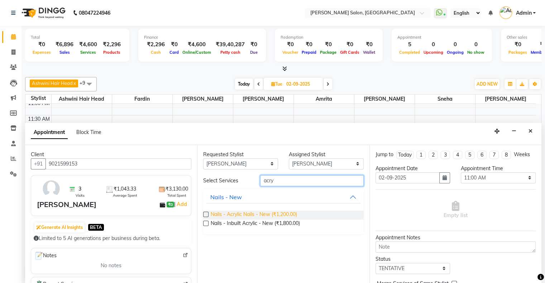
type input "acry"
click at [285, 184] on span "Nails - Acrylic Nails - New (₹1,200.00)" at bounding box center [254, 215] width 86 height 9
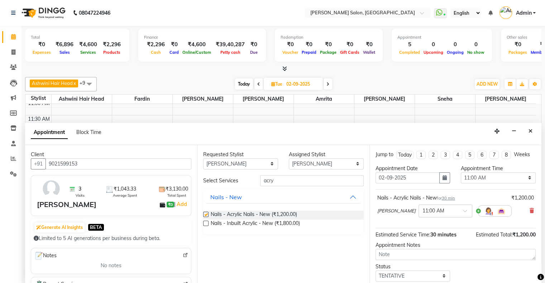
checkbox input "false"
click at [229, 161] on select "Any [PERSON_NAME] Hair Head [PERSON_NAME] [PERSON_NAME] [PERSON_NAME] [PERSON_N…" at bounding box center [240, 164] width 75 height 11
click at [326, 184] on icon at bounding box center [532, 210] width 4 height 5
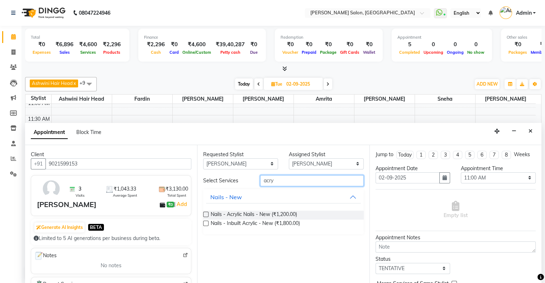
click at [269, 184] on input "acry" at bounding box center [311, 180] width 103 height 11
type input "stic"
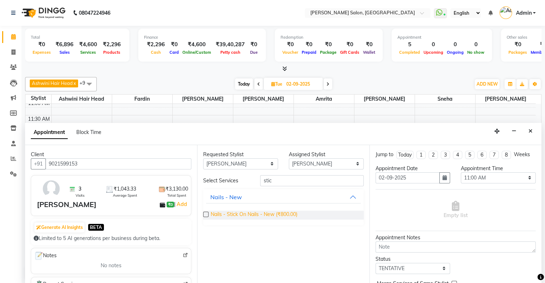
click at [275, 184] on span "Nails - Stick On Nails - New (₹800.00)" at bounding box center [254, 215] width 87 height 9
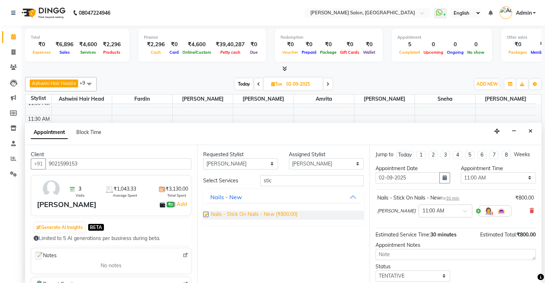
checkbox input "false"
click at [218, 170] on div "Requested Stylist Any Amrita Ashwini Hair Head [PERSON_NAME] [PERSON_NAME] [PER…" at bounding box center [283, 214] width 172 height 139
click at [215, 165] on select "Any [PERSON_NAME] Hair Head [PERSON_NAME] [PERSON_NAME] [PERSON_NAME] [PERSON_N…" at bounding box center [240, 164] width 75 height 11
select select "87848"
click at [203, 159] on select "Any [PERSON_NAME] Hair Head [PERSON_NAME] [PERSON_NAME] [PERSON_NAME] [PERSON_N…" at bounding box center [240, 164] width 75 height 11
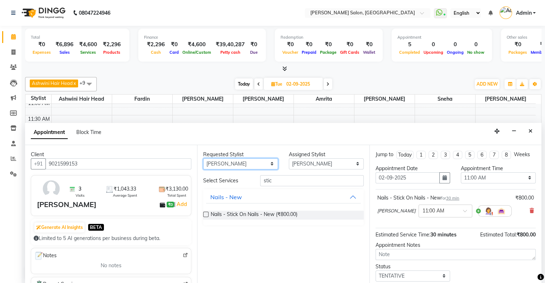
select select "87848"
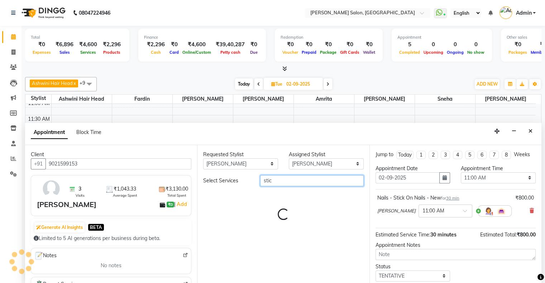
click at [279, 181] on input "stic" at bounding box center [311, 180] width 103 height 11
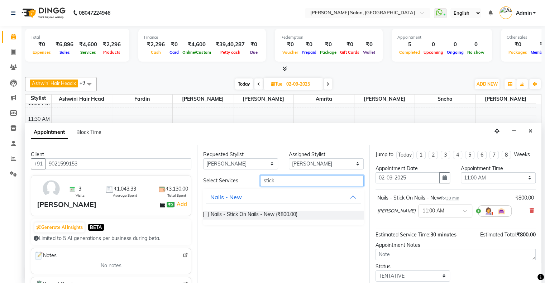
type input "stick"
click at [245, 184] on span "Nails - Stick On Nails - New (₹800.00)" at bounding box center [254, 215] width 87 height 9
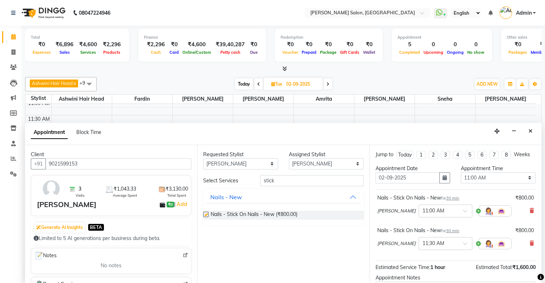
checkbox input "false"
click at [326, 175] on select "Select 11:00 AM 11:15 AM 11:30 AM 11:45 AM 12:00 PM 12:15 PM 12:30 PM 12:45 PM …" at bounding box center [498, 177] width 75 height 11
select select "750"
click at [326, 172] on select "Select 11:00 AM 11:15 AM 11:30 AM 11:45 AM 12:00 PM 12:15 PM 12:30 PM 12:45 PM …" at bounding box center [498, 177] width 75 height 11
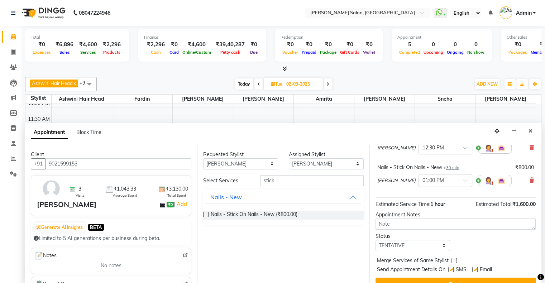
scroll to position [75, 0]
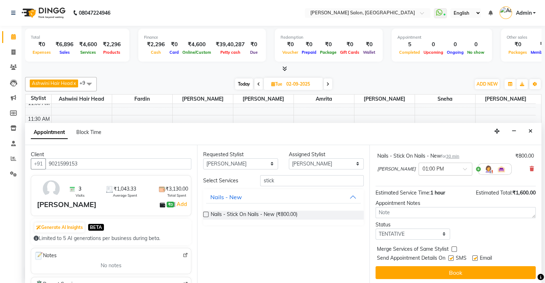
click at [326, 171] on div "× 01:00 PM" at bounding box center [434, 169] width 22 height 8
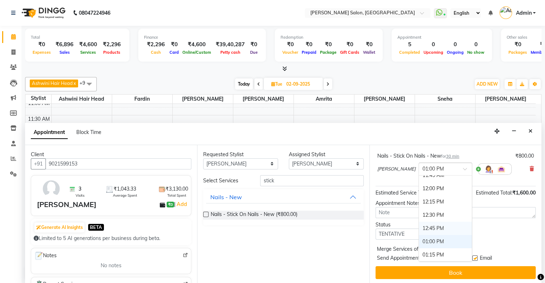
scroll to position [34, 0]
click at [326, 184] on div "12:30 PM" at bounding box center [445, 227] width 53 height 13
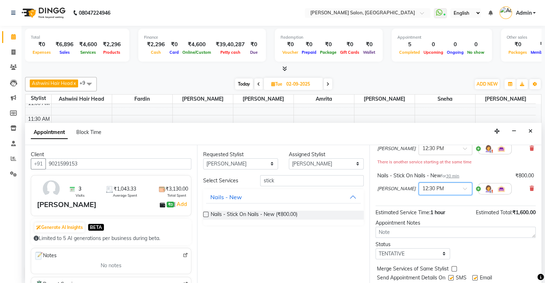
scroll to position [82, 0]
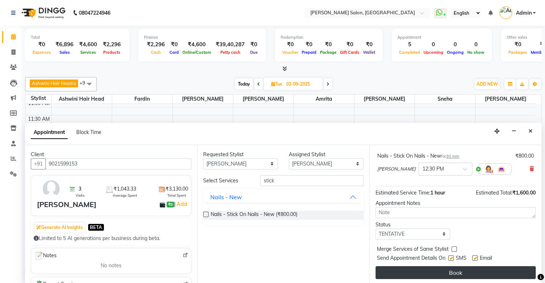
click at [326, 184] on button "Book" at bounding box center [456, 272] width 160 height 13
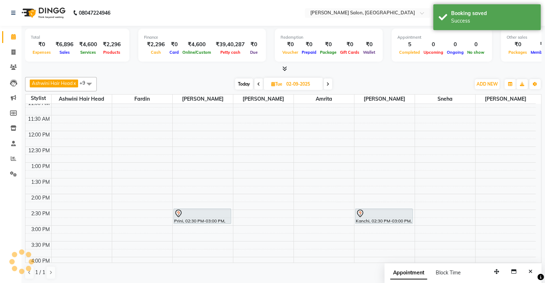
scroll to position [0, 0]
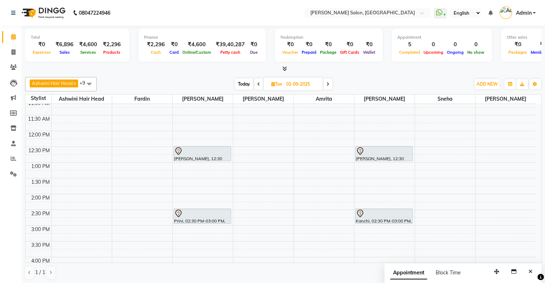
click at [241, 85] on span "Today" at bounding box center [244, 84] width 18 height 11
type input "[DATE]"
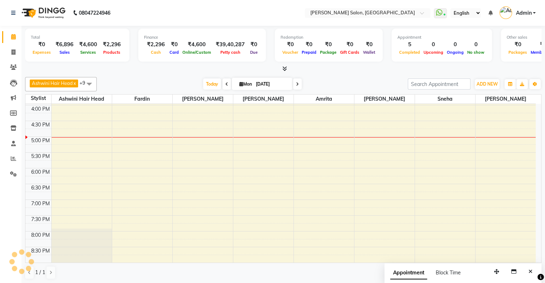
scroll to position [116, 0]
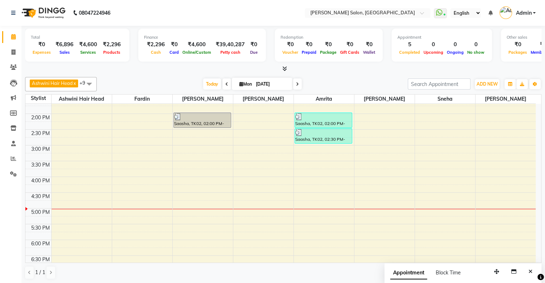
click at [242, 84] on span "Mon" at bounding box center [246, 83] width 16 height 5
select select "9"
select select "2025"
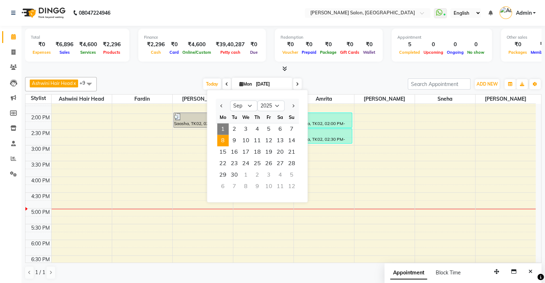
click at [224, 143] on span "8" at bounding box center [222, 140] width 11 height 11
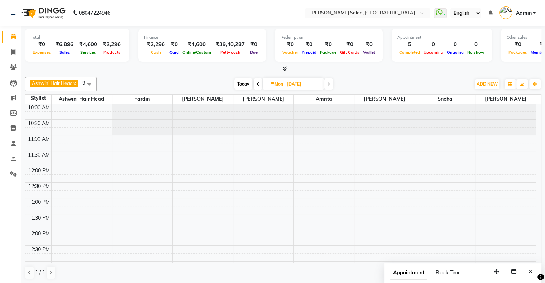
scroll to position [0, 0]
click at [260, 83] on span at bounding box center [258, 84] width 9 height 11
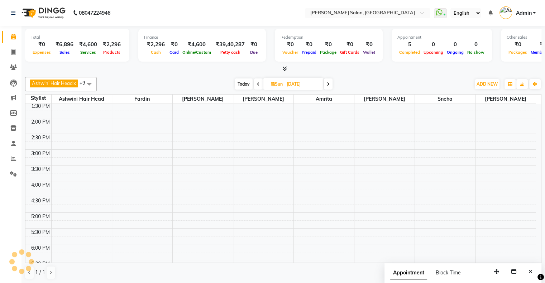
scroll to position [112, 0]
click at [259, 84] on icon at bounding box center [258, 84] width 3 height 4
type input "[DATE]"
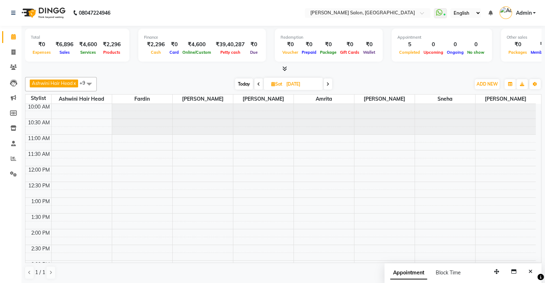
scroll to position [0, 0]
click at [271, 82] on span "Sat" at bounding box center [277, 83] width 15 height 5
select select "9"
select select "2025"
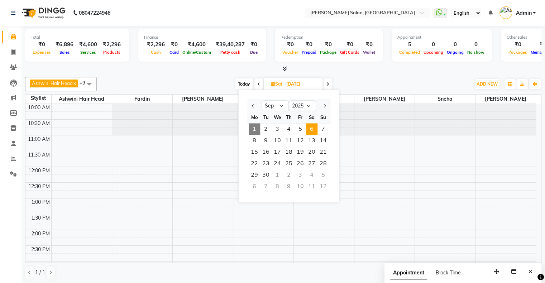
click at [326, 75] on div "Ashwini Hair Head x Falak Nails x [PERSON_NAME] x [PERSON_NAME] x [PERSON_NAME]…" at bounding box center [283, 178] width 517 height 208
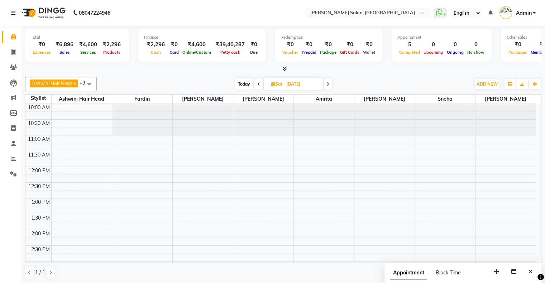
click at [242, 81] on span "Today" at bounding box center [244, 84] width 18 height 11
type input "[DATE]"
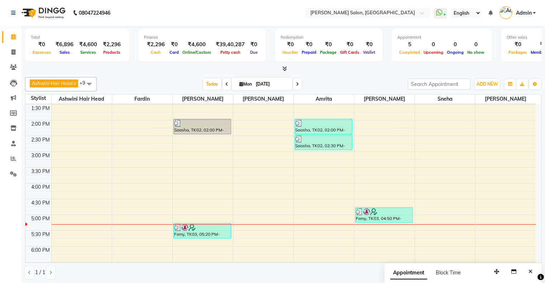
scroll to position [68, 0]
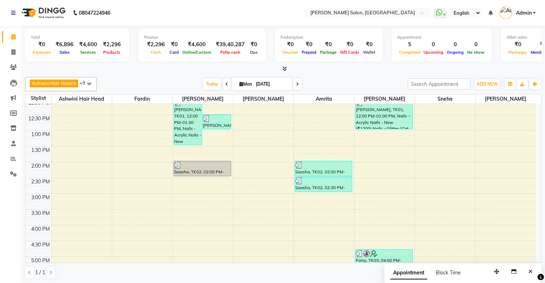
click at [209, 90] on div "Ashwini Hair Head x Falak Nails x [PERSON_NAME] x [PERSON_NAME] x [PERSON_NAME]…" at bounding box center [283, 84] width 517 height 14
click at [8, 48] on link "Invoice" at bounding box center [10, 53] width 17 height 12
select select "service"
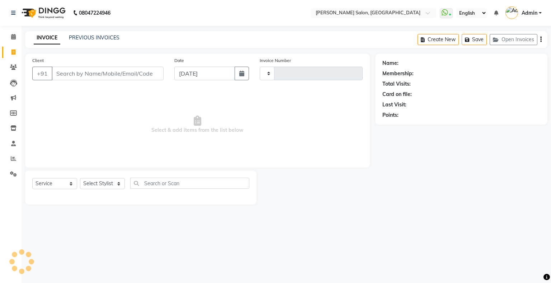
type input "1533"
select select "4073"
click at [103, 72] on input "Client" at bounding box center [108, 74] width 112 height 14
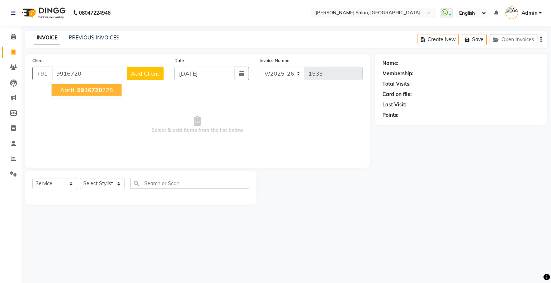
click at [101, 90] on ngb-highlight "9916720 225" at bounding box center [94, 89] width 37 height 7
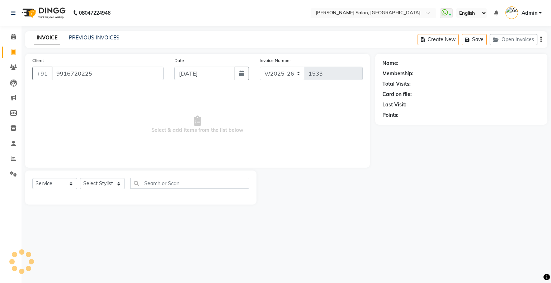
type input "9916720225"
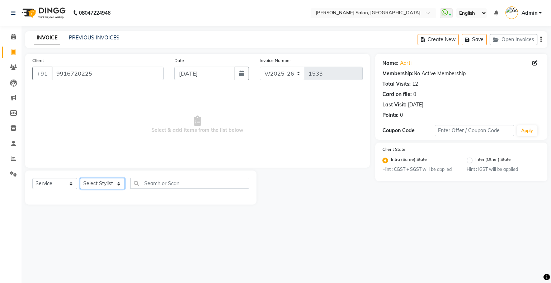
click at [103, 184] on select "Select Stylist Akshay [PERSON_NAME] Amrita Ashwini Hair Head [PERSON_NAME] [PER…" at bounding box center [102, 183] width 45 height 11
select select "84656"
click at [80, 179] on select "Select Stylist Akshay [PERSON_NAME] Amrita Ashwini Hair Head [PERSON_NAME] [PER…" at bounding box center [102, 183] width 45 height 11
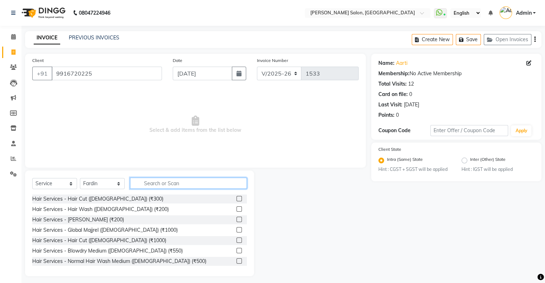
click at [171, 180] on input "text" at bounding box center [188, 183] width 117 height 11
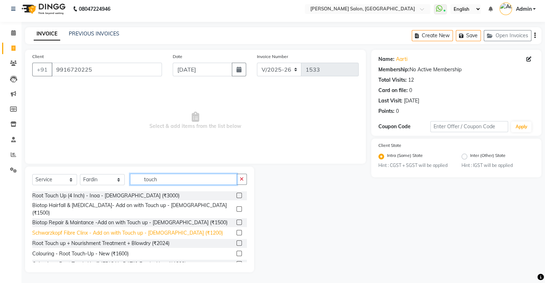
scroll to position [43, 0]
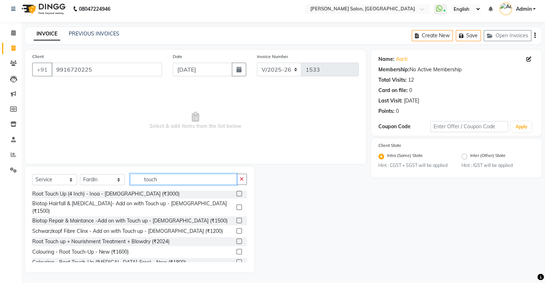
type input "touch"
click at [237, 184] on label at bounding box center [239, 262] width 5 height 5
click at [237, 184] on input "checkbox" at bounding box center [239, 262] width 5 height 5
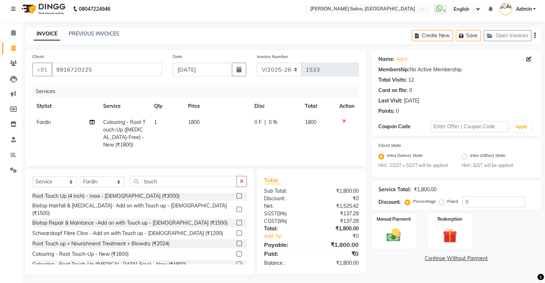
checkbox input "false"
click at [153, 184] on input "touch" at bounding box center [183, 181] width 107 height 11
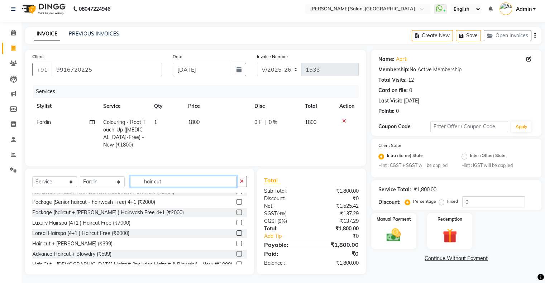
scroll to position [83, 0]
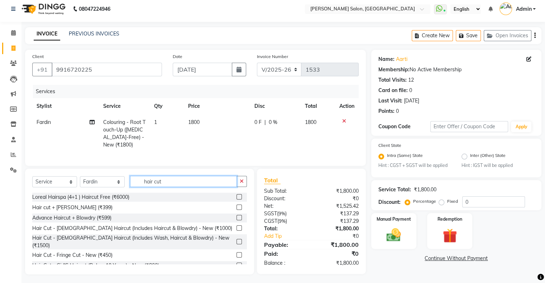
type input "hair cut"
click at [237, 184] on label at bounding box center [239, 228] width 5 height 5
click at [237, 184] on input "checkbox" at bounding box center [239, 228] width 5 height 5
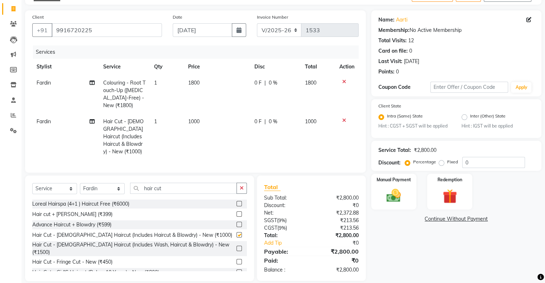
checkbox input "false"
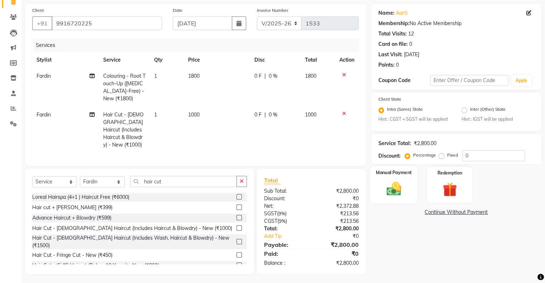
click at [326, 184] on img at bounding box center [394, 189] width 24 height 17
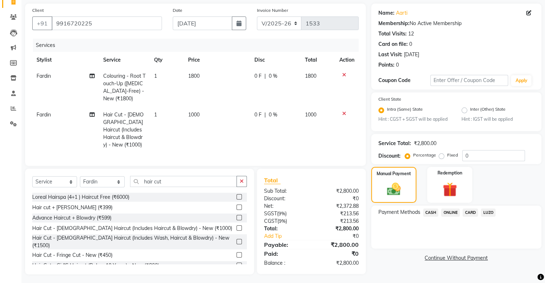
click at [326, 184] on span "CARD" at bounding box center [470, 213] width 15 height 8
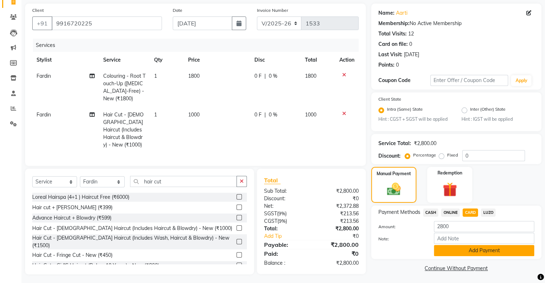
scroll to position [53, 0]
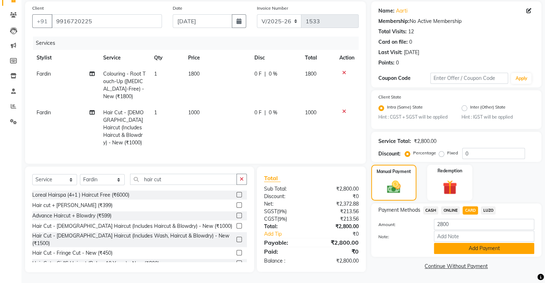
click at [326, 184] on button "Add Payment" at bounding box center [484, 248] width 100 height 11
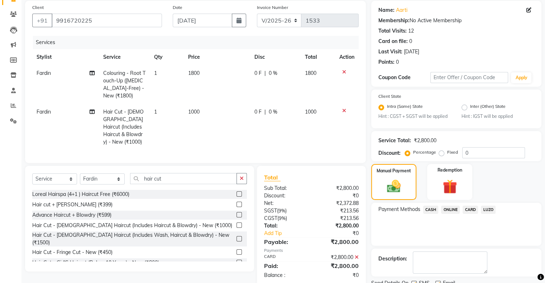
scroll to position [82, 0]
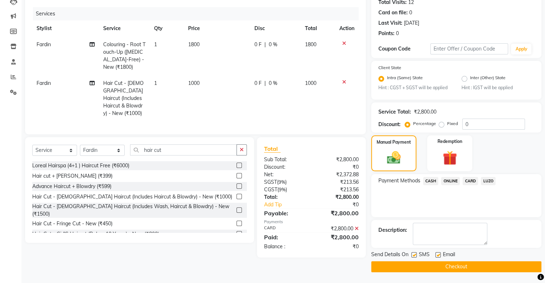
click at [326, 184] on button "Checkout" at bounding box center [457, 266] width 170 height 11
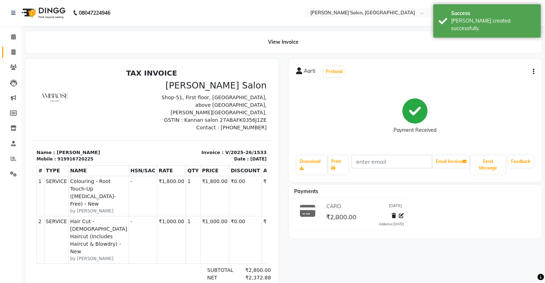
click at [16, 57] on link "Invoice" at bounding box center [10, 53] width 17 height 12
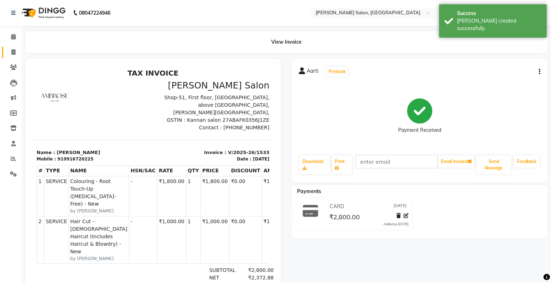
select select "4073"
select select "service"
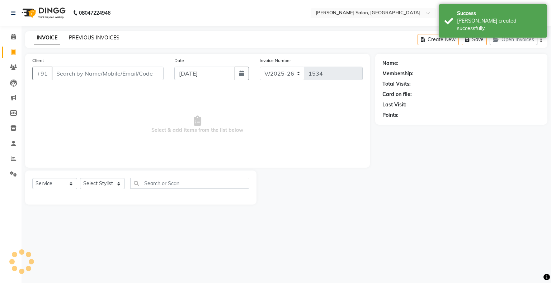
click at [88, 36] on link "PREVIOUS INVOICES" at bounding box center [94, 37] width 51 height 6
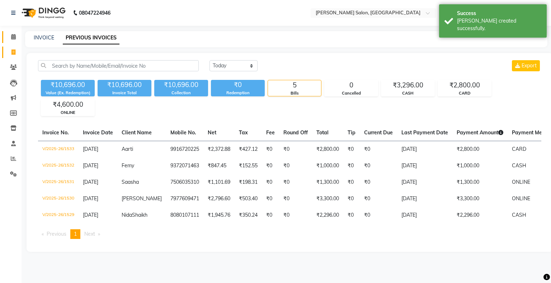
click at [5, 40] on link "Calendar" at bounding box center [10, 37] width 17 height 12
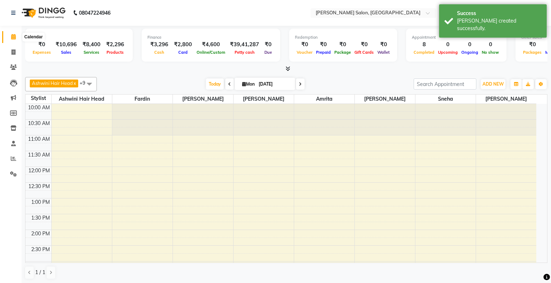
click at [10, 37] on span at bounding box center [13, 37] width 13 height 8
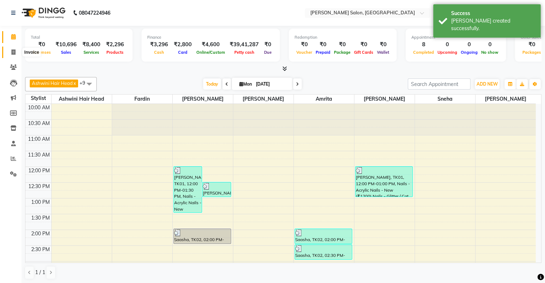
click at [10, 51] on span at bounding box center [13, 52] width 13 height 8
select select "service"
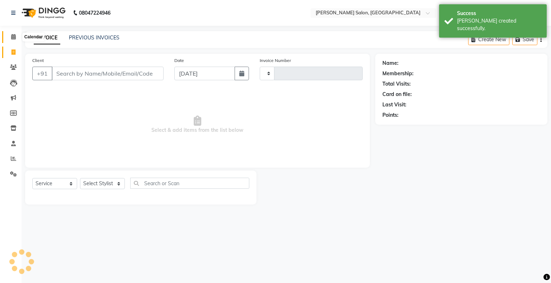
type input "1534"
click at [9, 35] on span at bounding box center [13, 37] width 13 height 8
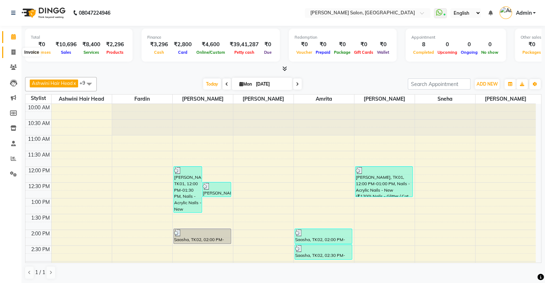
click at [10, 48] on span at bounding box center [13, 52] width 13 height 8
select select "service"
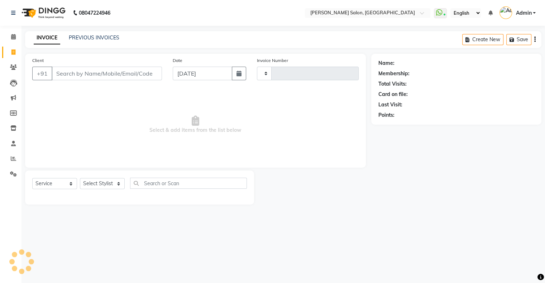
type input "1534"
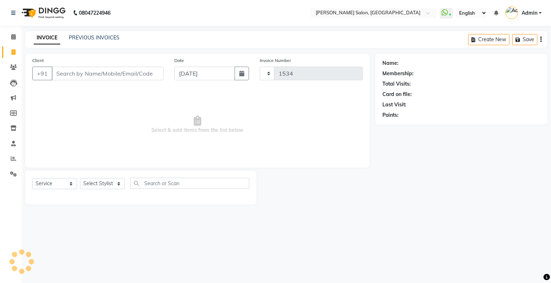
select select "4073"
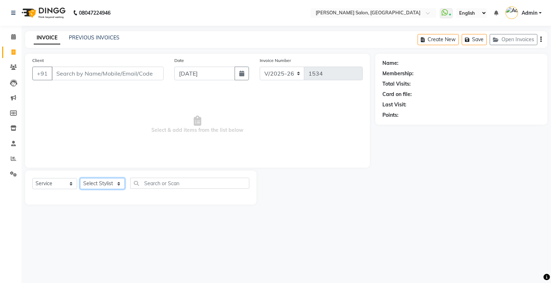
click at [96, 181] on select "Select Stylist Akshay [PERSON_NAME] Amrita Ashwini Hair Head [PERSON_NAME] [PER…" at bounding box center [102, 183] width 45 height 11
select select "89637"
click at [80, 179] on select "Select Stylist Akshay [PERSON_NAME] Amrita Ashwini Hair Head [PERSON_NAME] [PER…" at bounding box center [102, 183] width 45 height 11
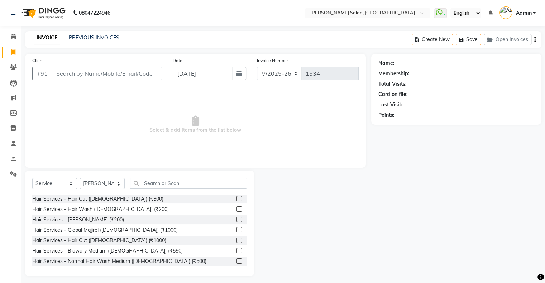
click at [182, 184] on div "Select Service Product Membership Package Voucher Prepaid Gift Card Select Styl…" at bounding box center [139, 186] width 215 height 17
click at [186, 182] on input "text" at bounding box center [188, 183] width 117 height 11
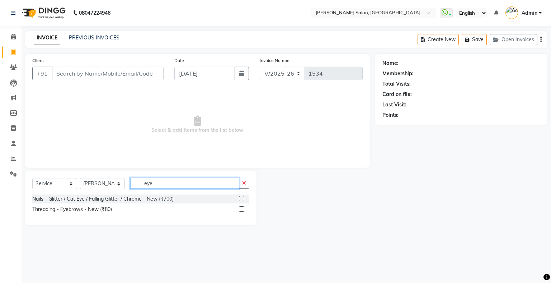
type input "eye"
click at [241, 184] on label at bounding box center [241, 209] width 5 height 5
click at [241, 184] on input "checkbox" at bounding box center [241, 209] width 5 height 5
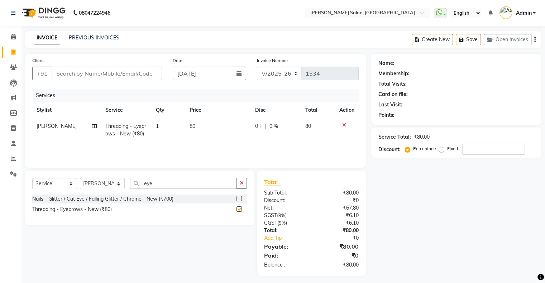
checkbox input "false"
click at [100, 181] on select "Select Stylist Akshay [PERSON_NAME] Amrita Ashwini Hair Head [PERSON_NAME] [PER…" at bounding box center [102, 183] width 45 height 11
select select "78223"
click at [80, 179] on select "Select Stylist Akshay [PERSON_NAME] Amrita Ashwini Hair Head [PERSON_NAME] [PER…" at bounding box center [102, 183] width 45 height 11
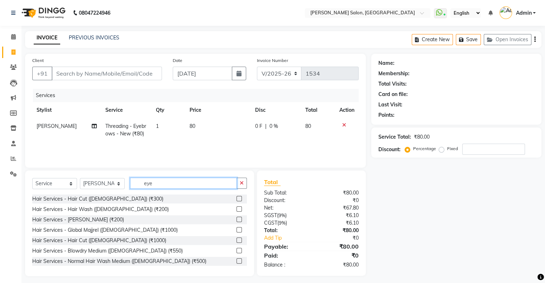
click at [202, 180] on input "eye" at bounding box center [183, 183] width 107 height 11
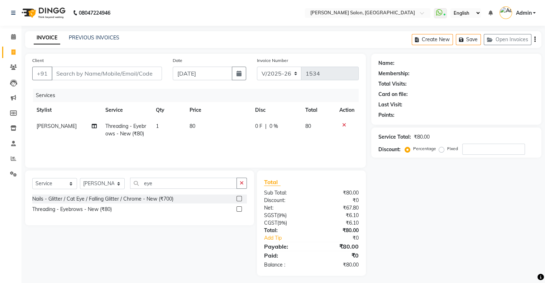
click at [240, 184] on label at bounding box center [239, 209] width 5 height 5
click at [240, 184] on input "checkbox" at bounding box center [239, 209] width 5 height 5
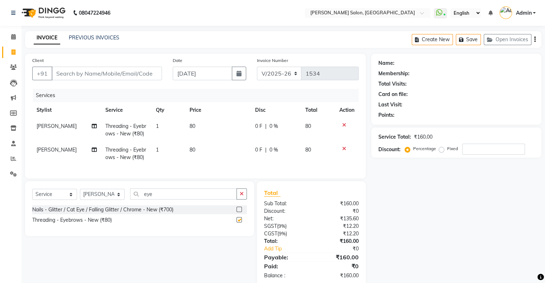
checkbox input "false"
click at [112, 75] on input "Client" at bounding box center [107, 74] width 110 height 14
type input "9"
type input "0"
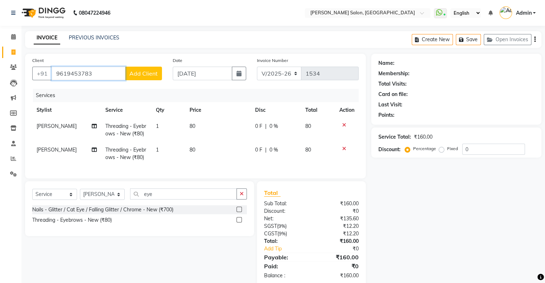
type input "9619453783"
click at [147, 71] on span "Add Client" at bounding box center [143, 73] width 28 height 7
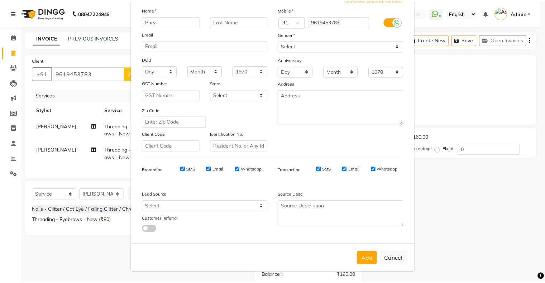
scroll to position [51, 0]
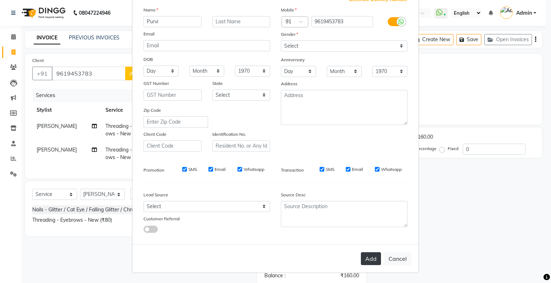
type input "Purvi"
click at [326, 184] on button "Add" at bounding box center [371, 258] width 20 height 13
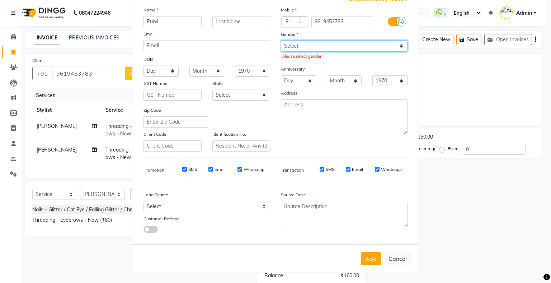
click at [293, 46] on select "Select [DEMOGRAPHIC_DATA] [DEMOGRAPHIC_DATA] Other Prefer Not To Say" at bounding box center [344, 46] width 127 height 11
select select "[DEMOGRAPHIC_DATA]"
click at [281, 41] on select "Select [DEMOGRAPHIC_DATA] [DEMOGRAPHIC_DATA] Other Prefer Not To Say" at bounding box center [344, 46] width 127 height 11
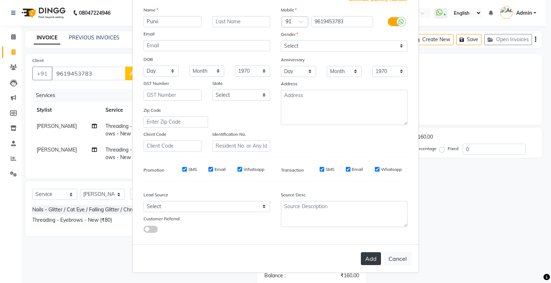
click at [326, 184] on button "Add" at bounding box center [371, 258] width 20 height 13
select select
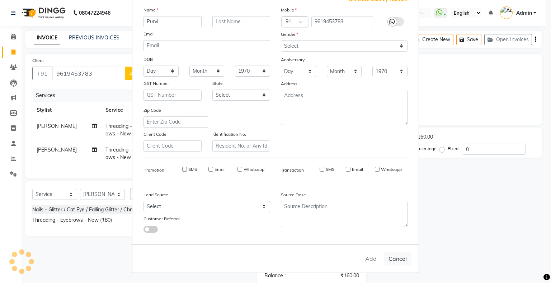
select select
checkbox input "false"
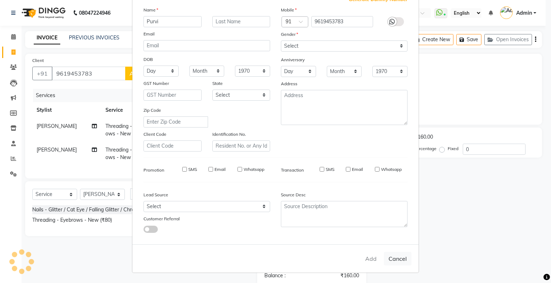
checkbox input "false"
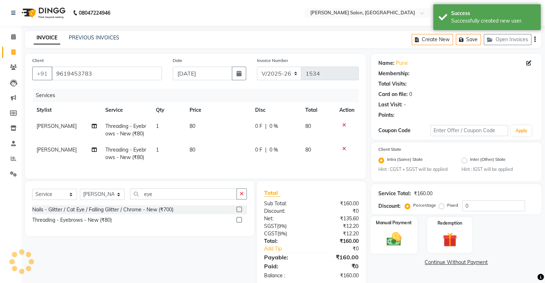
scroll to position [20, 0]
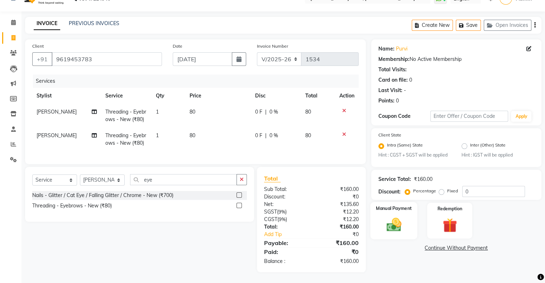
click at [326, 184] on div "Manual Payment" at bounding box center [393, 220] width 47 height 37
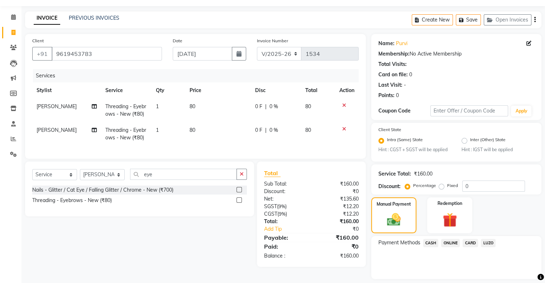
scroll to position [42, 0]
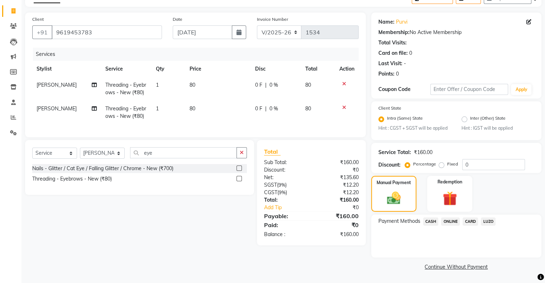
click at [326, 184] on span "ONLINE" at bounding box center [450, 222] width 19 height 8
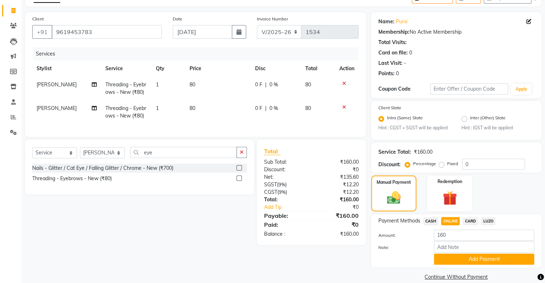
click at [326, 184] on span "CASH" at bounding box center [431, 221] width 15 height 8
click at [326, 184] on button "Add Payment" at bounding box center [484, 259] width 100 height 11
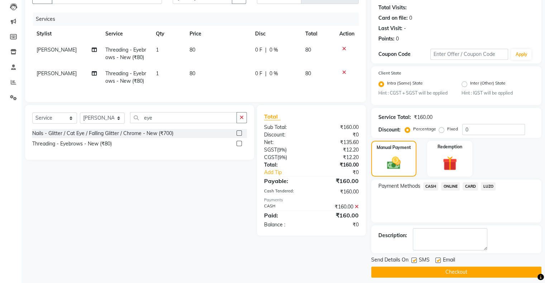
scroll to position [82, 0]
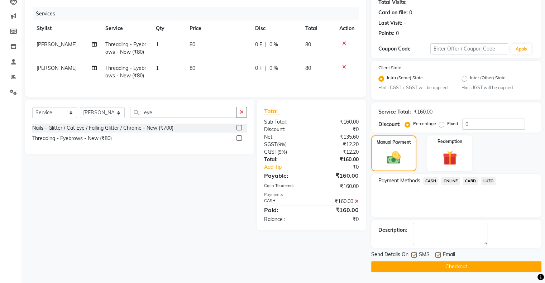
click at [326, 184] on button "Checkout" at bounding box center [457, 266] width 170 height 11
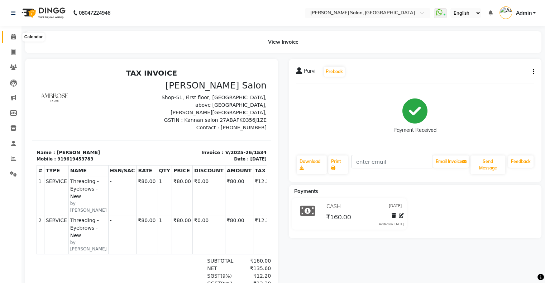
drag, startPoint x: 15, startPoint y: 39, endPoint x: 20, endPoint y: 39, distance: 5.0
click at [15, 39] on icon at bounding box center [13, 36] width 5 height 5
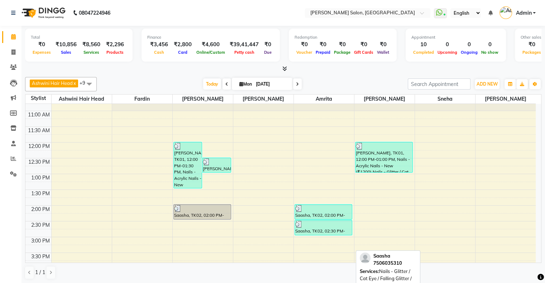
scroll to position [72, 0]
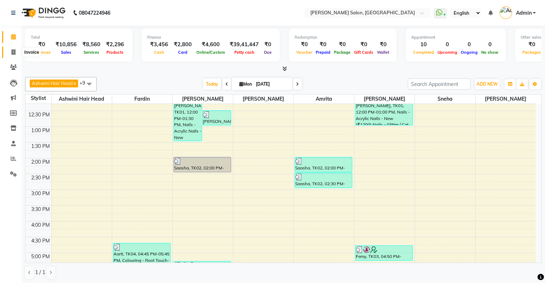
drag, startPoint x: 17, startPoint y: 52, endPoint x: 30, endPoint y: 49, distance: 12.9
click at [17, 52] on span at bounding box center [13, 52] width 13 height 8
select select "service"
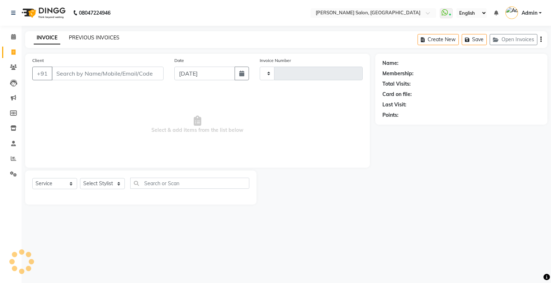
type input "1535"
click at [91, 39] on link "PREVIOUS INVOICES" at bounding box center [94, 37] width 51 height 6
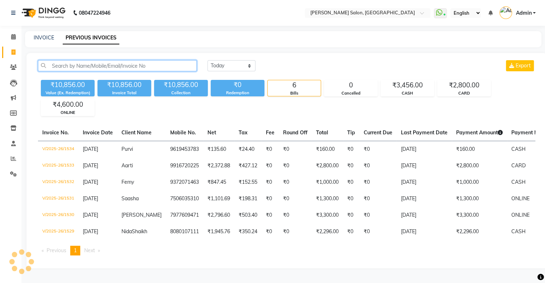
click at [80, 65] on input "text" at bounding box center [117, 65] width 159 height 11
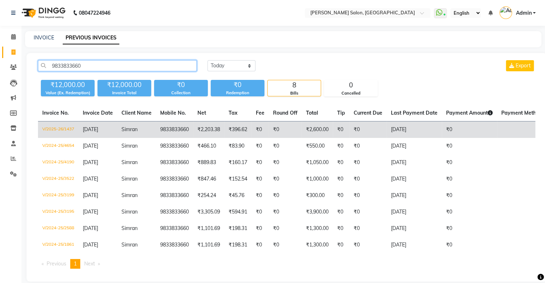
type input "9833833660"
click at [93, 128] on span "[DATE]" at bounding box center [90, 129] width 15 height 6
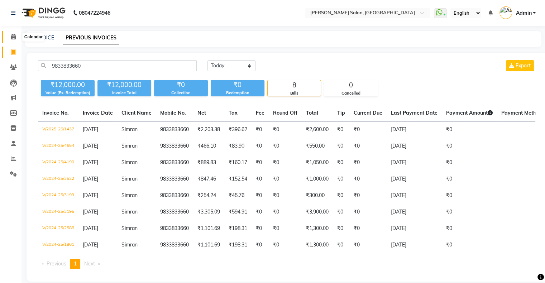
click at [14, 36] on icon at bounding box center [13, 36] width 5 height 5
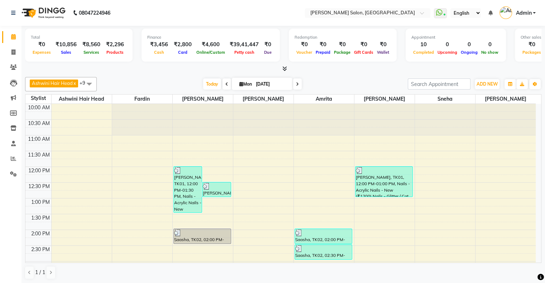
click at [240, 84] on icon at bounding box center [242, 84] width 4 height 5
select select "9"
select select "2025"
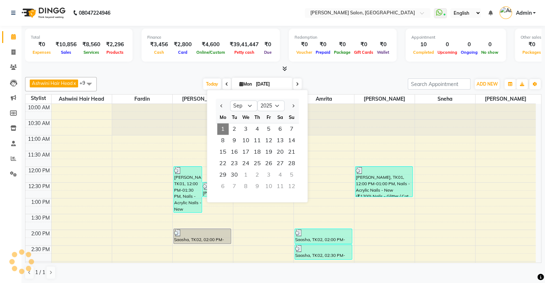
click at [226, 107] on div at bounding box center [223, 105] width 14 height 11
click at [223, 106] on button "Previous month" at bounding box center [222, 105] width 6 height 11
select select "8"
click at [270, 173] on span "29" at bounding box center [268, 174] width 11 height 11
type input "[DATE]"
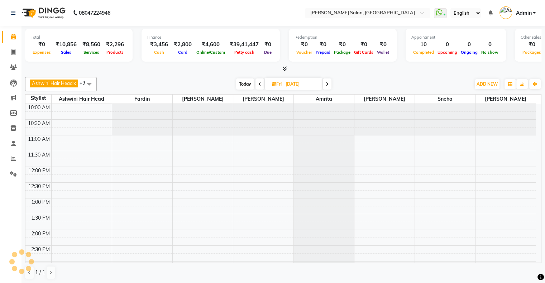
scroll to position [247, 0]
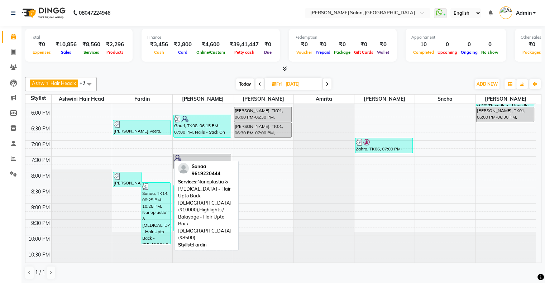
click at [146, 184] on div "Sanaa, TK14, 08:25 PM-10:25 PM, Nanoplastia & [MEDICAL_DATA] - Hair Upto Back -…" at bounding box center [156, 213] width 28 height 61
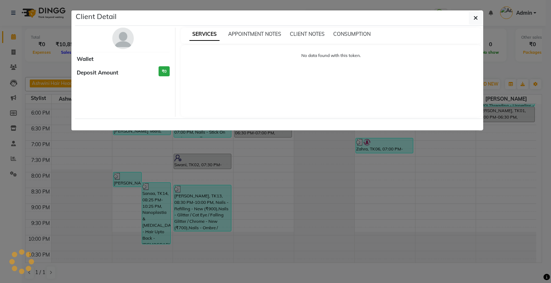
select select "3"
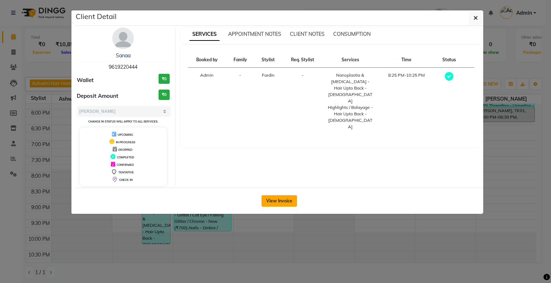
click at [270, 184] on button "View Invoice" at bounding box center [279, 200] width 36 height 11
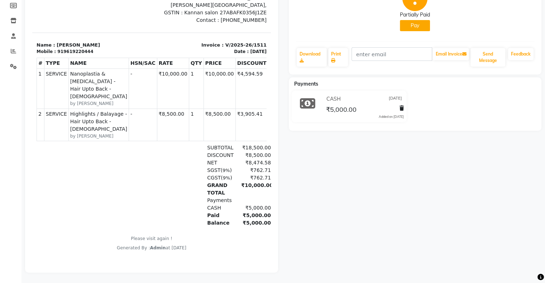
click at [326, 27] on button "Pay" at bounding box center [415, 25] width 30 height 11
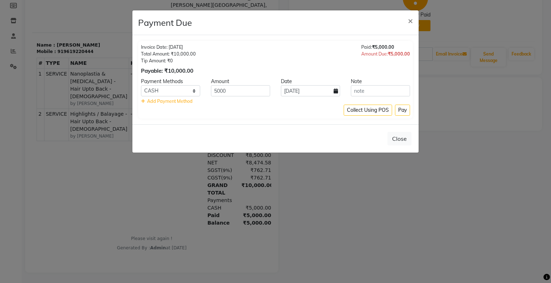
click at [326, 150] on ngb-modal-window "Payment Due × Invoice Date: [DATE] Total Amount: ₹10,000.00 Tip Amount: ₹0 Paya…" at bounding box center [275, 141] width 551 height 283
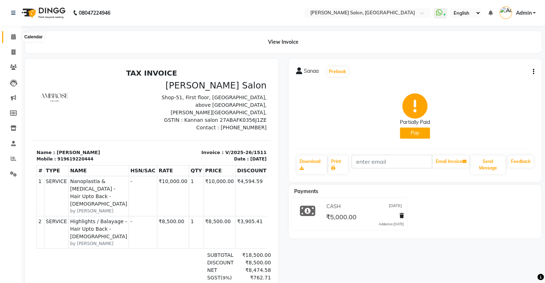
click at [14, 36] on icon at bounding box center [13, 36] width 5 height 5
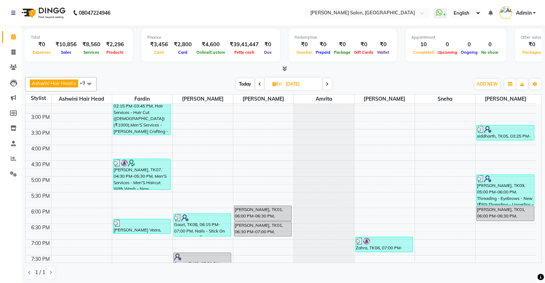
scroll to position [247, 0]
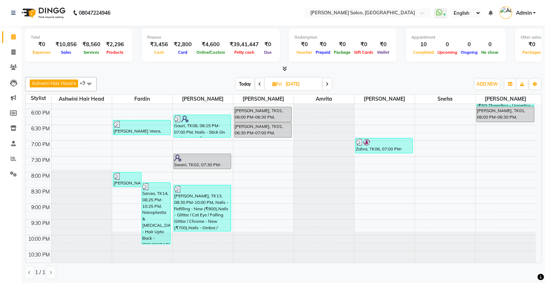
click at [246, 80] on span "Today" at bounding box center [245, 84] width 18 height 11
type input "[DATE]"
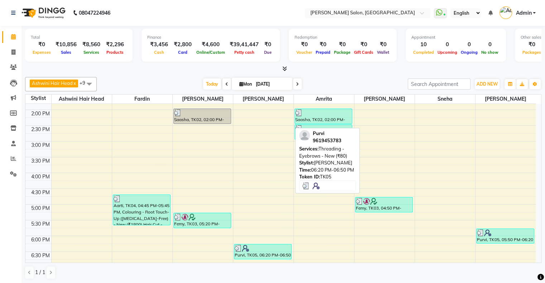
scroll to position [104, 0]
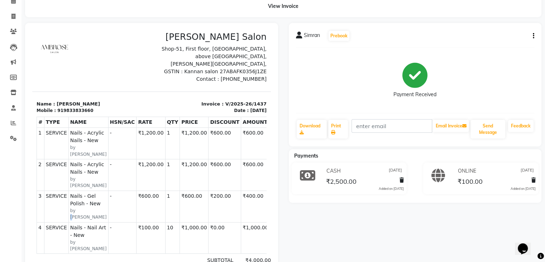
click at [74, 211] on small "by [PERSON_NAME]" at bounding box center [88, 213] width 37 height 13
drag, startPoint x: 65, startPoint y: 210, endPoint x: 78, endPoint y: 209, distance: 13.3
click at [78, 209] on td "SERVICE Nails - Gel Polish - New by Kirti" at bounding box center [88, 206] width 40 height 32
drag, startPoint x: 67, startPoint y: 176, endPoint x: 88, endPoint y: 175, distance: 20.8
click at [88, 175] on div "SERVICE Nails - Acrylic Nails - New by Sneha" at bounding box center [88, 175] width 37 height 28
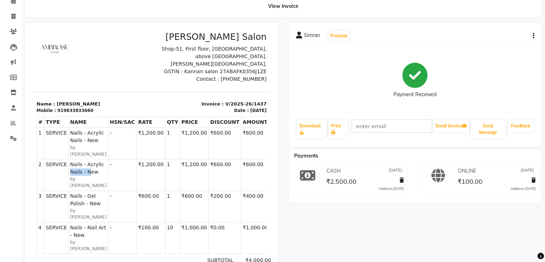
drag, startPoint x: 67, startPoint y: 175, endPoint x: 84, endPoint y: 175, distance: 16.5
click at [84, 175] on span "Nails - Acrylic Nails - New" at bounding box center [88, 168] width 37 height 15
